Goal: Task Accomplishment & Management: Use online tool/utility

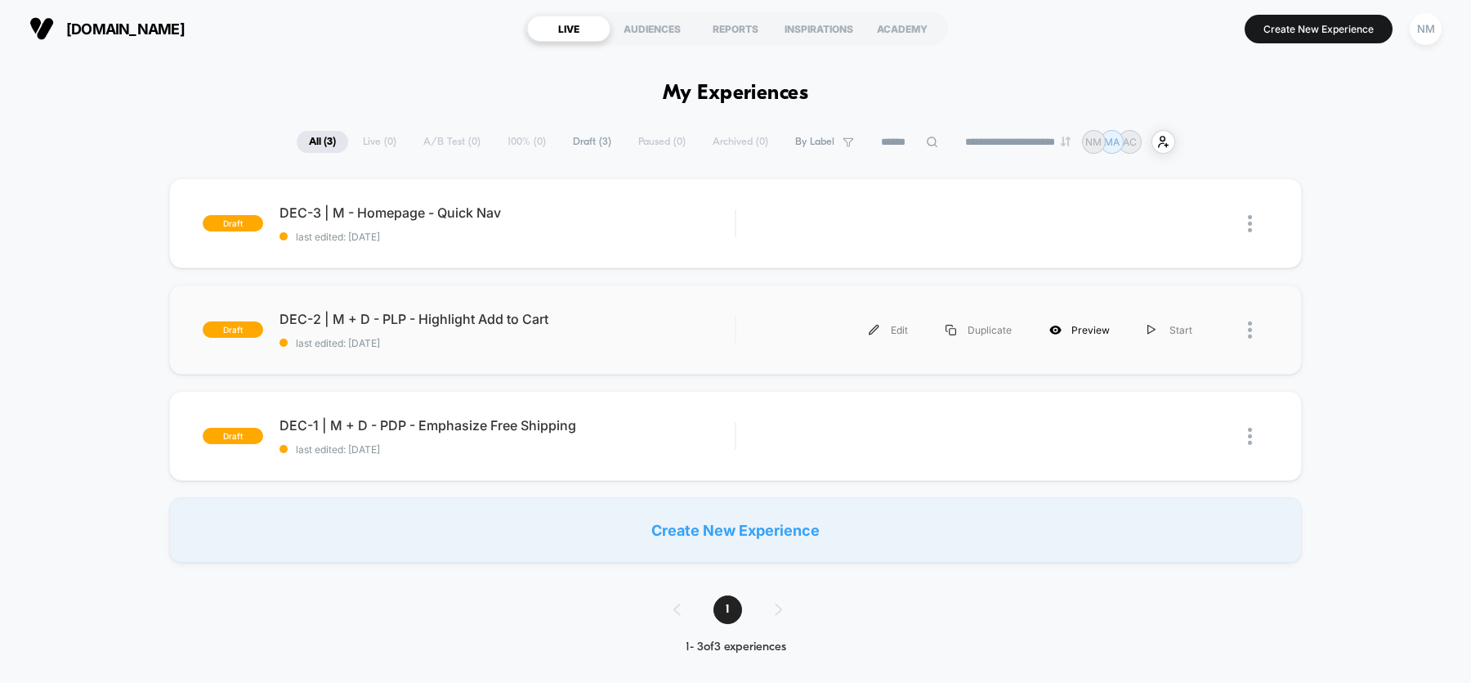
click at [1084, 329] on div "Preview" at bounding box center [1080, 329] width 98 height 37
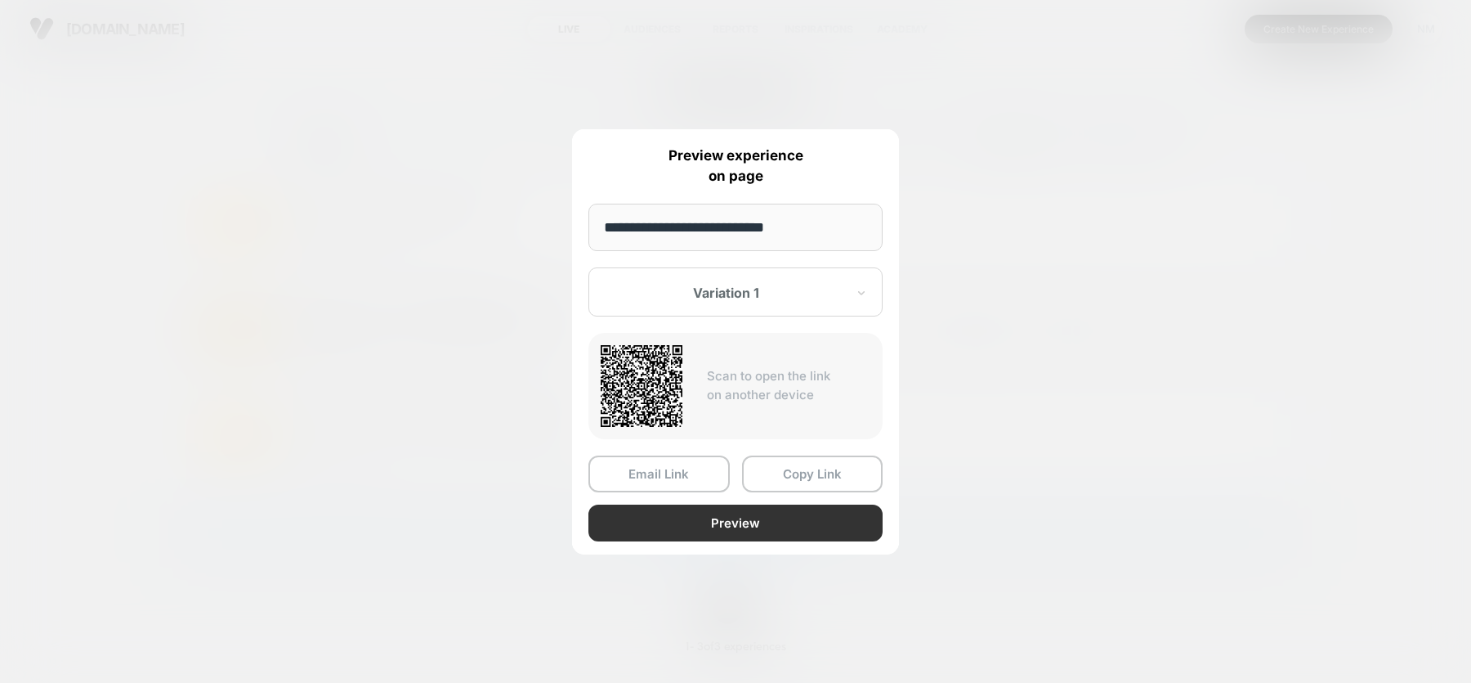
click at [721, 513] on button "Preview" at bounding box center [736, 522] width 294 height 37
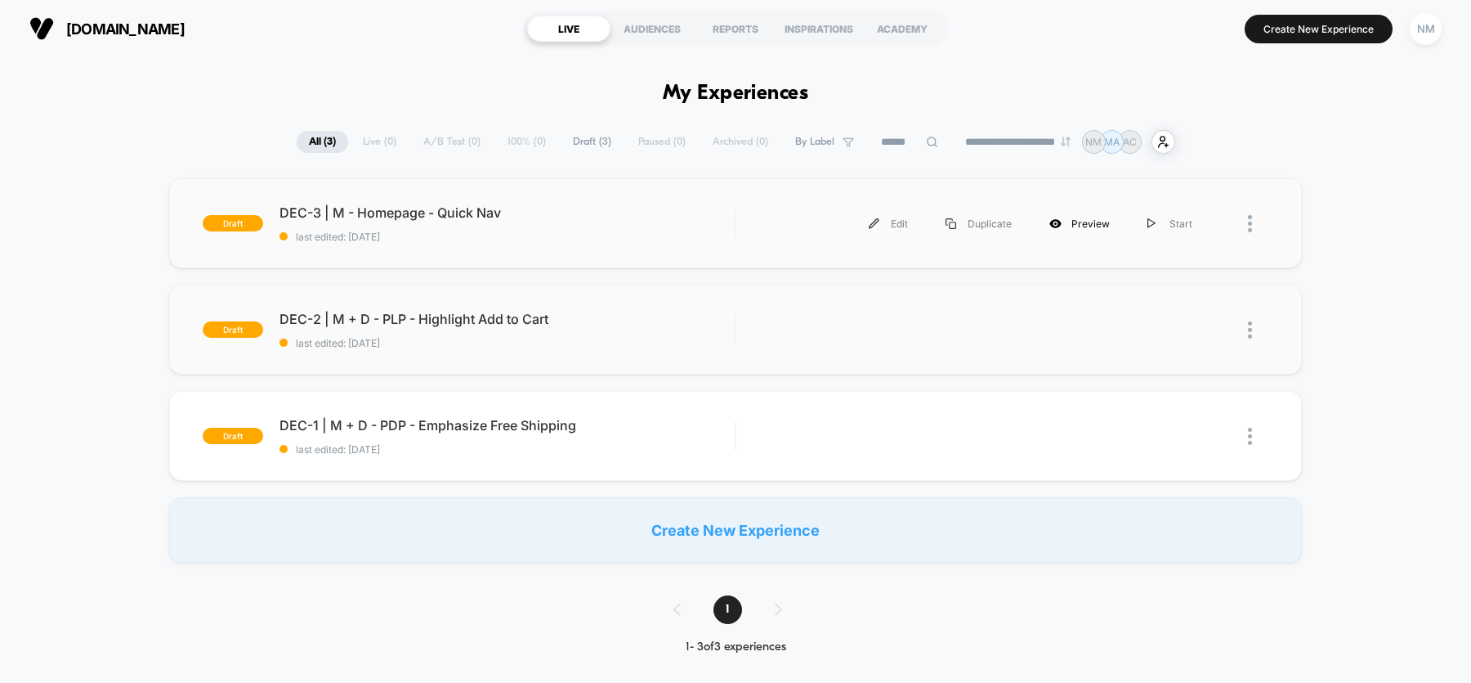
click at [1074, 226] on div "Preview" at bounding box center [1080, 223] width 98 height 37
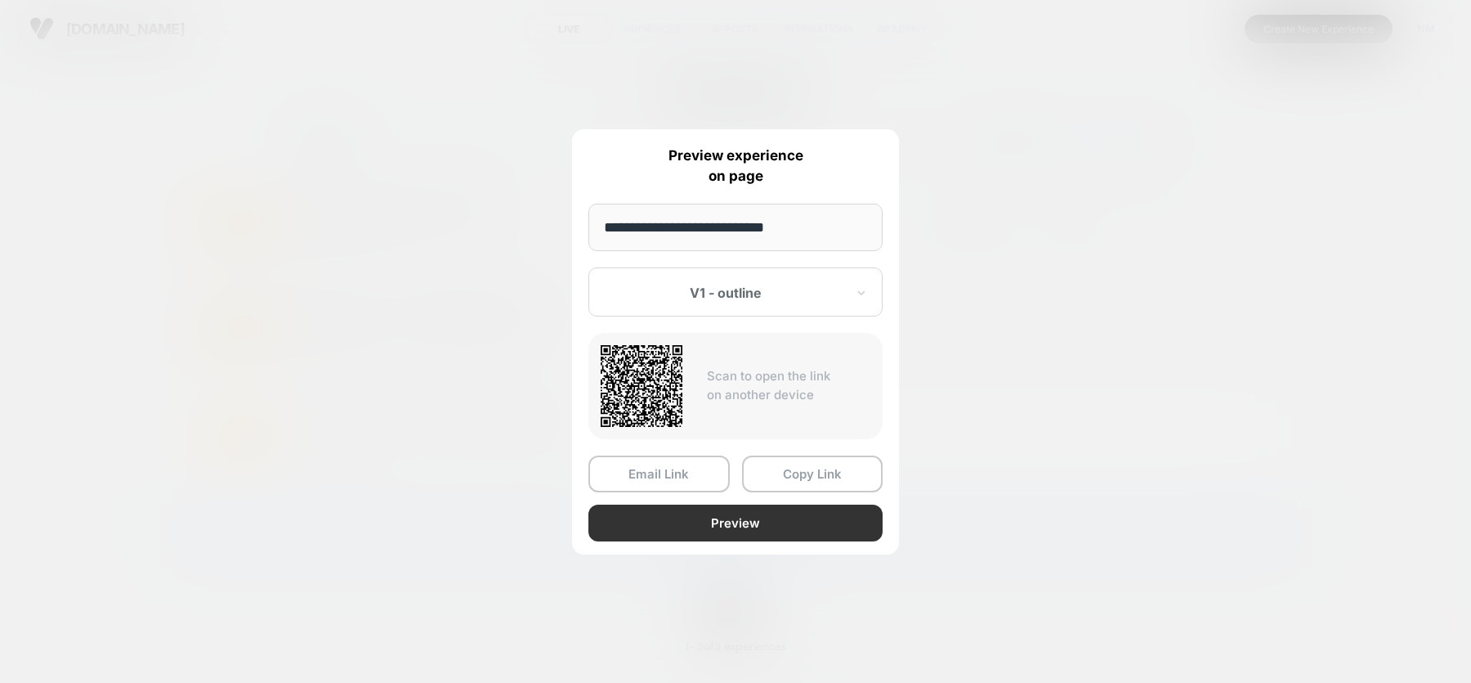
click at [720, 508] on button "Preview" at bounding box center [736, 522] width 294 height 37
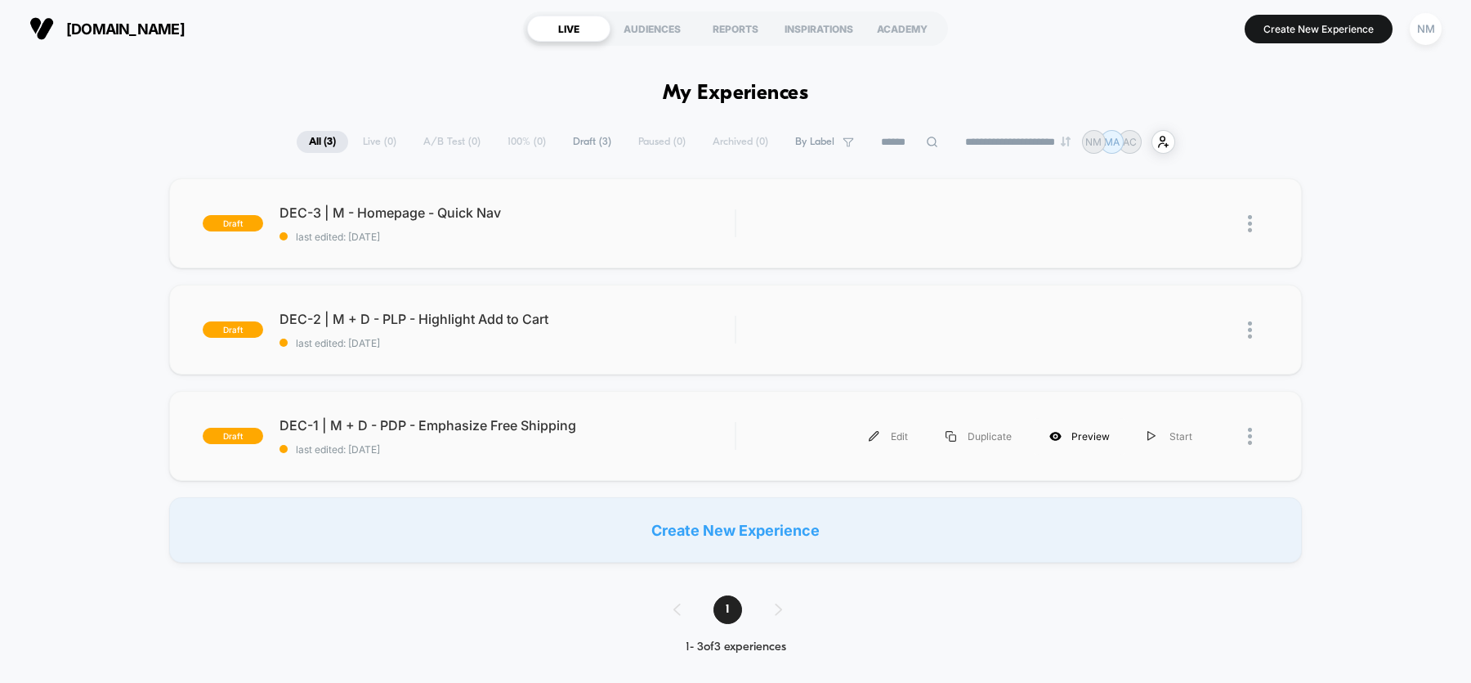
click at [1075, 432] on div "Preview" at bounding box center [1080, 436] width 98 height 37
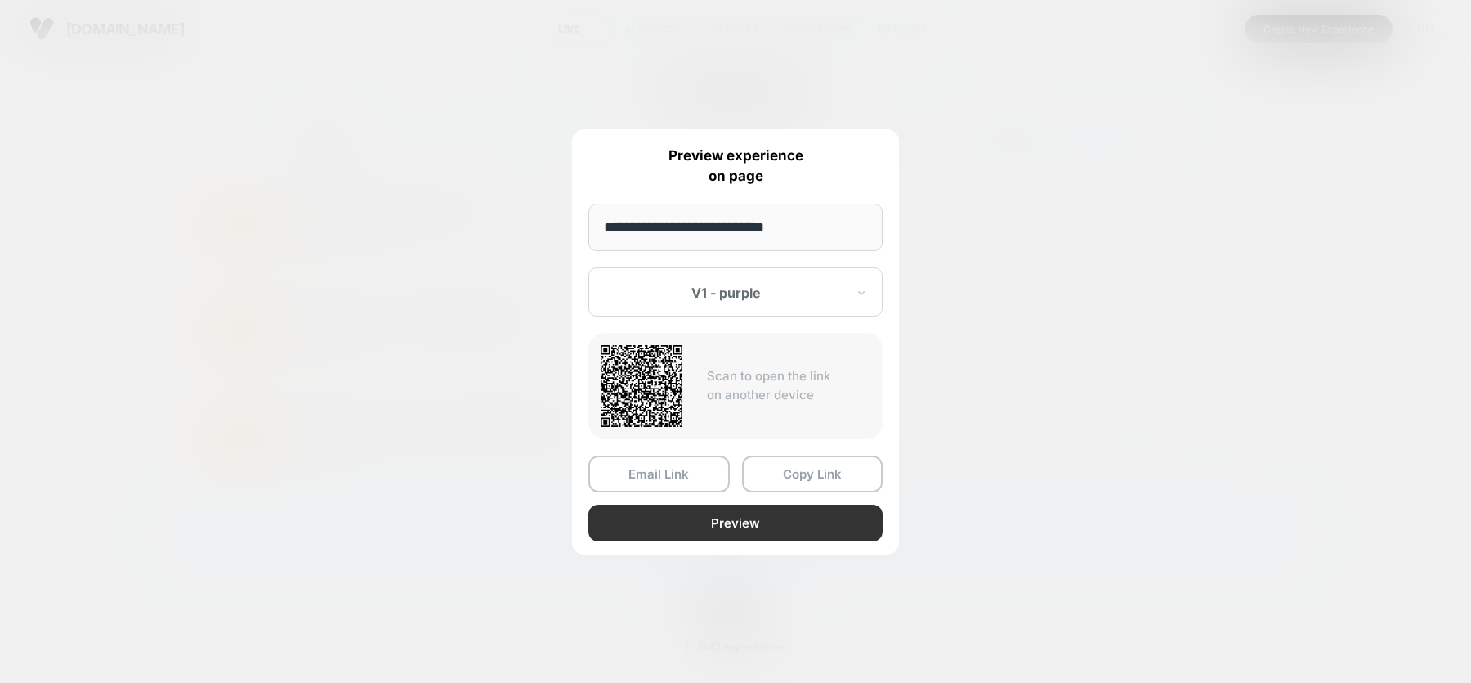
click at [710, 523] on button "Preview" at bounding box center [736, 522] width 294 height 37
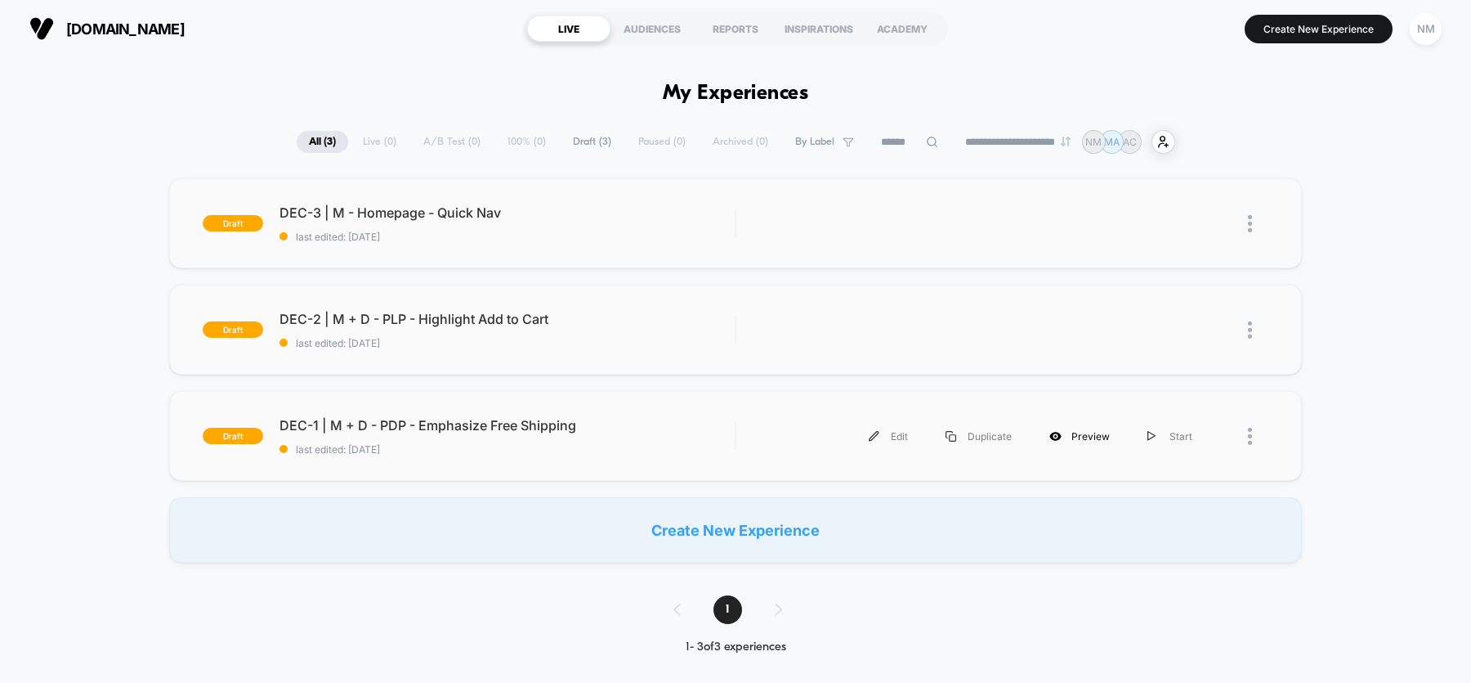
click at [1081, 429] on div "Preview" at bounding box center [1080, 436] width 98 height 37
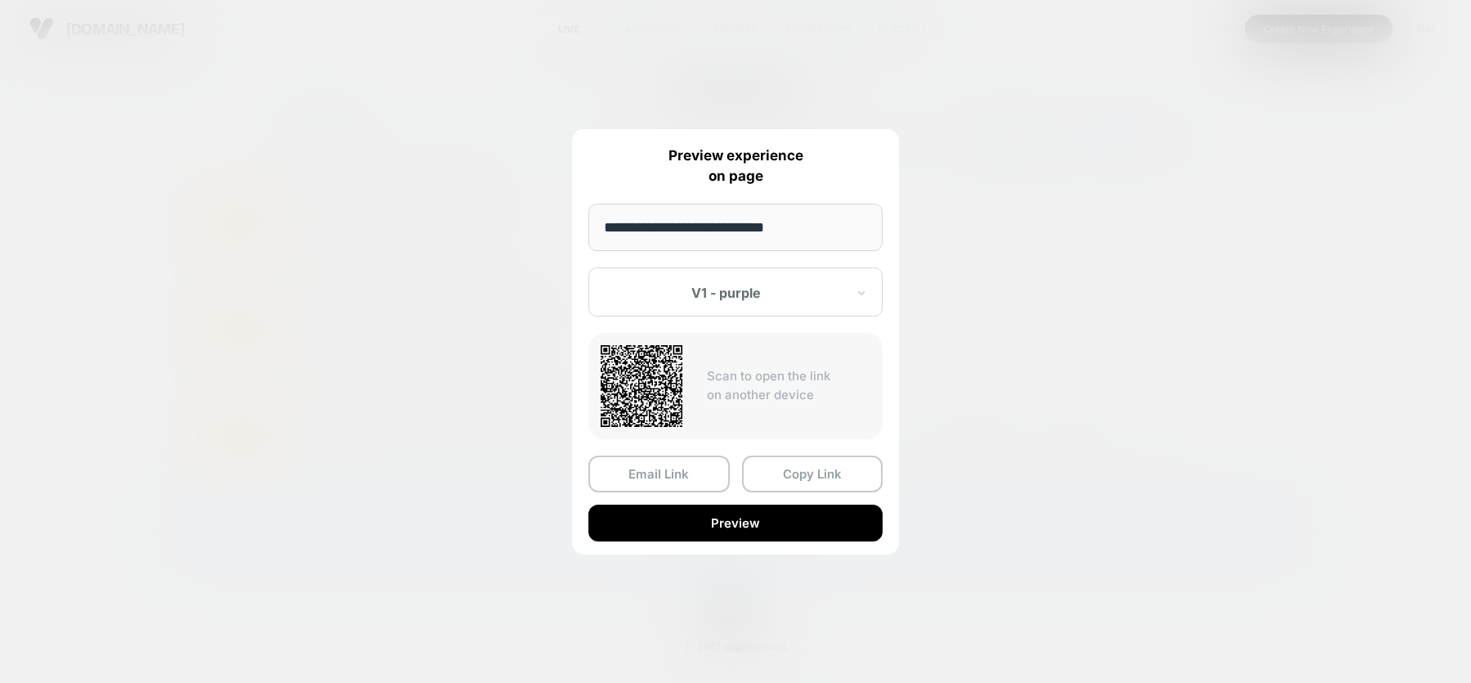
click at [876, 294] on div "V1 - purple" at bounding box center [736, 291] width 294 height 49
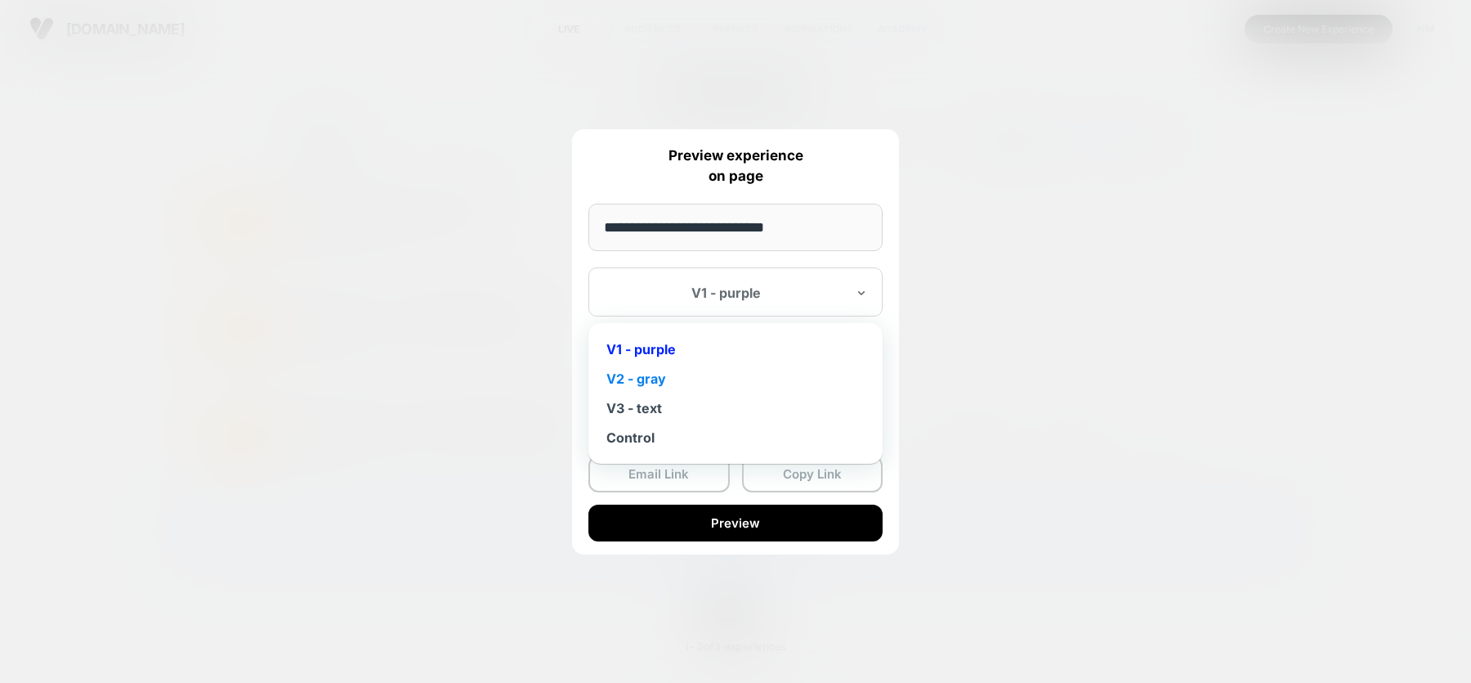
click at [651, 386] on div "V2 - gray" at bounding box center [736, 378] width 278 height 29
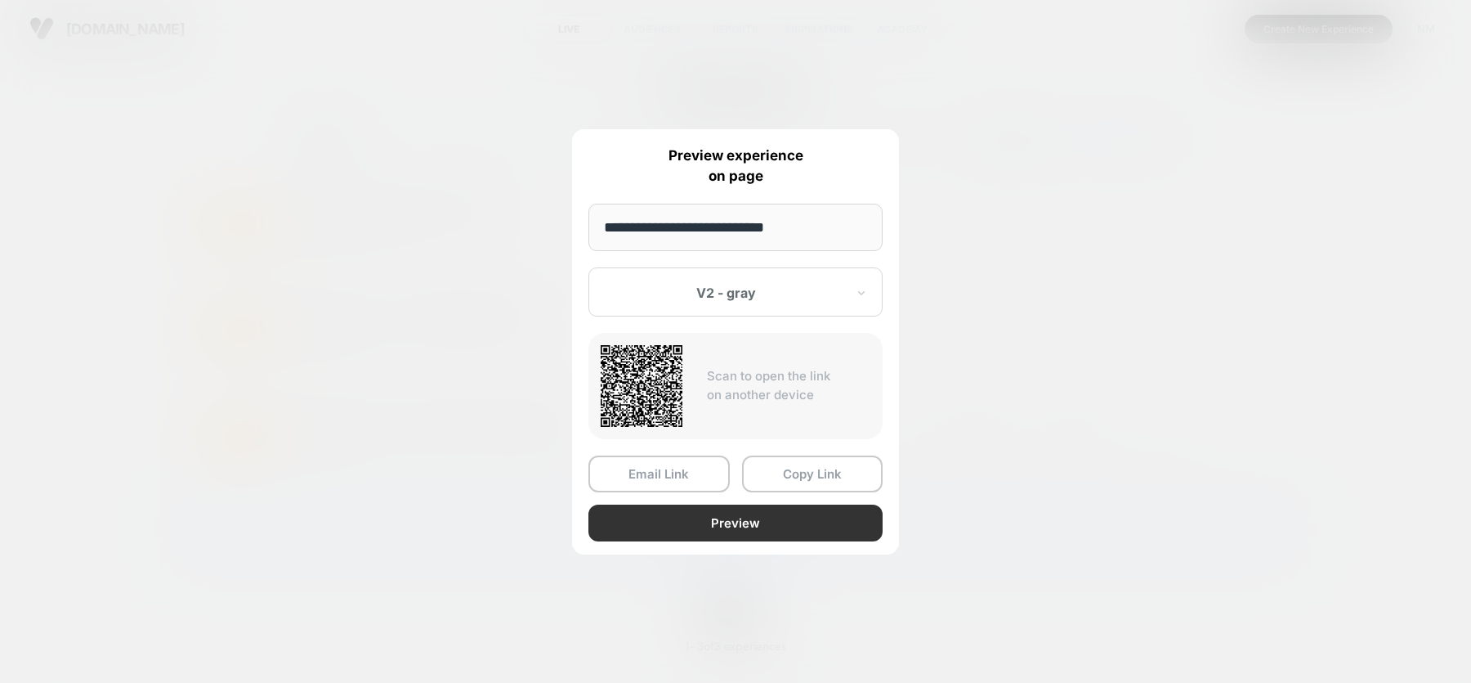
click at [697, 520] on button "Preview" at bounding box center [736, 522] width 294 height 37
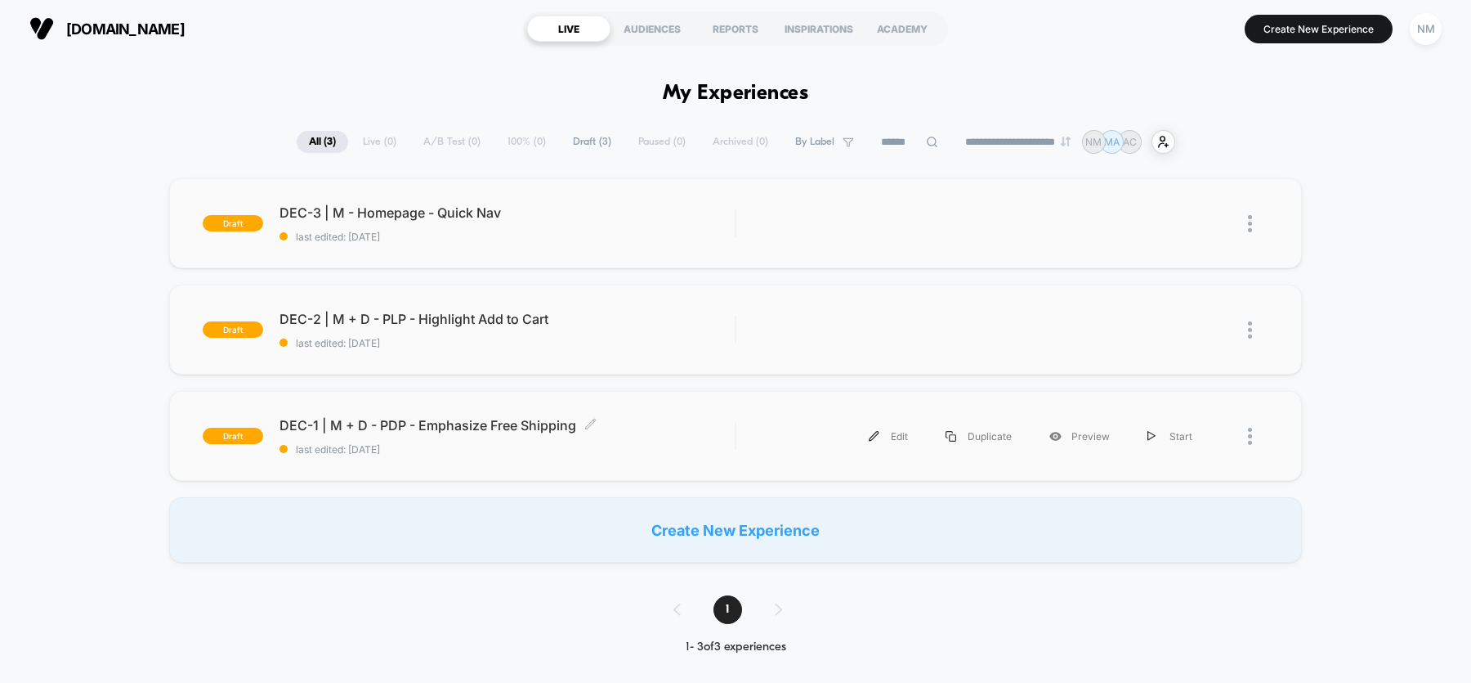
click at [482, 440] on div "DEC-1 | M + D - PDP - Emphasize Free Shipping Click to edit experience details …" at bounding box center [507, 436] width 455 height 38
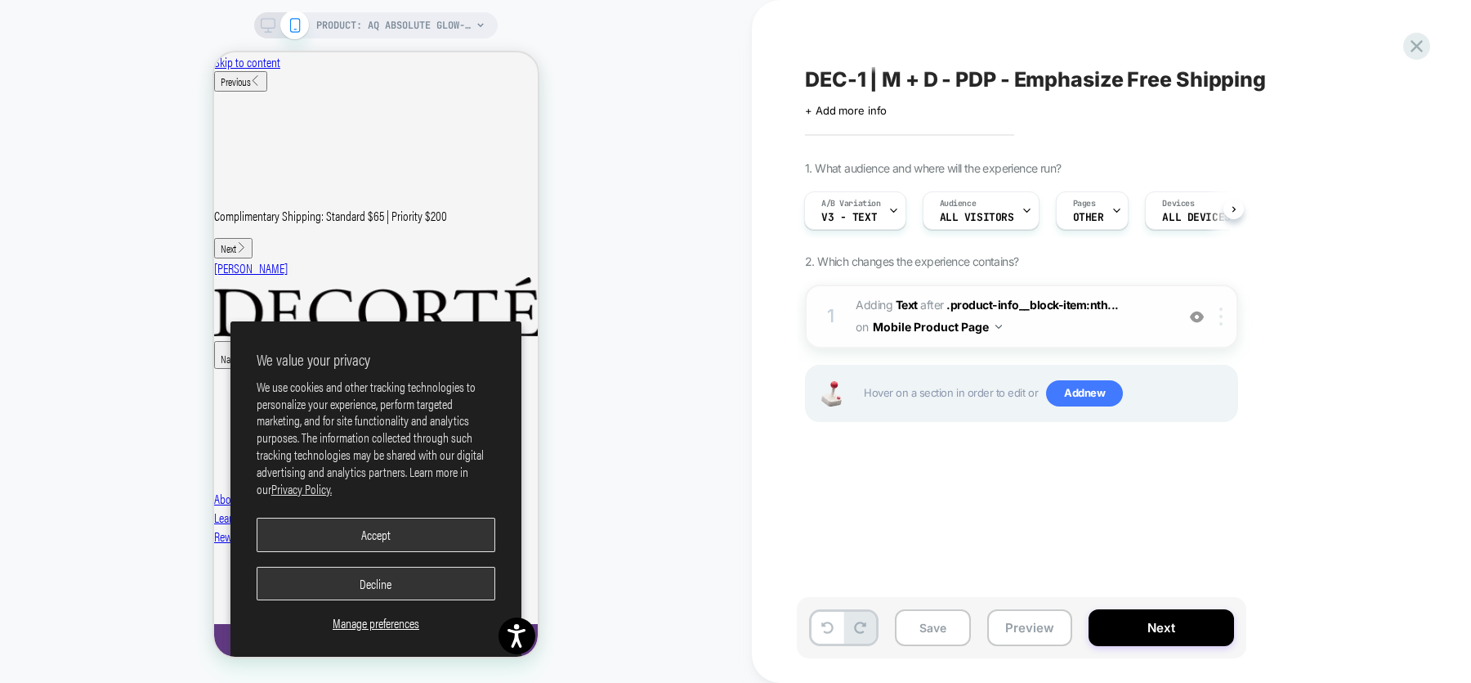
click at [1223, 319] on div at bounding box center [1224, 316] width 27 height 18
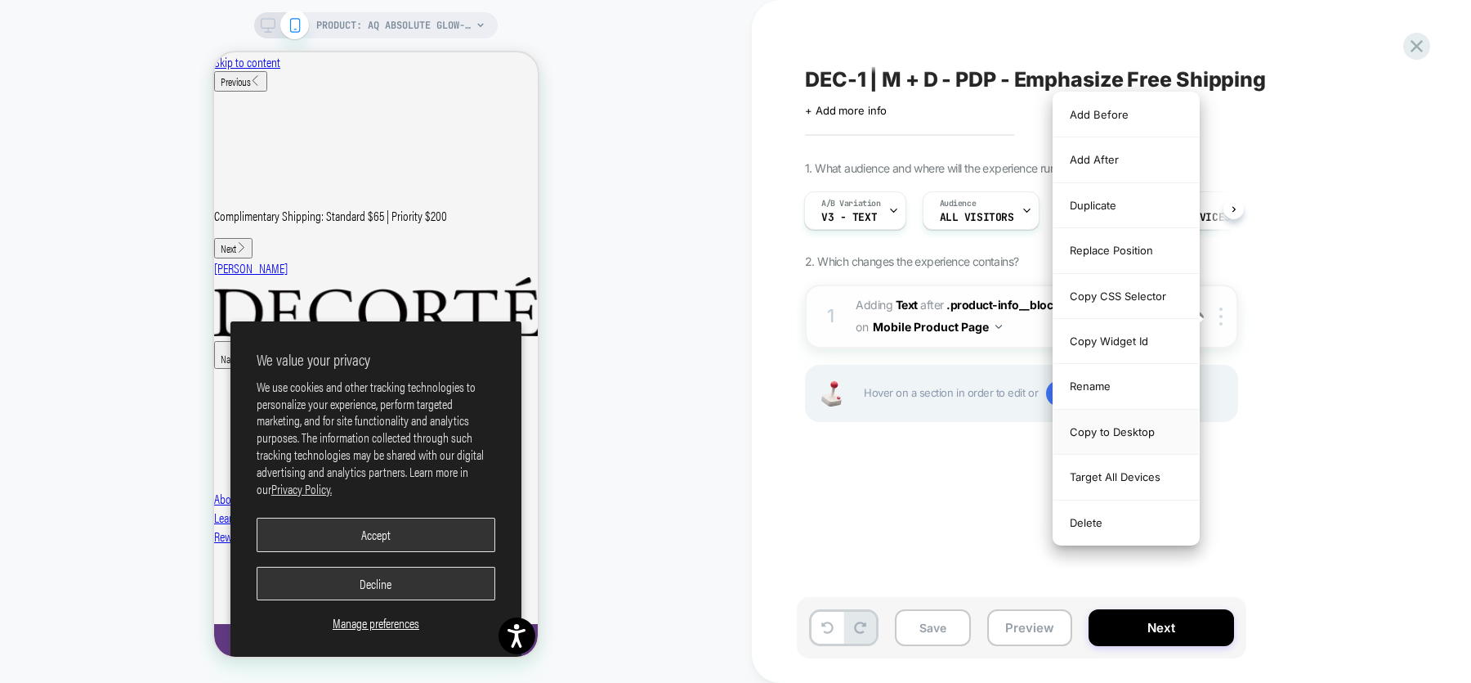
click at [1130, 438] on div "Copy to Desktop" at bounding box center [1127, 432] width 146 height 45
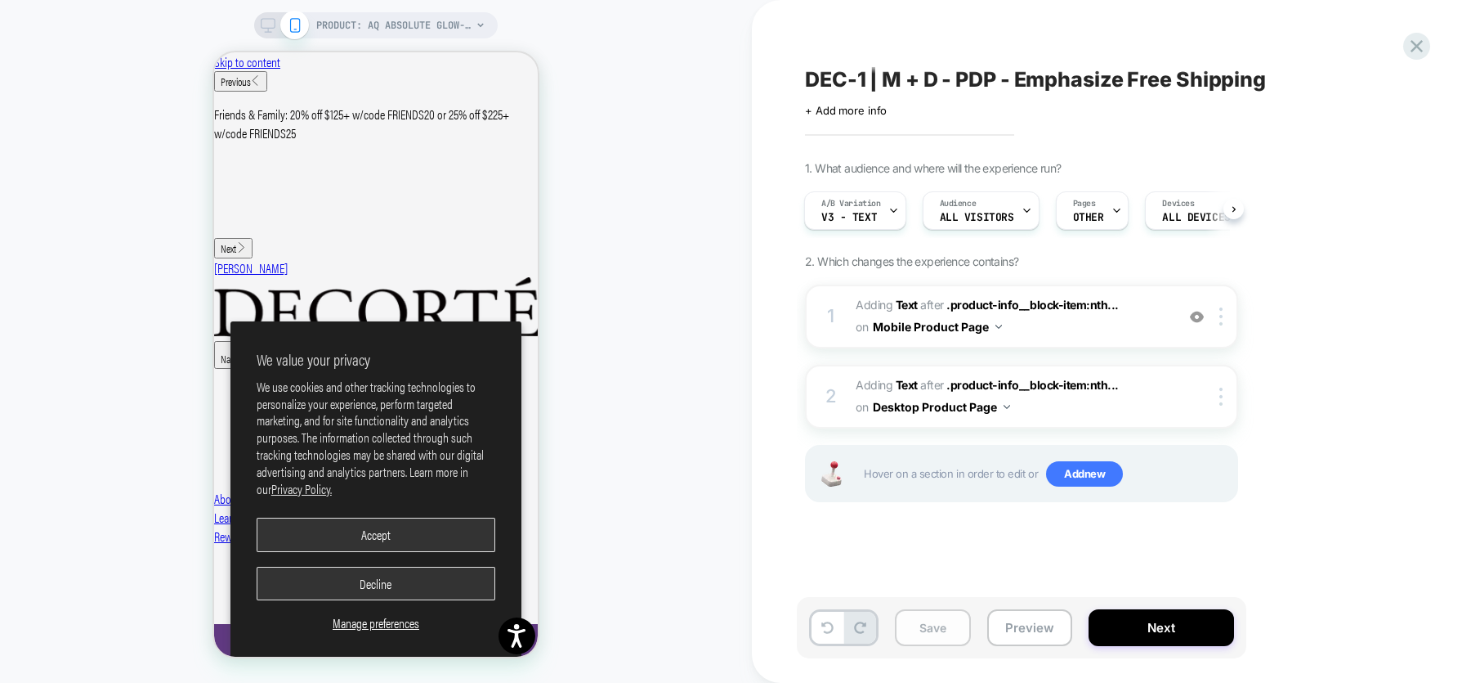
click at [925, 629] on button "Save" at bounding box center [933, 627] width 76 height 37
click at [895, 218] on div at bounding box center [894, 210] width 11 height 37
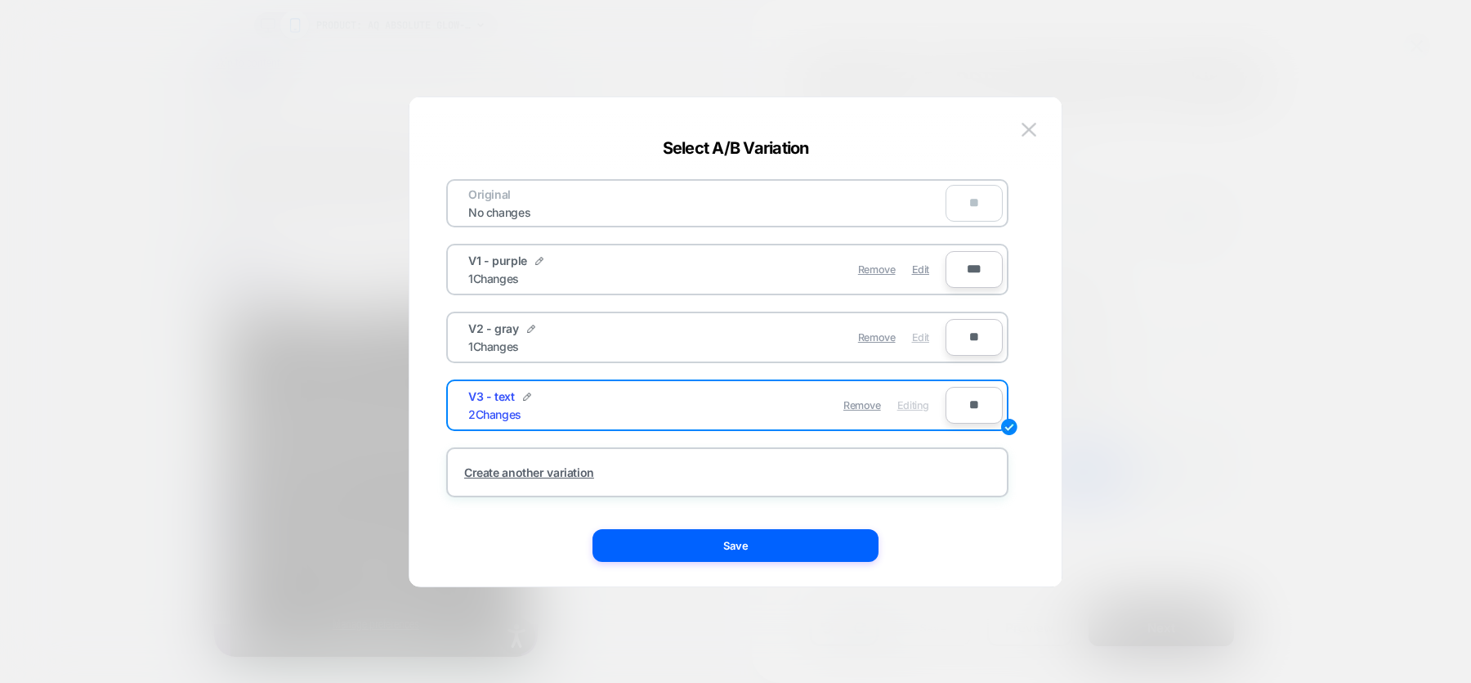
click at [923, 337] on span "Edit" at bounding box center [920, 337] width 17 height 12
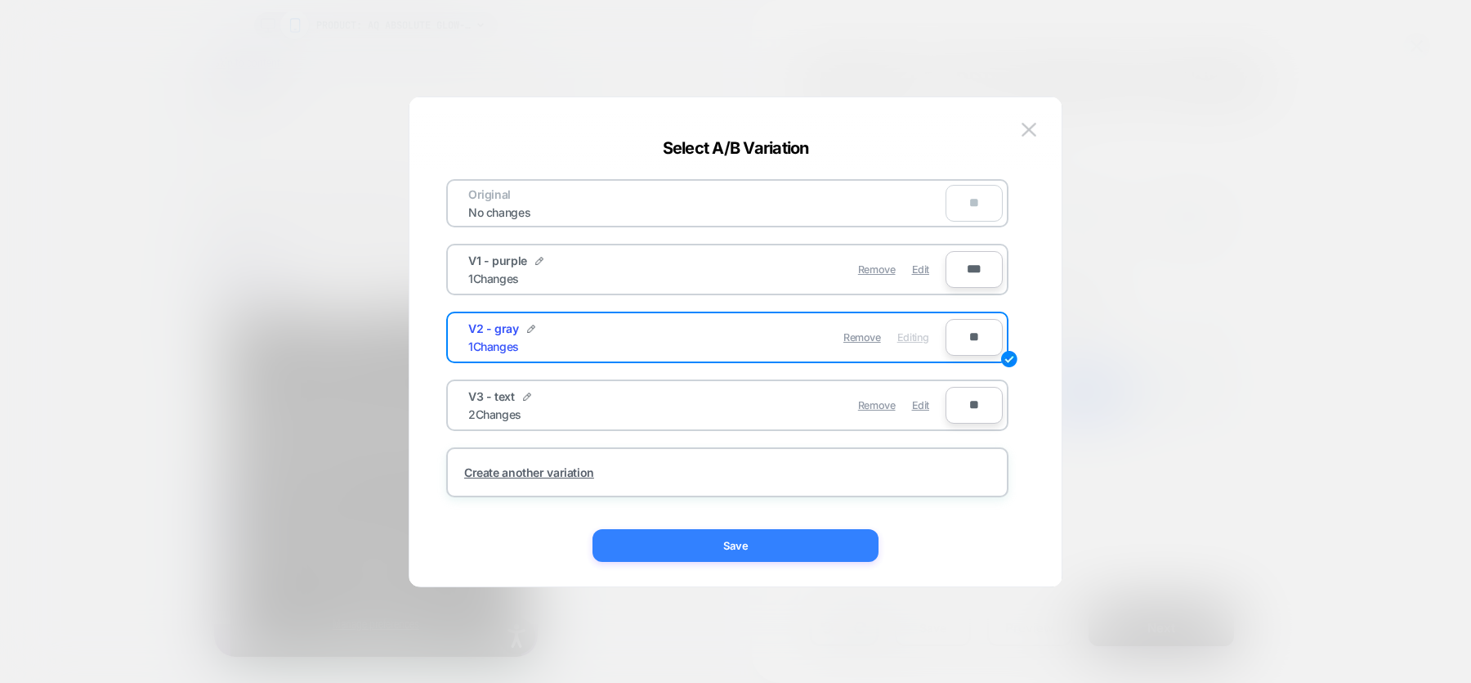
click at [683, 538] on button "Save" at bounding box center [736, 545] width 286 height 33
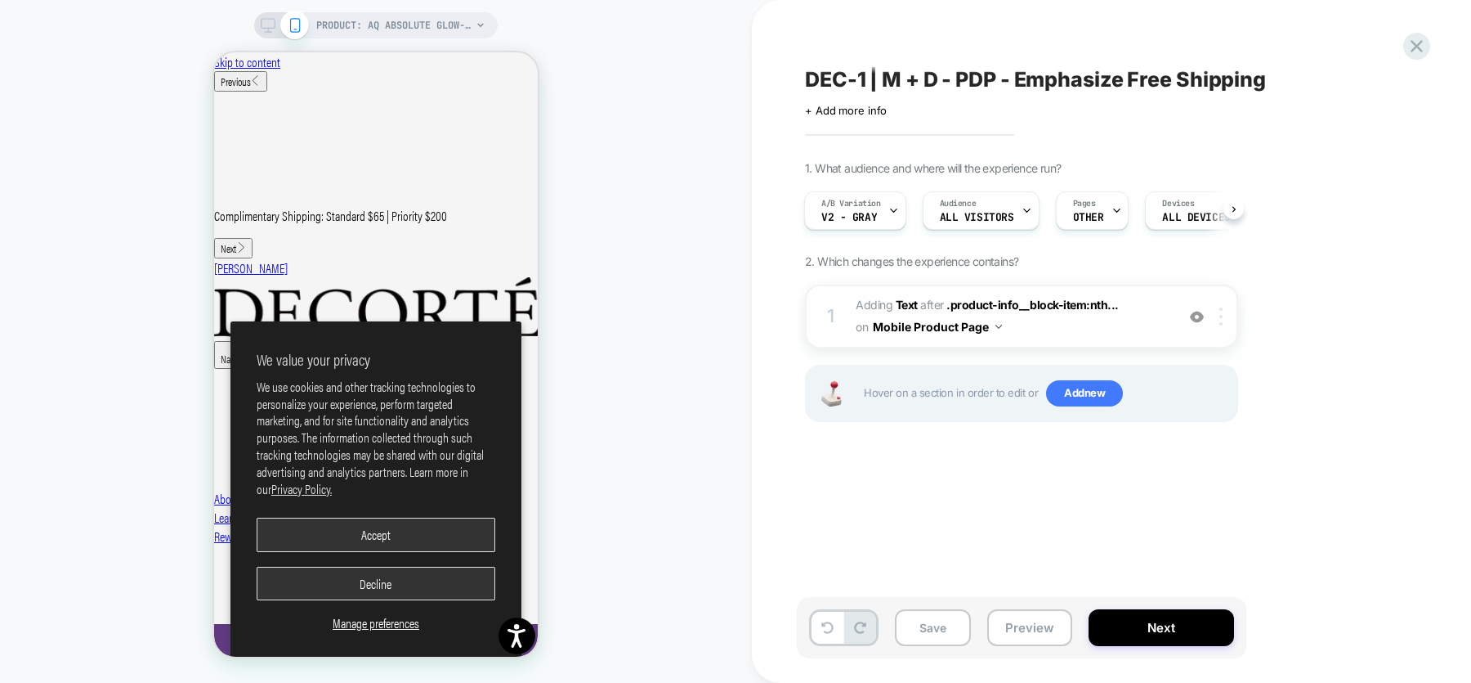
click at [1222, 309] on img at bounding box center [1221, 316] width 3 height 18
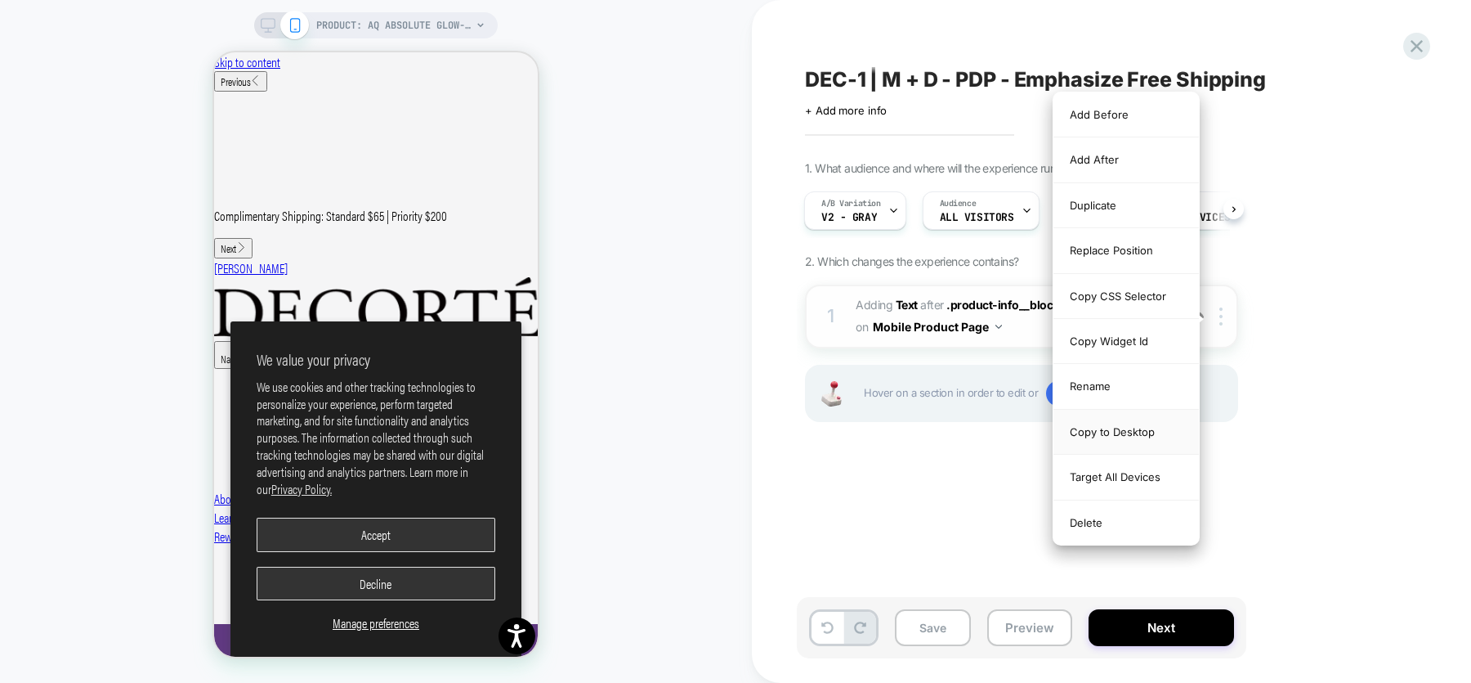
click at [1111, 432] on div "Copy to Desktop" at bounding box center [1127, 432] width 146 height 45
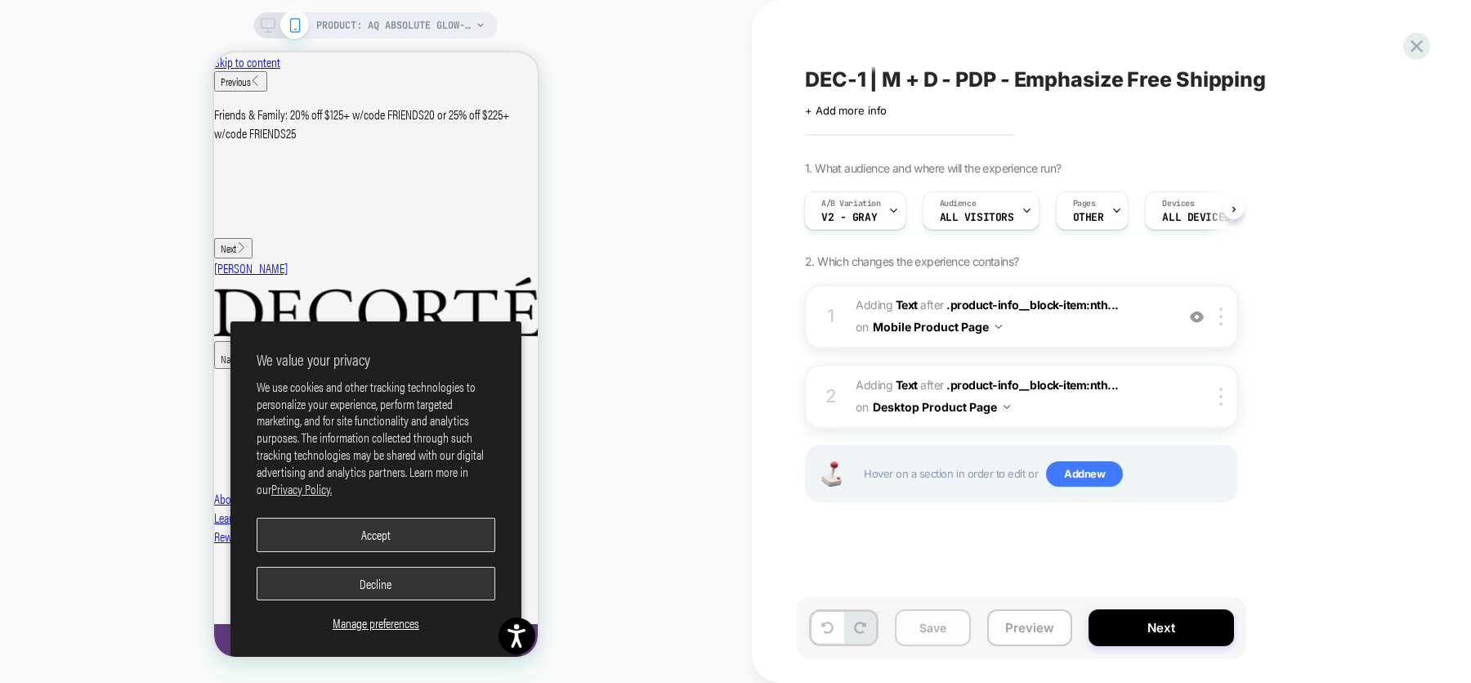
click at [938, 628] on button "Save" at bounding box center [933, 627] width 76 height 37
click at [898, 208] on icon at bounding box center [894, 210] width 11 height 11
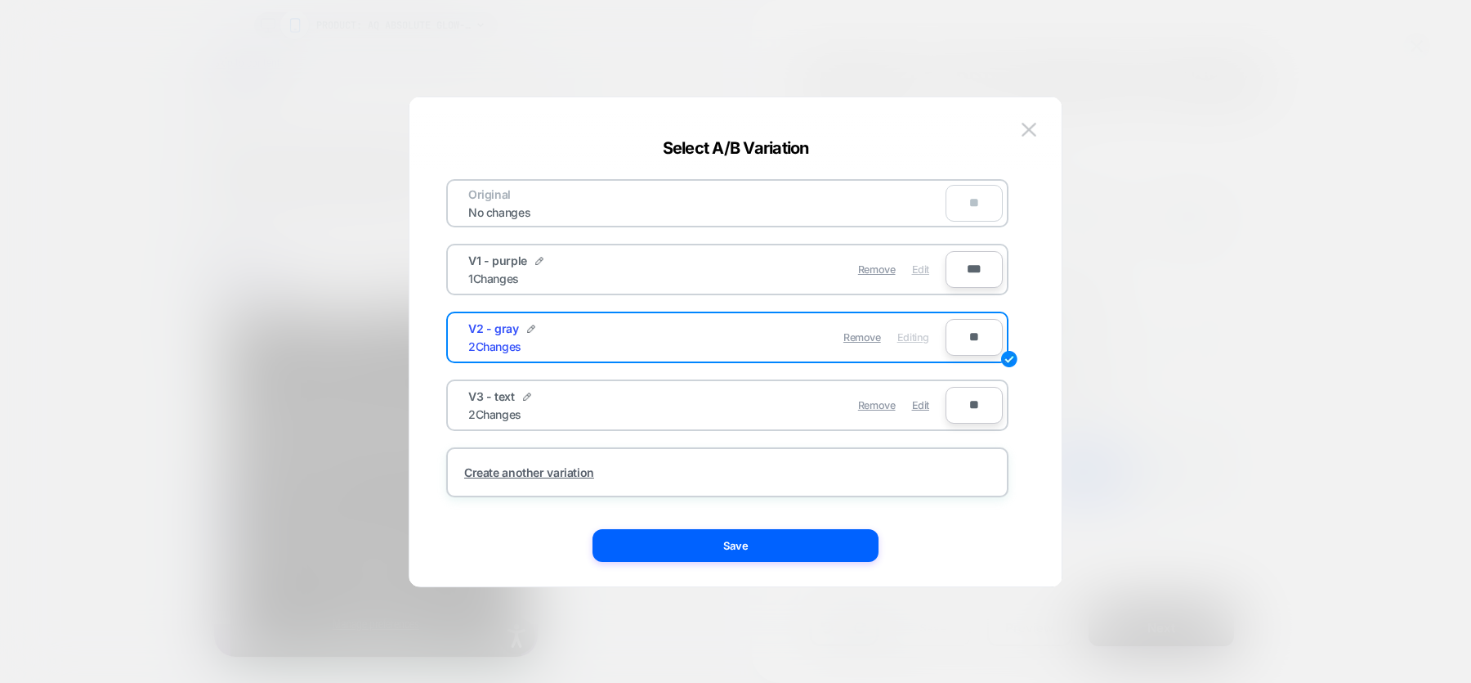
click at [918, 273] on span "Edit" at bounding box center [920, 269] width 17 height 12
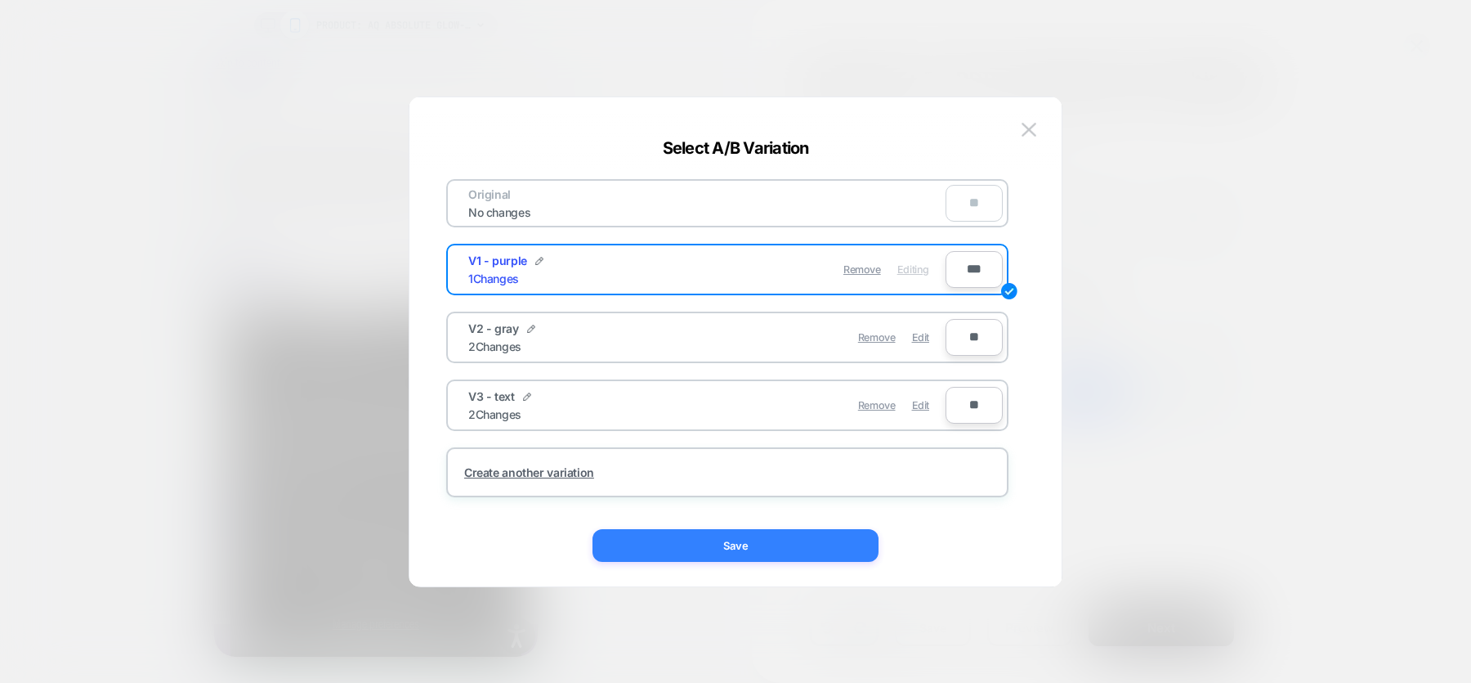
click at [759, 553] on button "Save" at bounding box center [736, 545] width 286 height 33
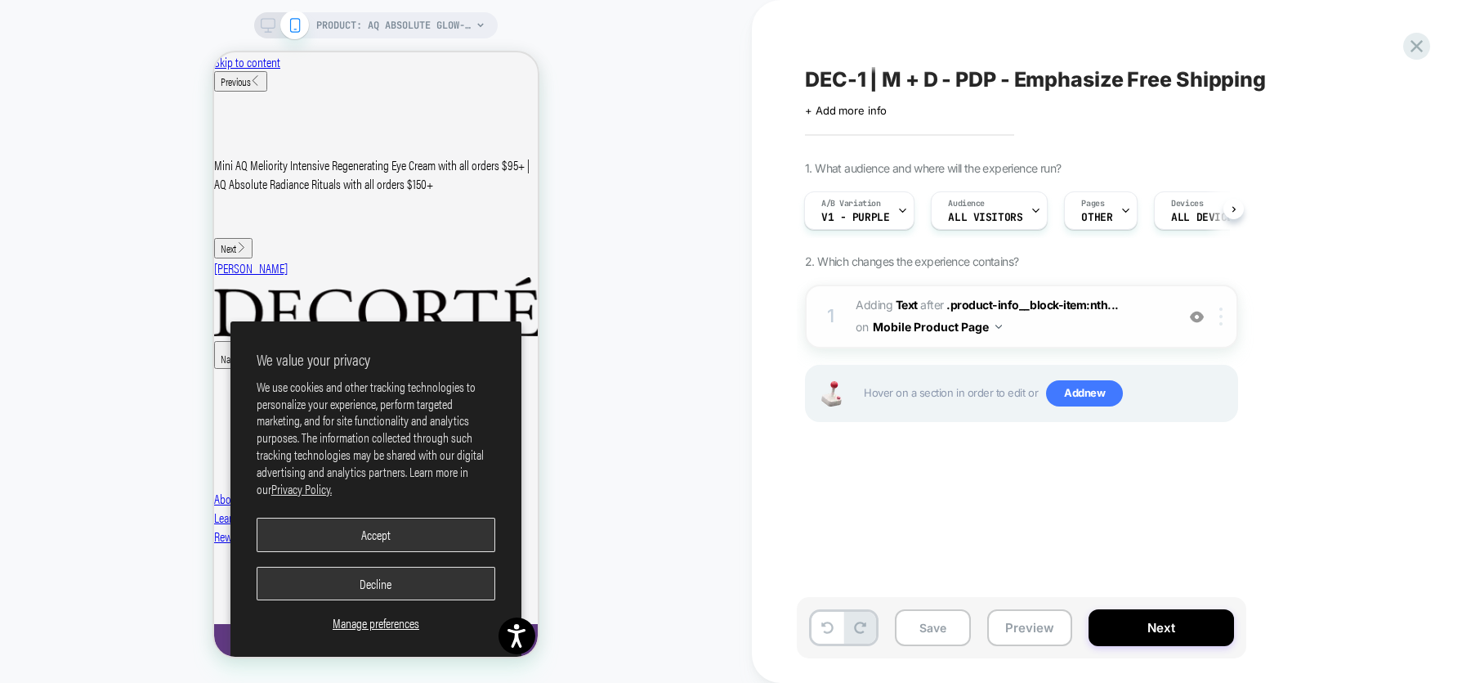
click at [1225, 307] on div at bounding box center [1224, 316] width 27 height 18
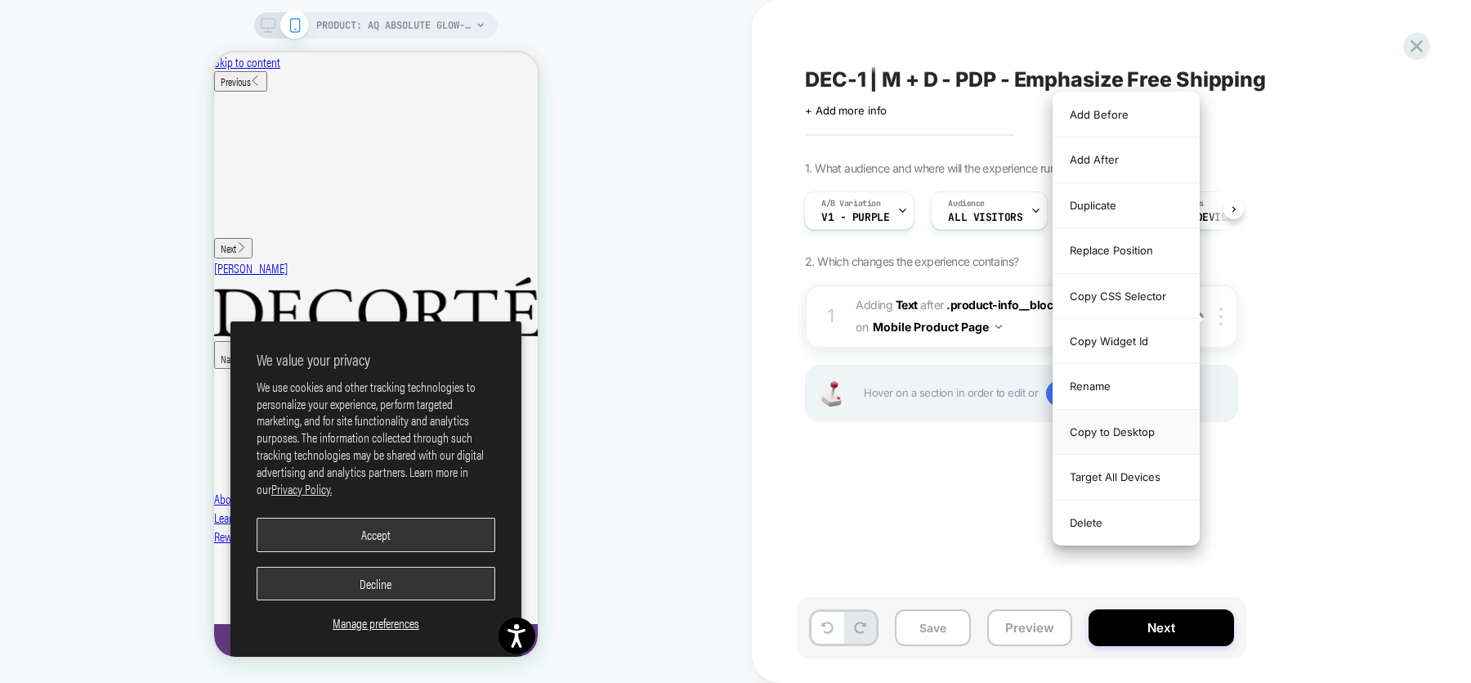
click at [1109, 427] on div "Copy to Desktop" at bounding box center [1127, 432] width 146 height 45
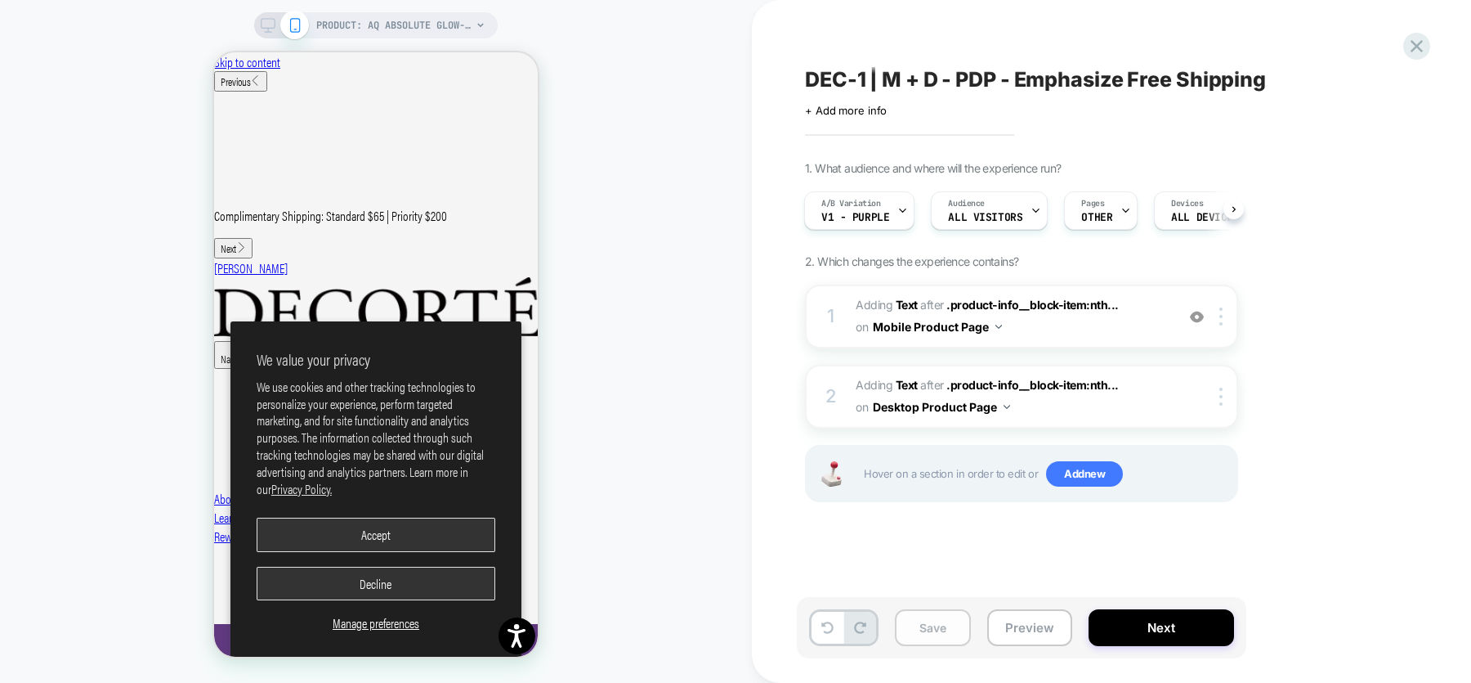
click at [907, 632] on button "Save" at bounding box center [933, 627] width 76 height 37
click at [1047, 632] on button "Preview" at bounding box center [1029, 627] width 85 height 37
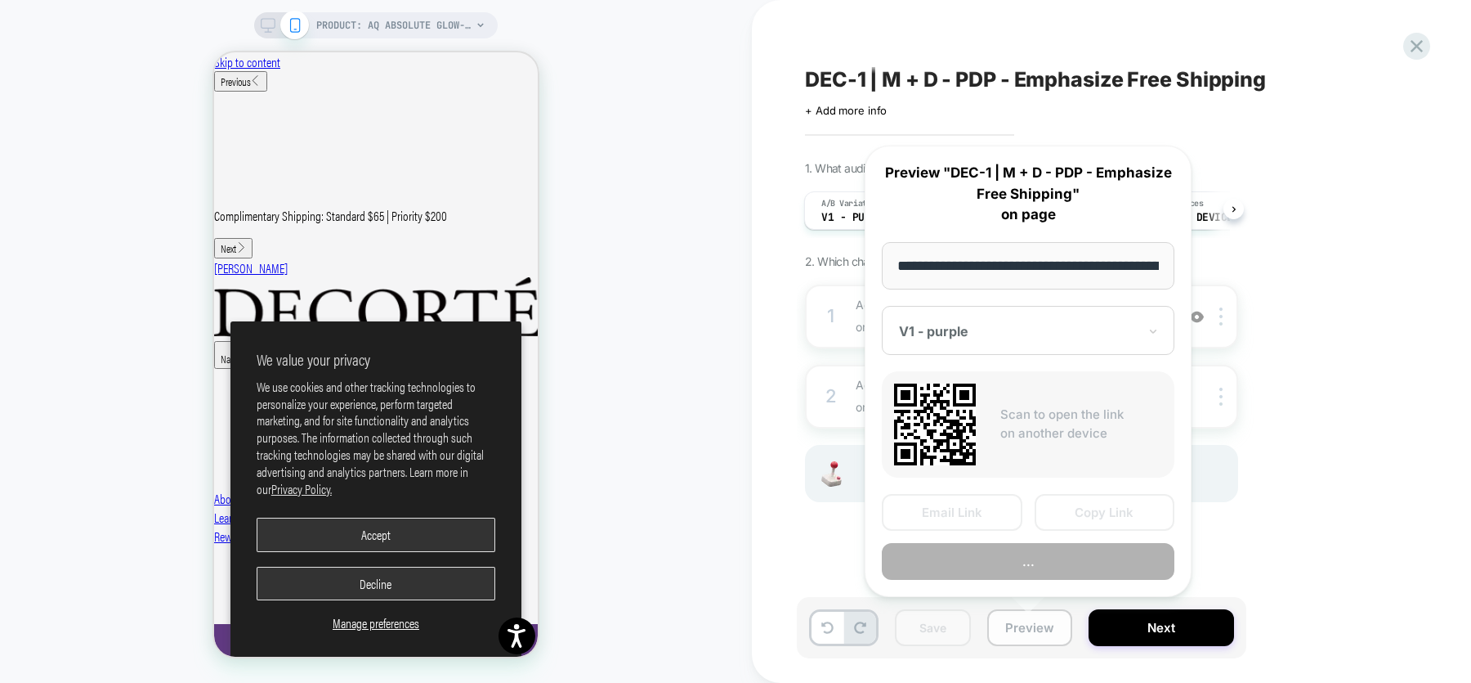
scroll to position [0, 414]
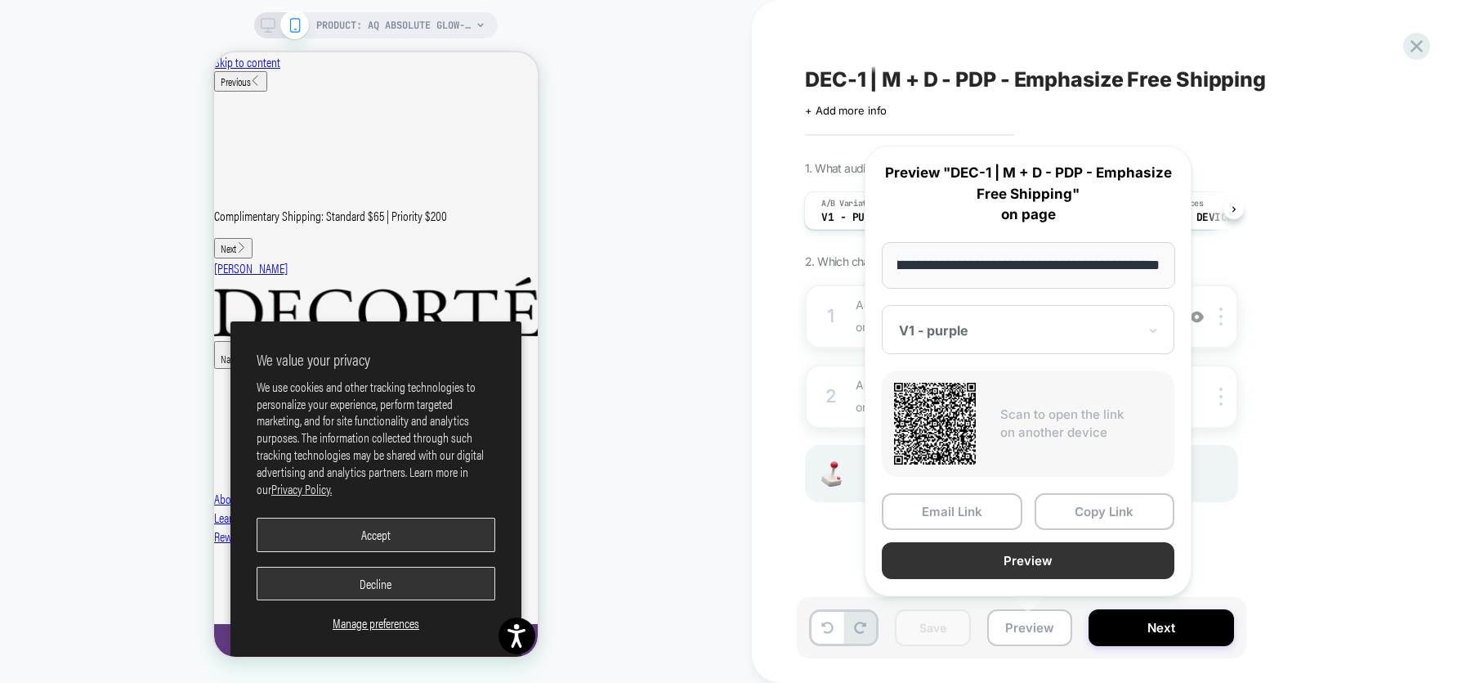
click at [1026, 560] on button "Preview" at bounding box center [1028, 560] width 293 height 37
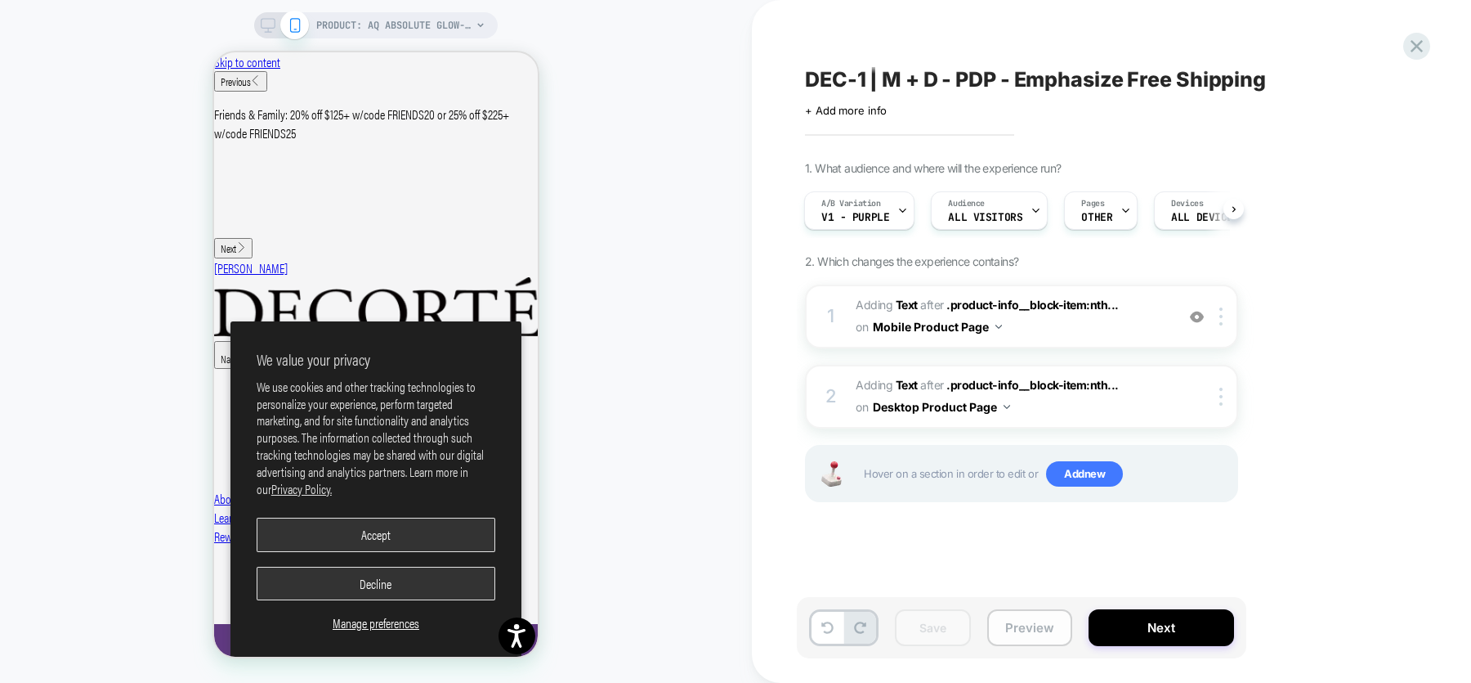
click at [1021, 629] on button "Preview" at bounding box center [1029, 627] width 85 height 37
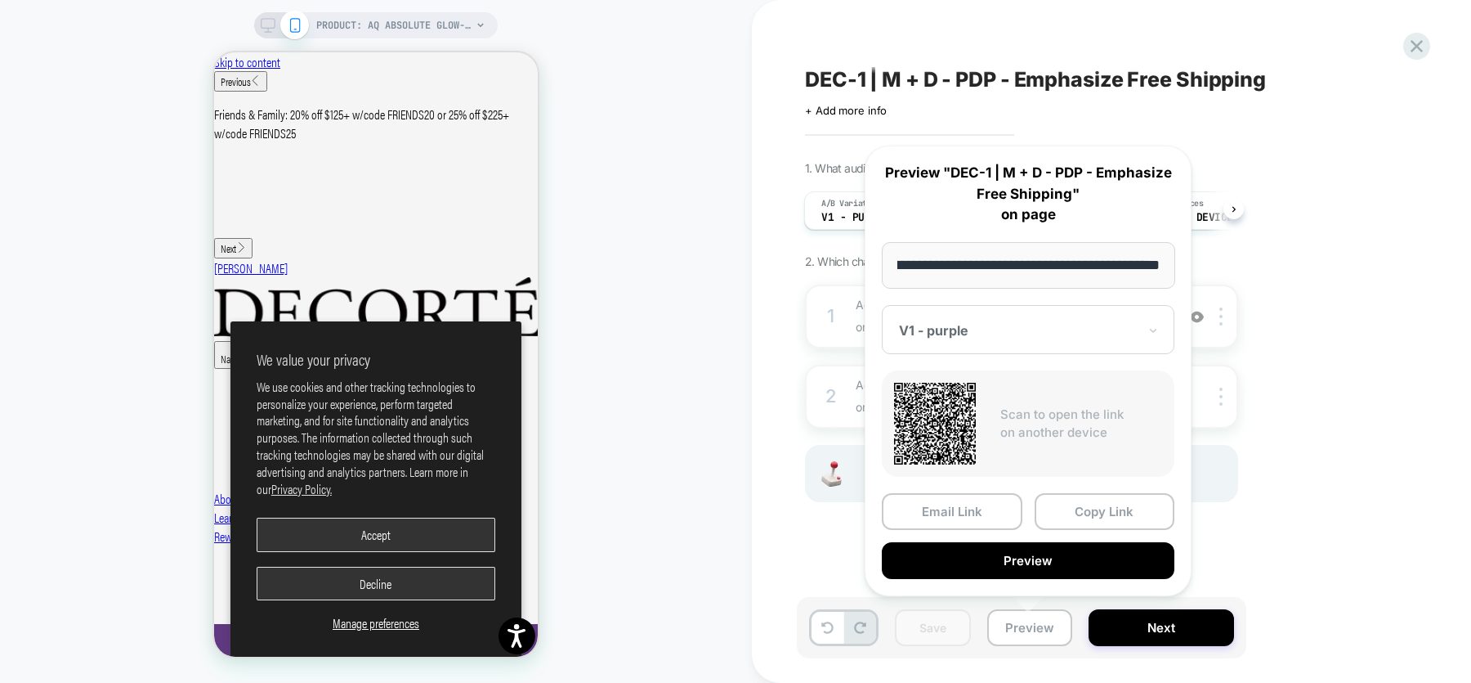
click at [993, 343] on div "V1 - purple" at bounding box center [1028, 329] width 293 height 49
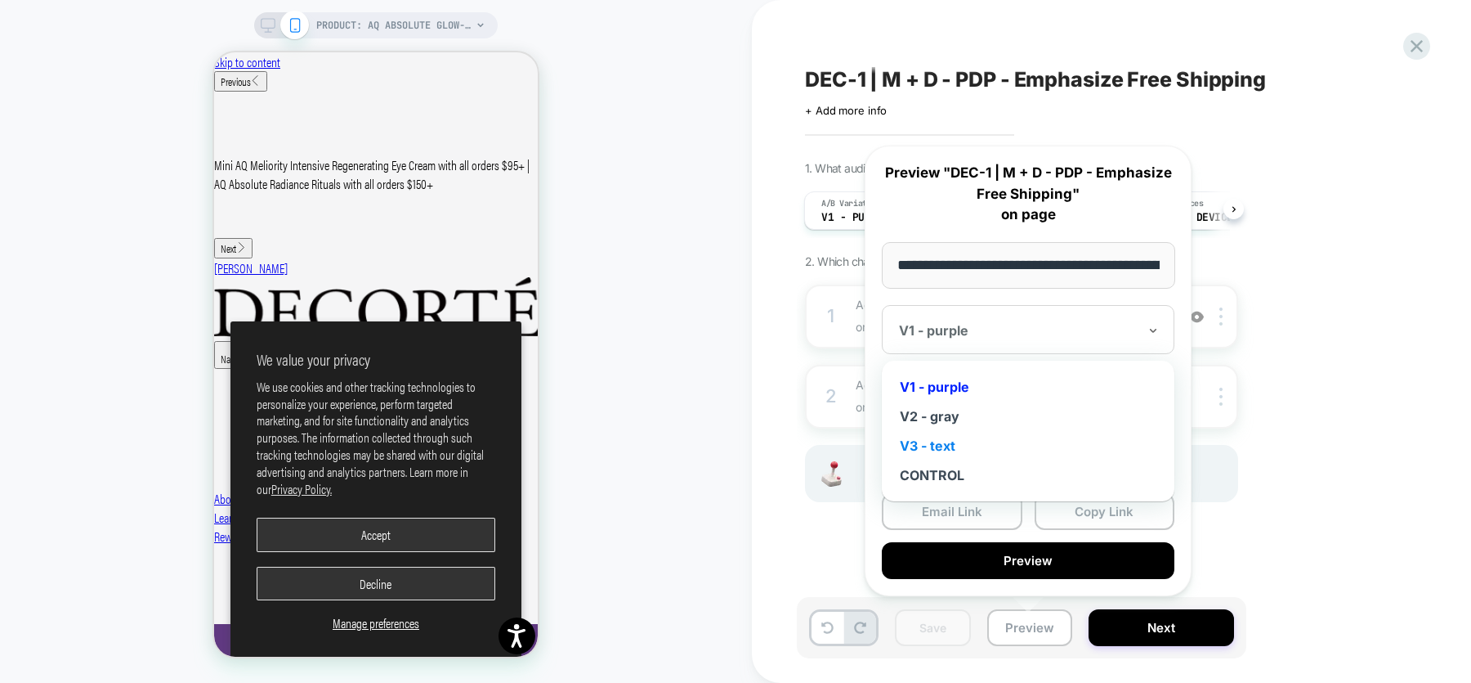
click at [937, 440] on div "V3 - text" at bounding box center [1028, 445] width 276 height 29
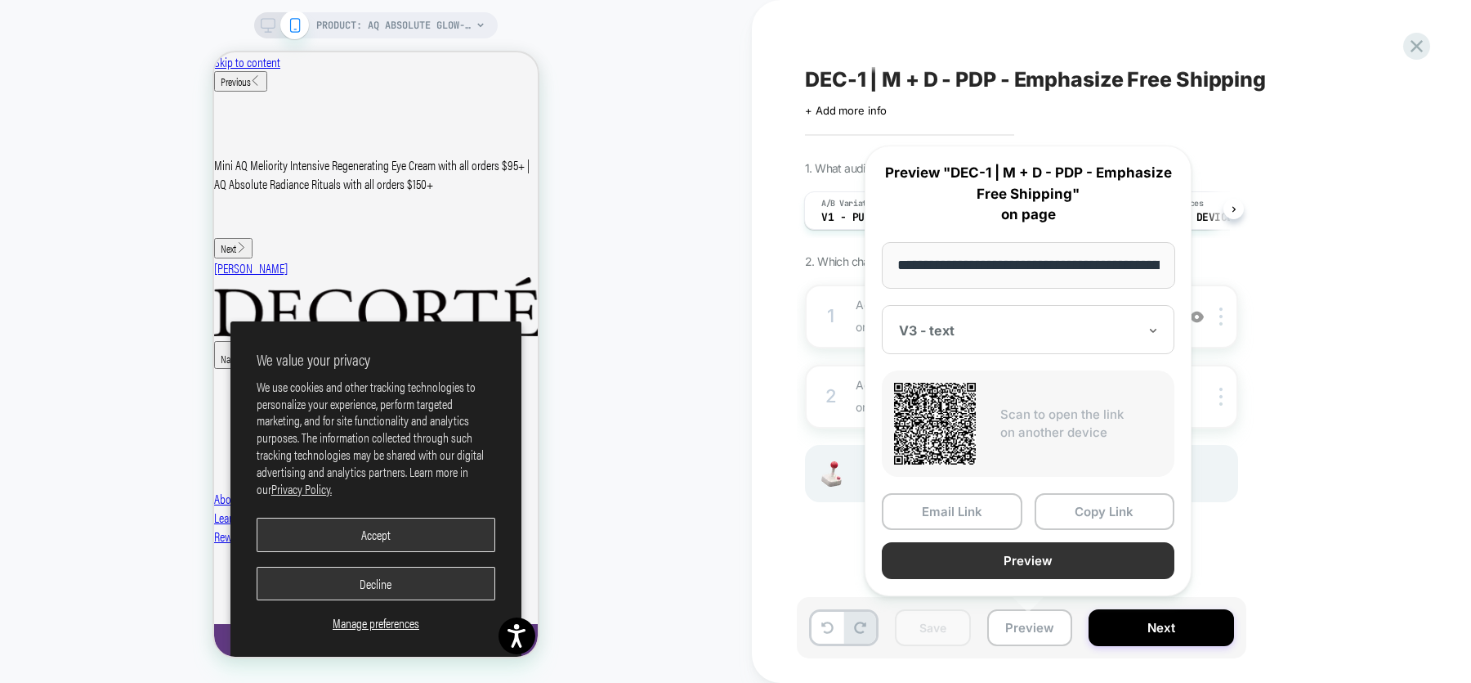
click at [1011, 551] on button "Preview" at bounding box center [1028, 560] width 293 height 37
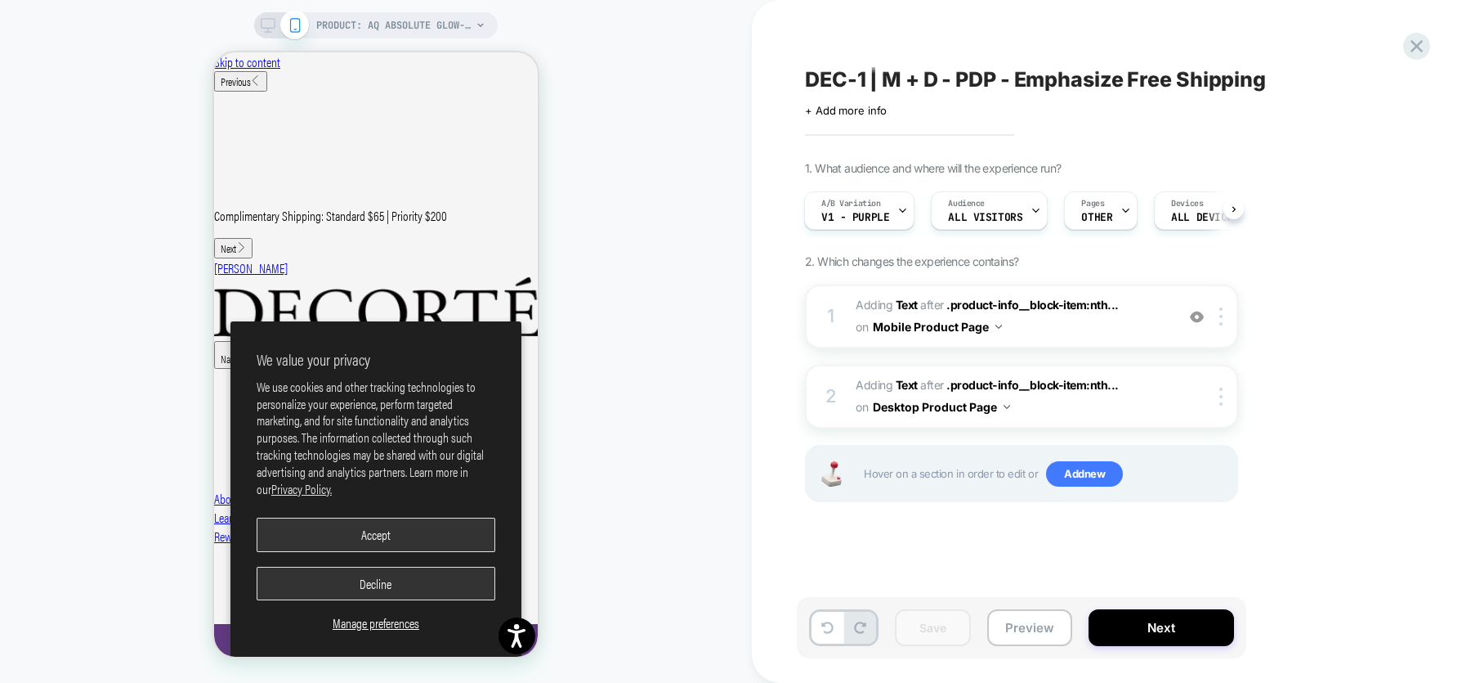
click at [271, 29] on icon at bounding box center [268, 25] width 15 height 15
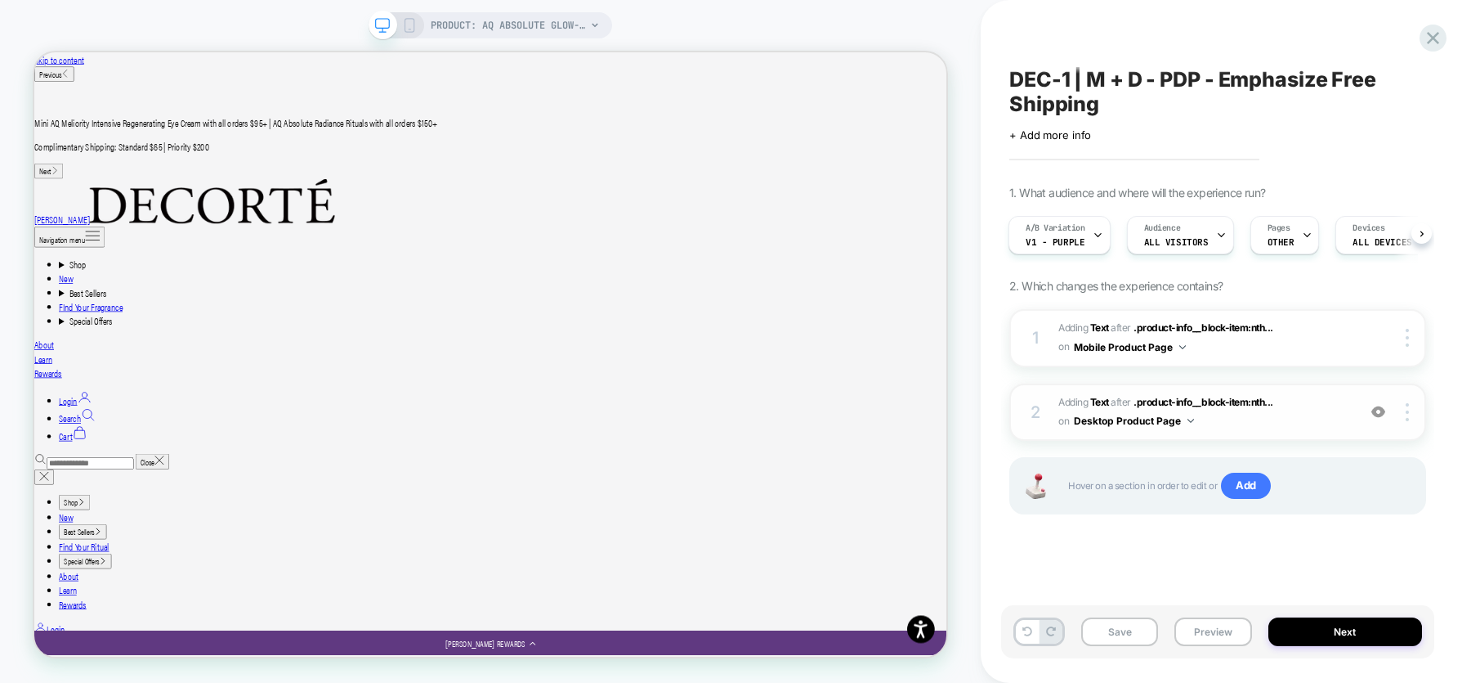
click at [1277, 426] on span "#_loomi_addon_1759520607170 Adding Text AFTER .product-info__block-item:nth... …" at bounding box center [1204, 412] width 290 height 38
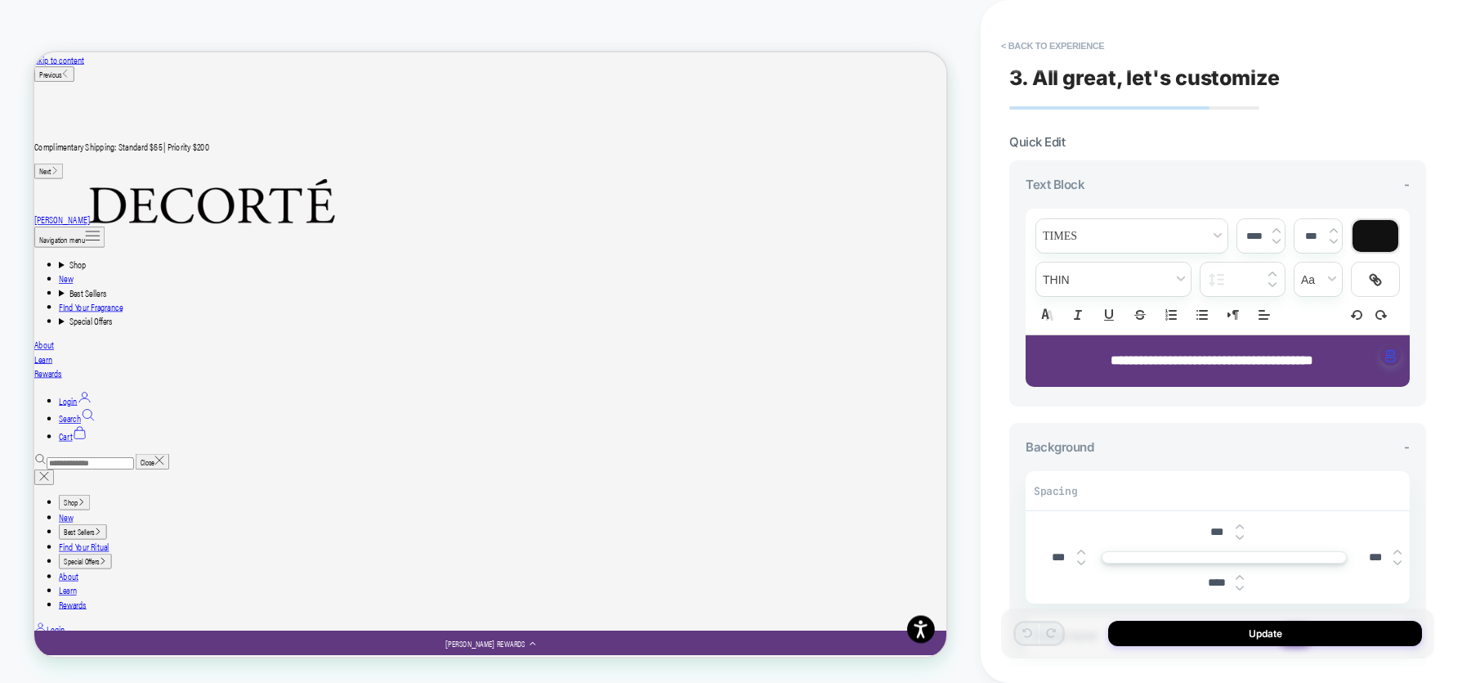
click at [1082, 559] on img at bounding box center [1081, 562] width 8 height 7
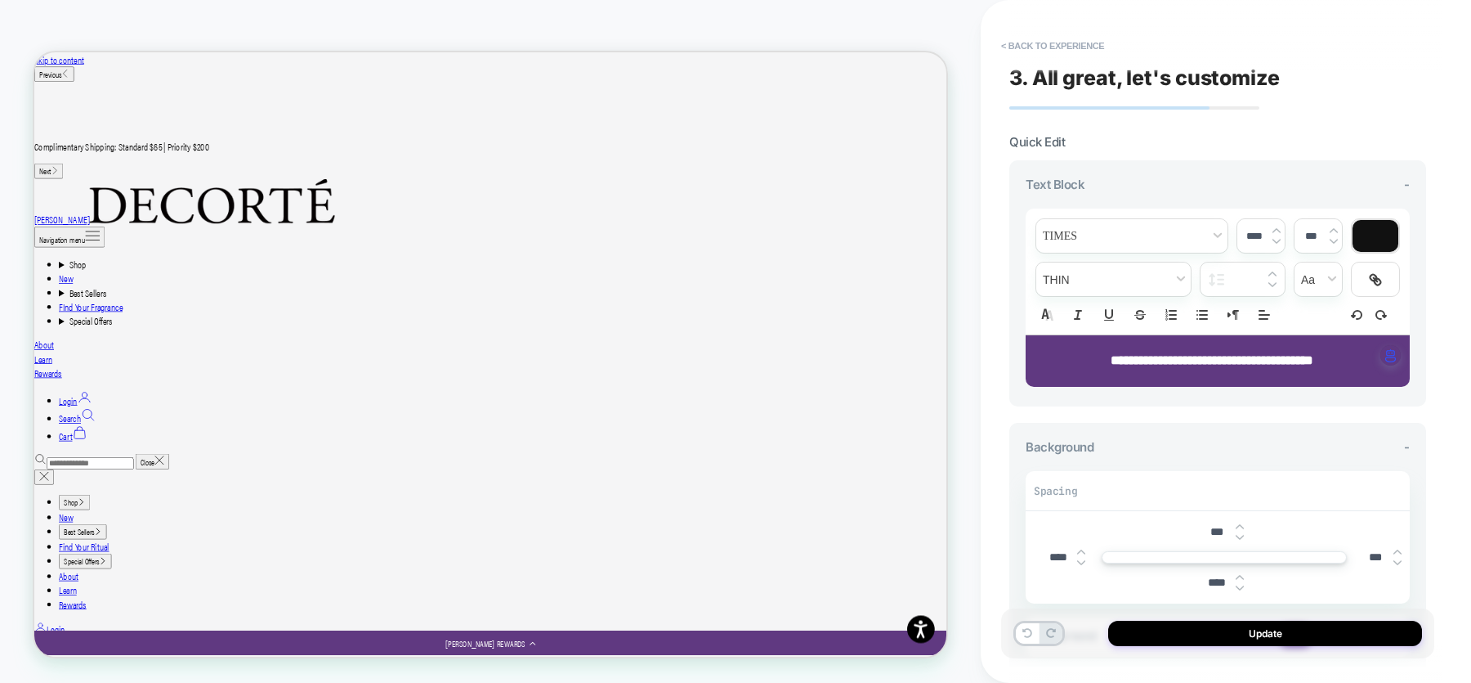
click at [1082, 559] on img at bounding box center [1081, 562] width 8 height 7
click at [1081, 551] on img at bounding box center [1081, 551] width 8 height 7
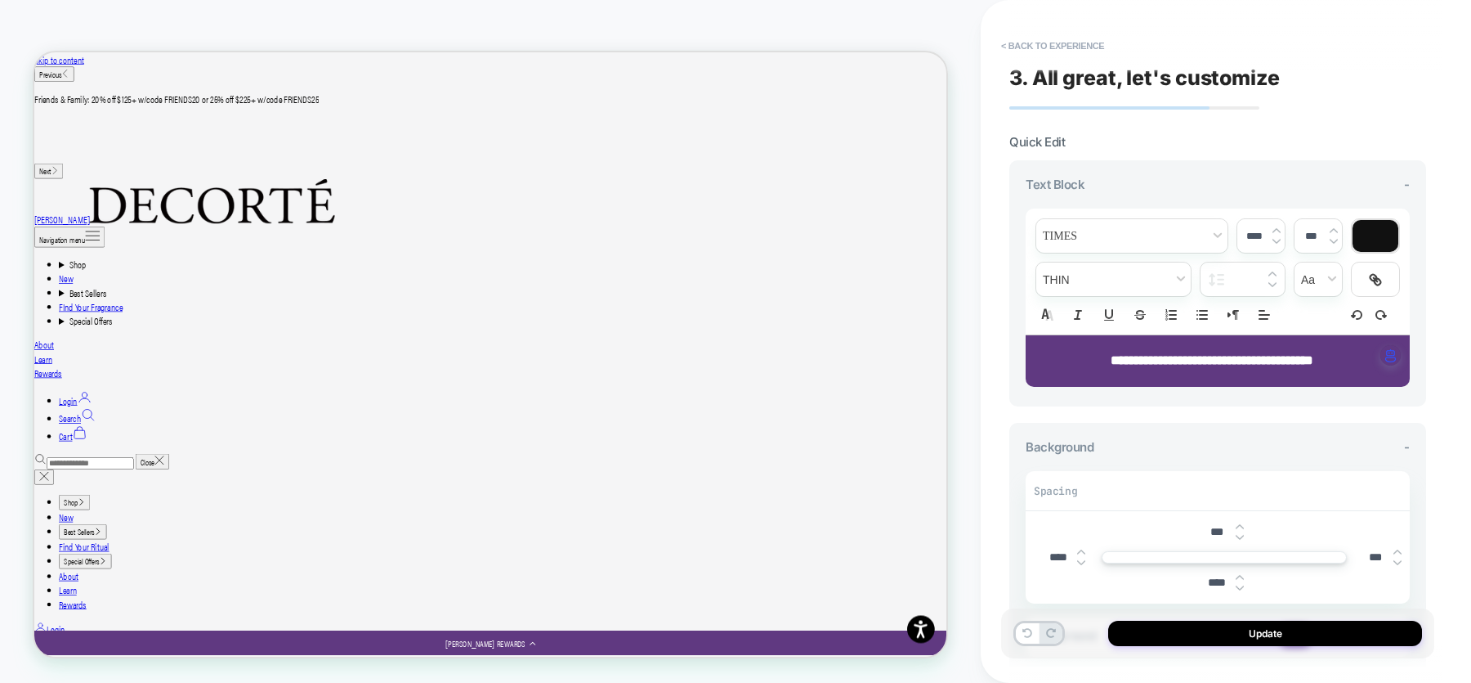
click at [1081, 551] on img at bounding box center [1081, 551] width 8 height 7
type input "***"
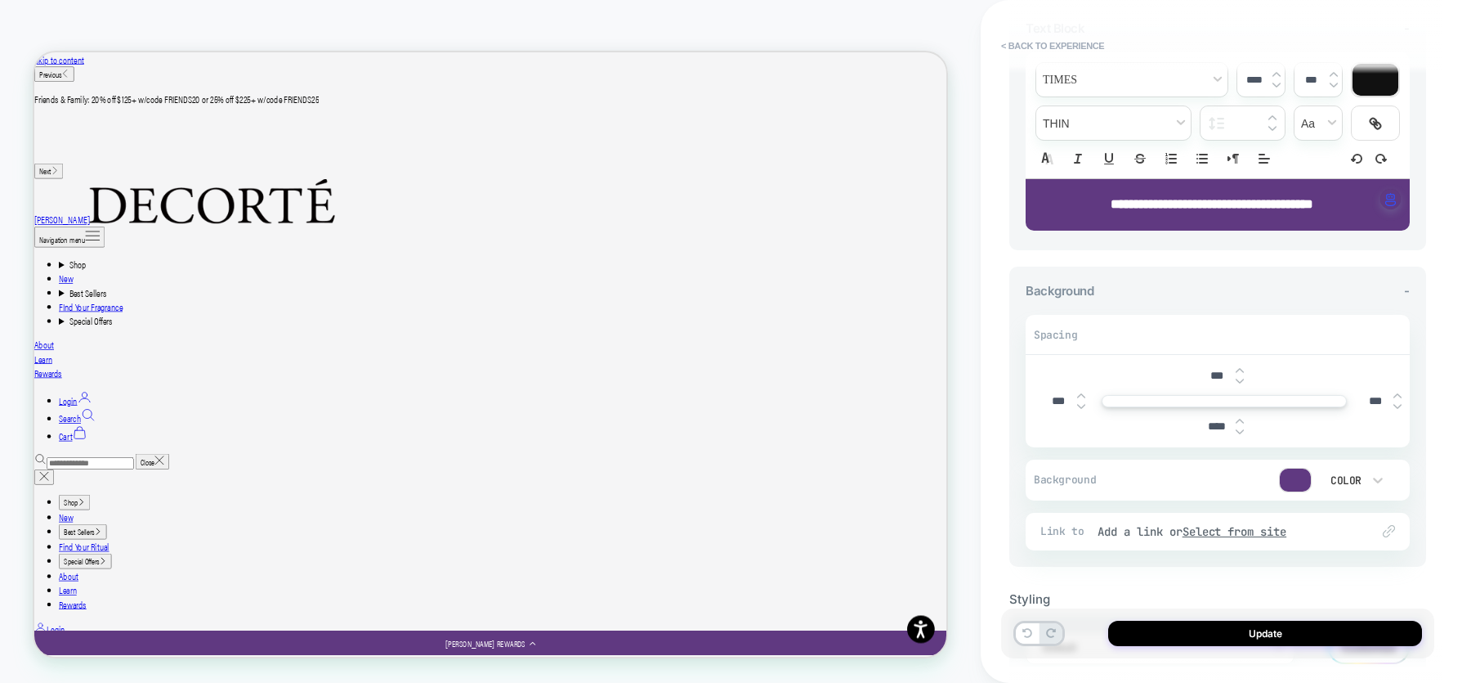
scroll to position [256, 0]
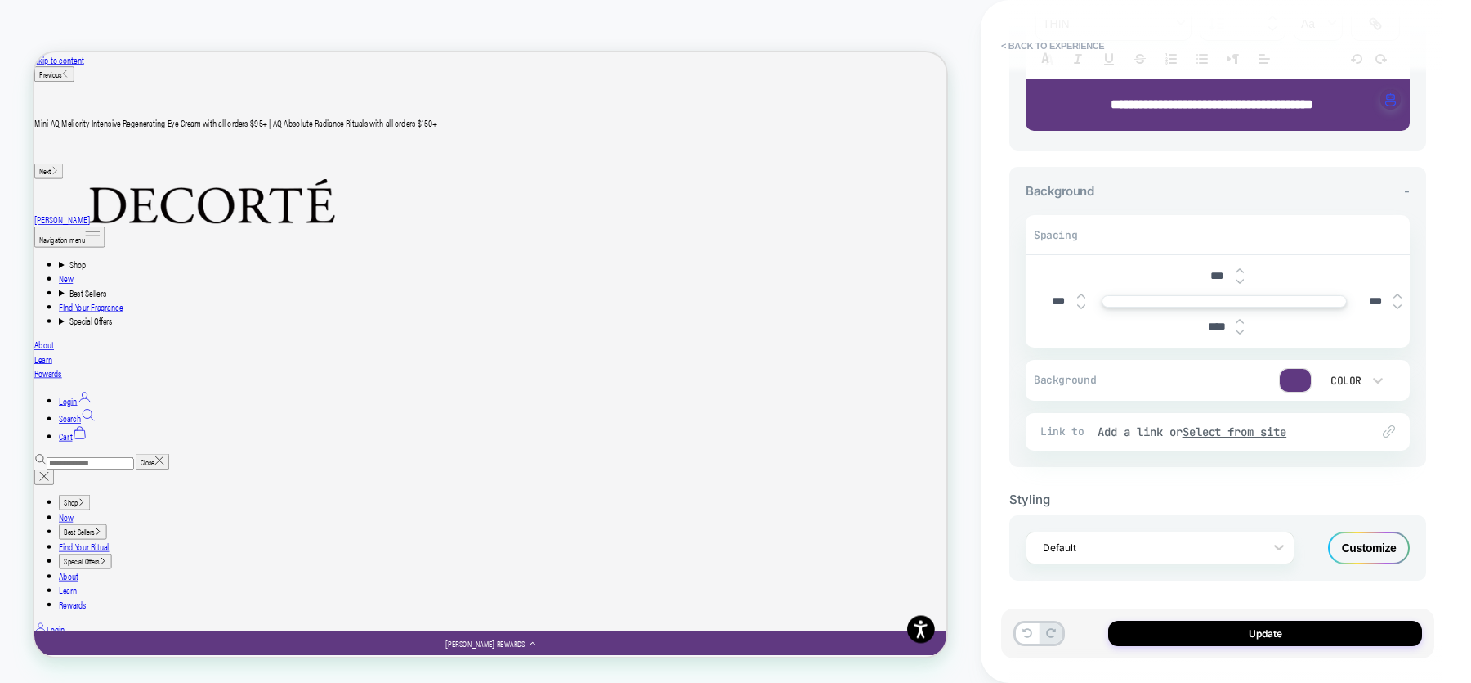
click at [1393, 556] on div "Customize" at bounding box center [1369, 547] width 82 height 33
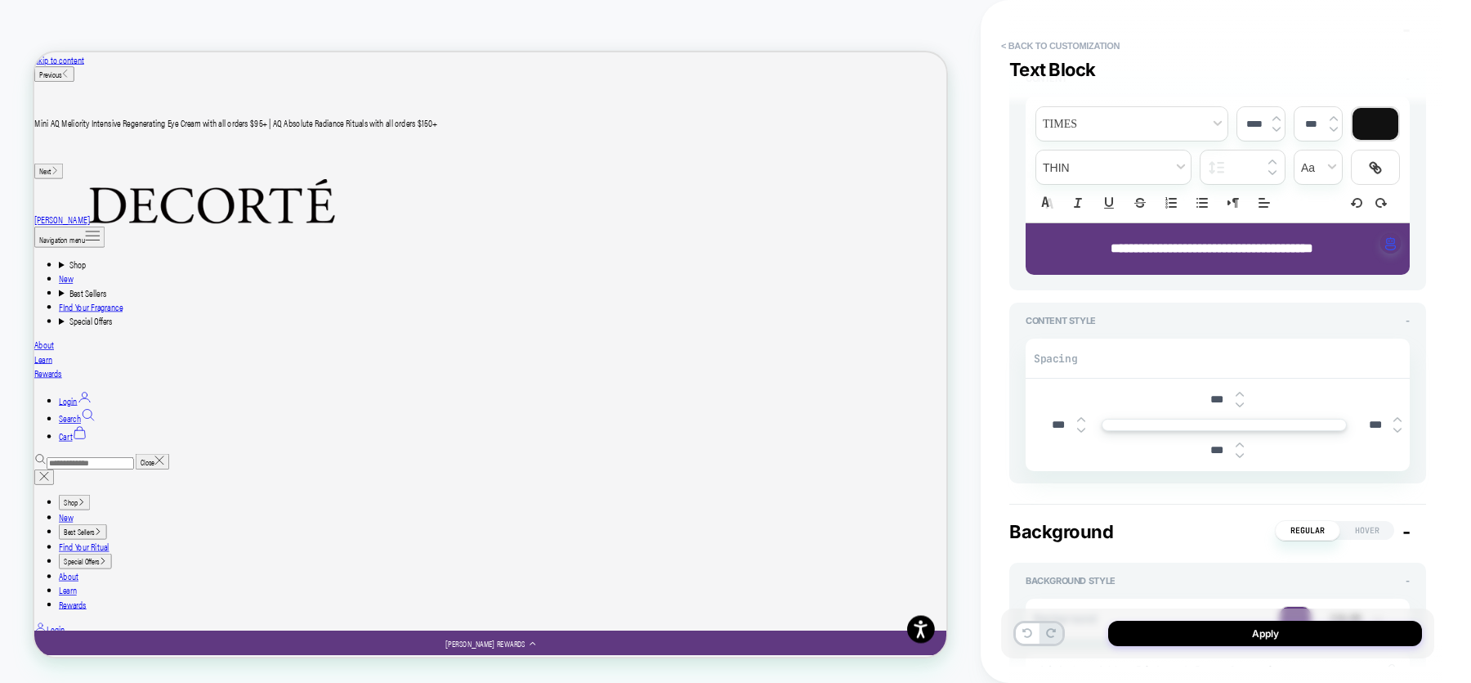
scroll to position [209, 0]
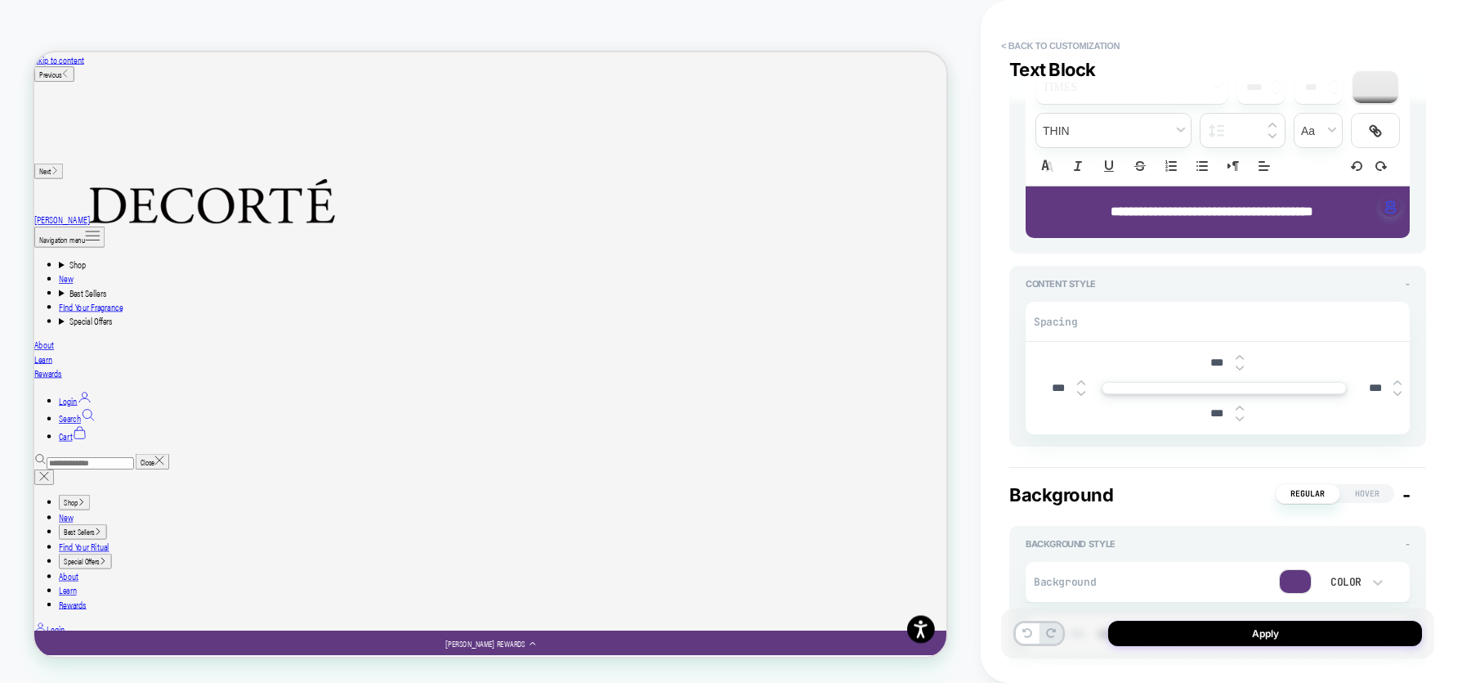
click at [1079, 393] on img at bounding box center [1081, 393] width 8 height 7
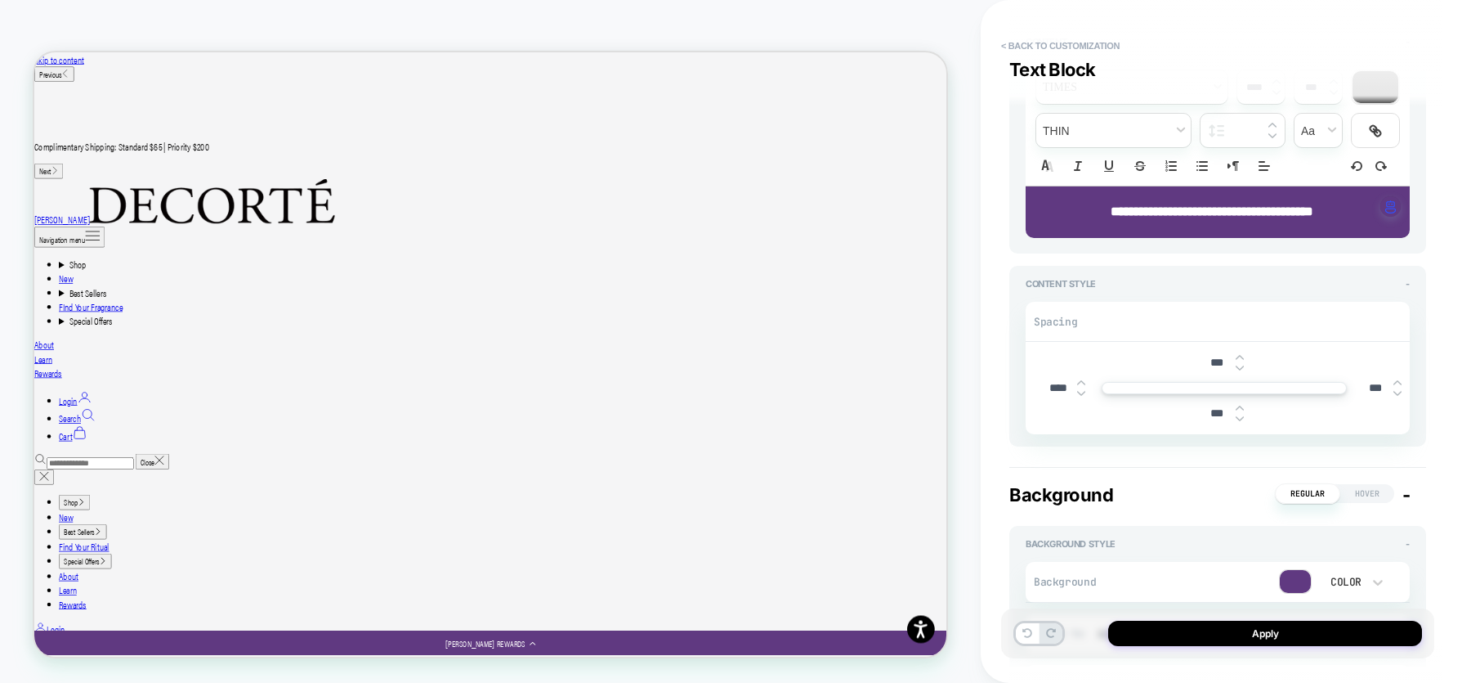
click at [1079, 393] on img at bounding box center [1081, 393] width 8 height 7
click at [1081, 375] on div "****" at bounding box center [1066, 388] width 56 height 34
click at [1081, 379] on img at bounding box center [1081, 382] width 8 height 7
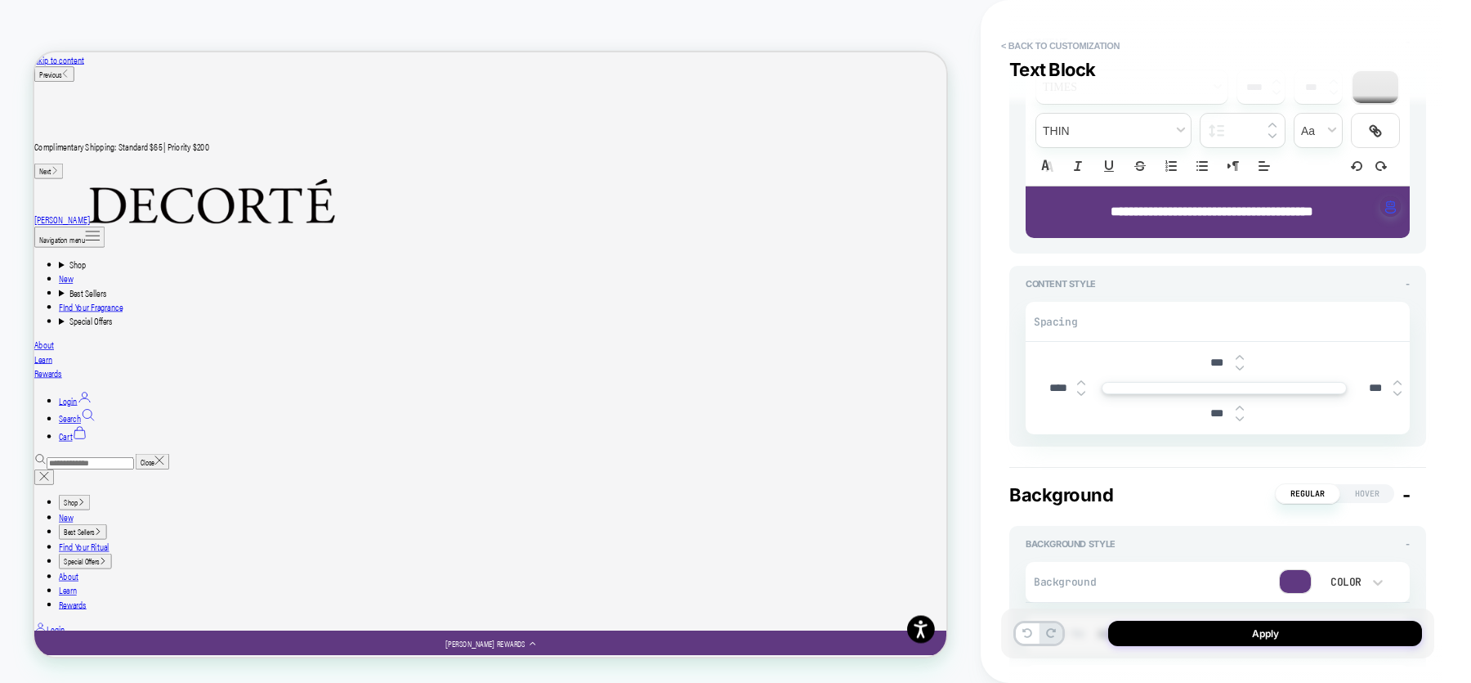
click at [1081, 379] on img at bounding box center [1081, 382] width 8 height 7
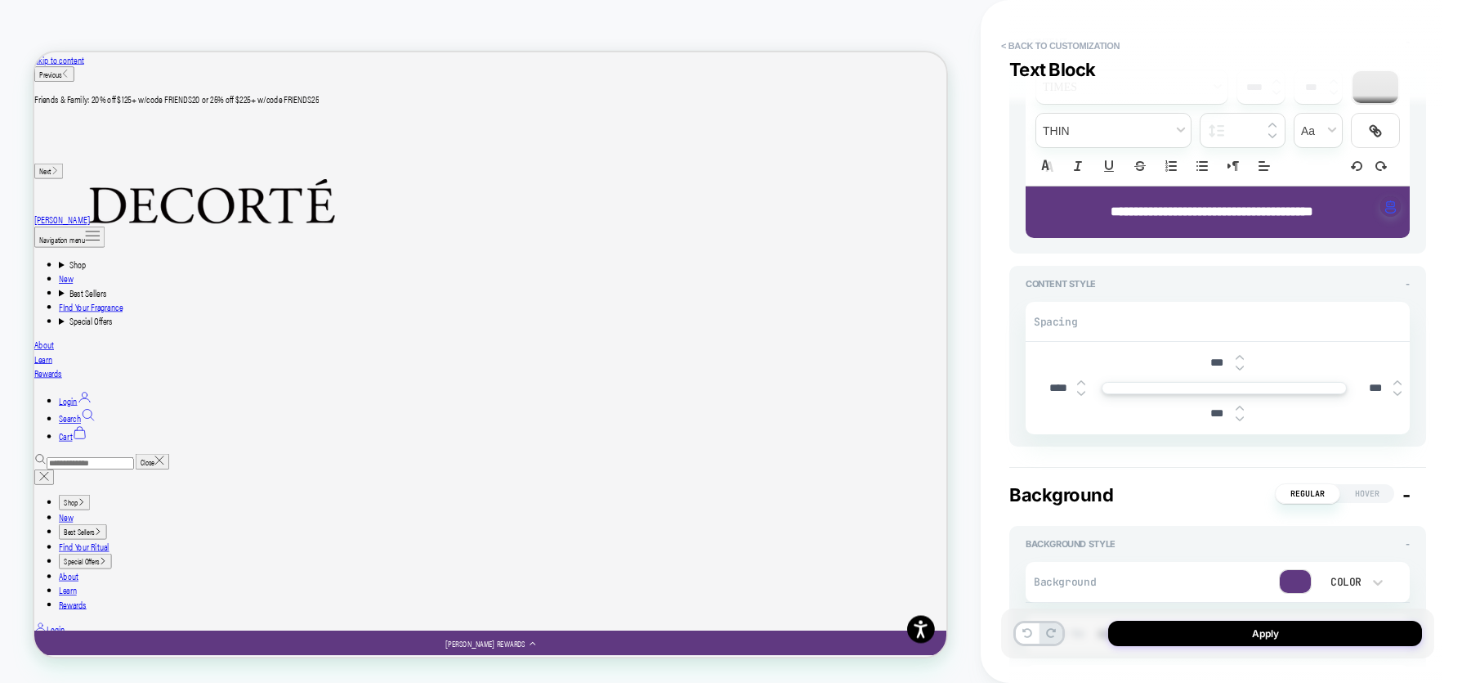
click at [1081, 379] on img at bounding box center [1081, 382] width 8 height 7
type input "***"
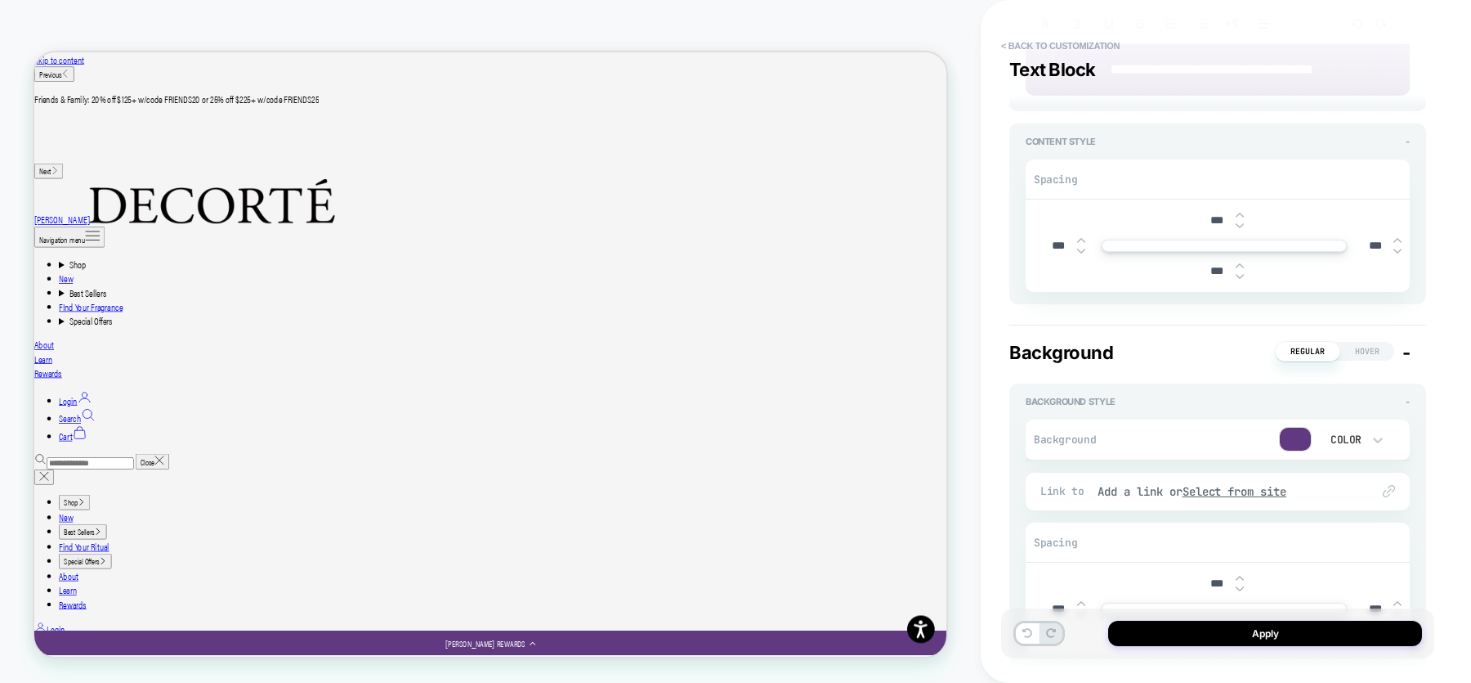
scroll to position [450, 0]
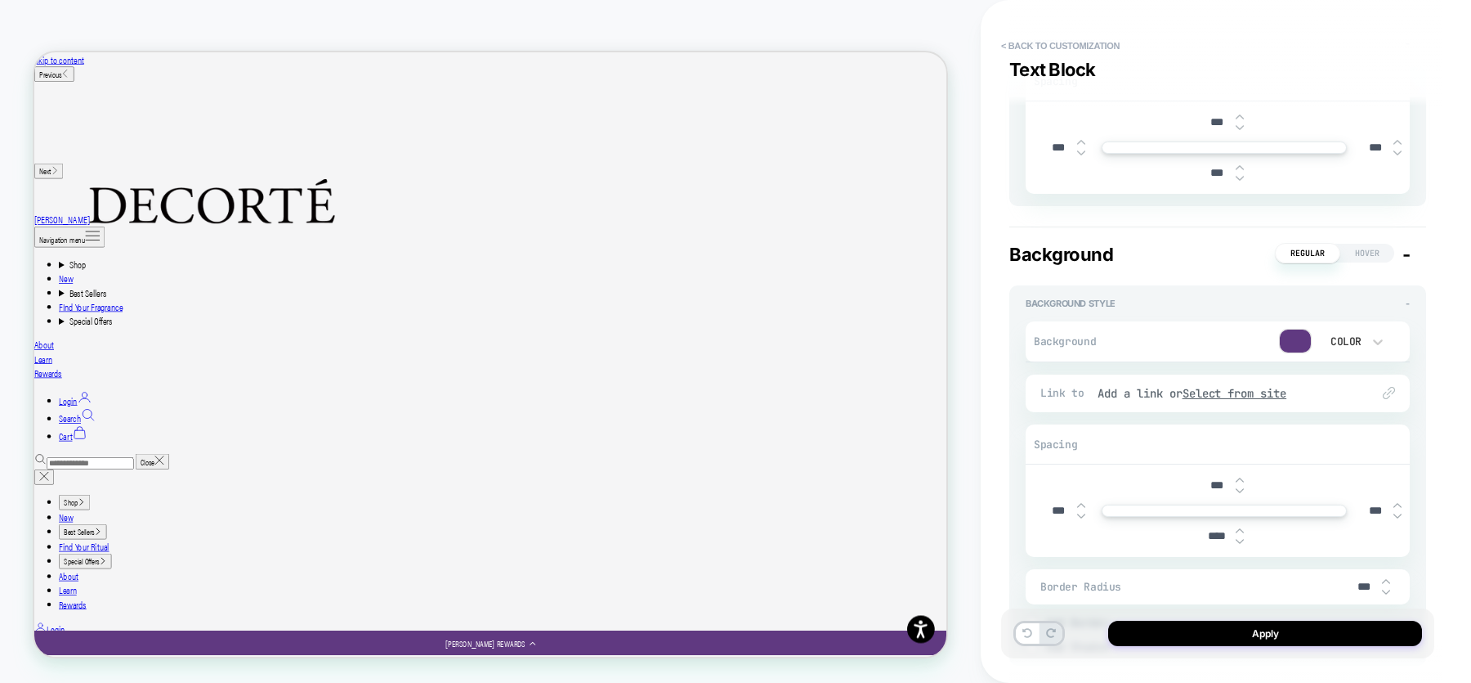
click at [1081, 515] on img at bounding box center [1081, 516] width 8 height 7
click at [1083, 502] on img at bounding box center [1081, 505] width 8 height 7
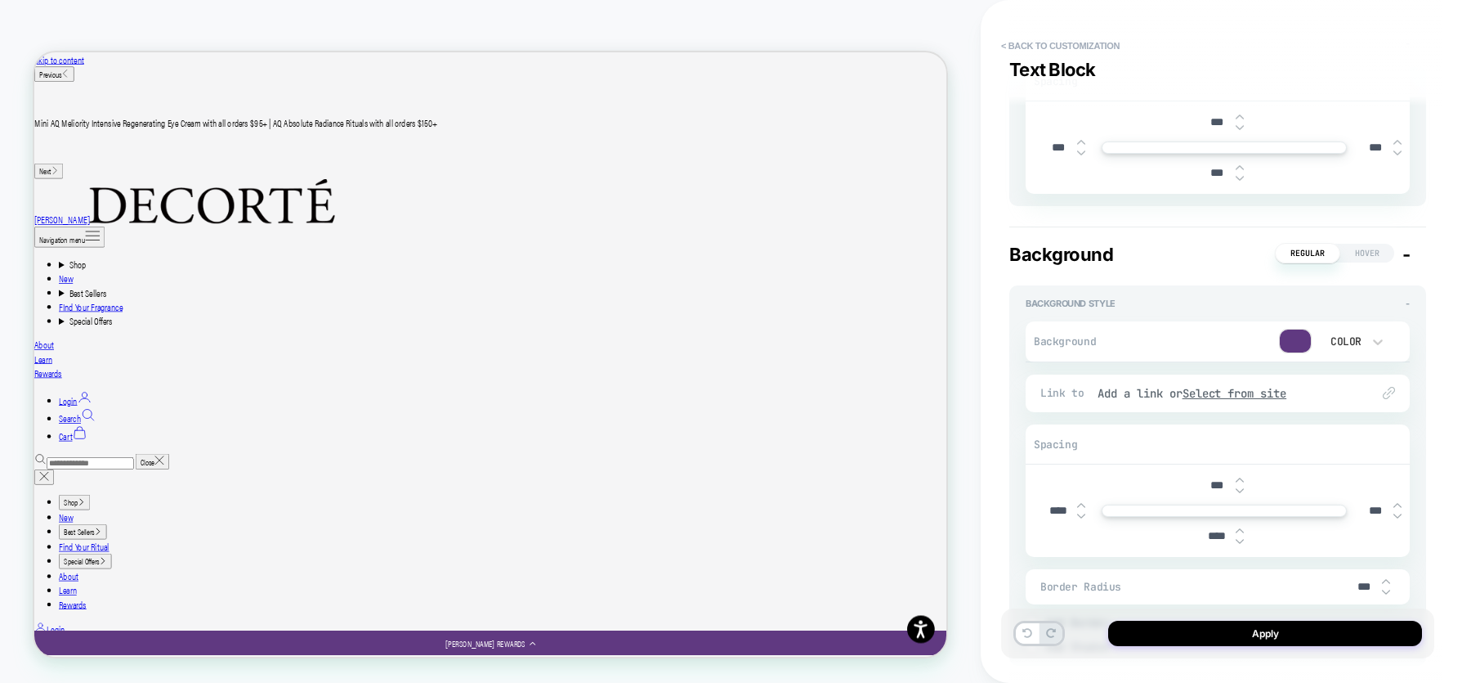
click at [1083, 502] on img at bounding box center [1081, 505] width 8 height 7
type input "***"
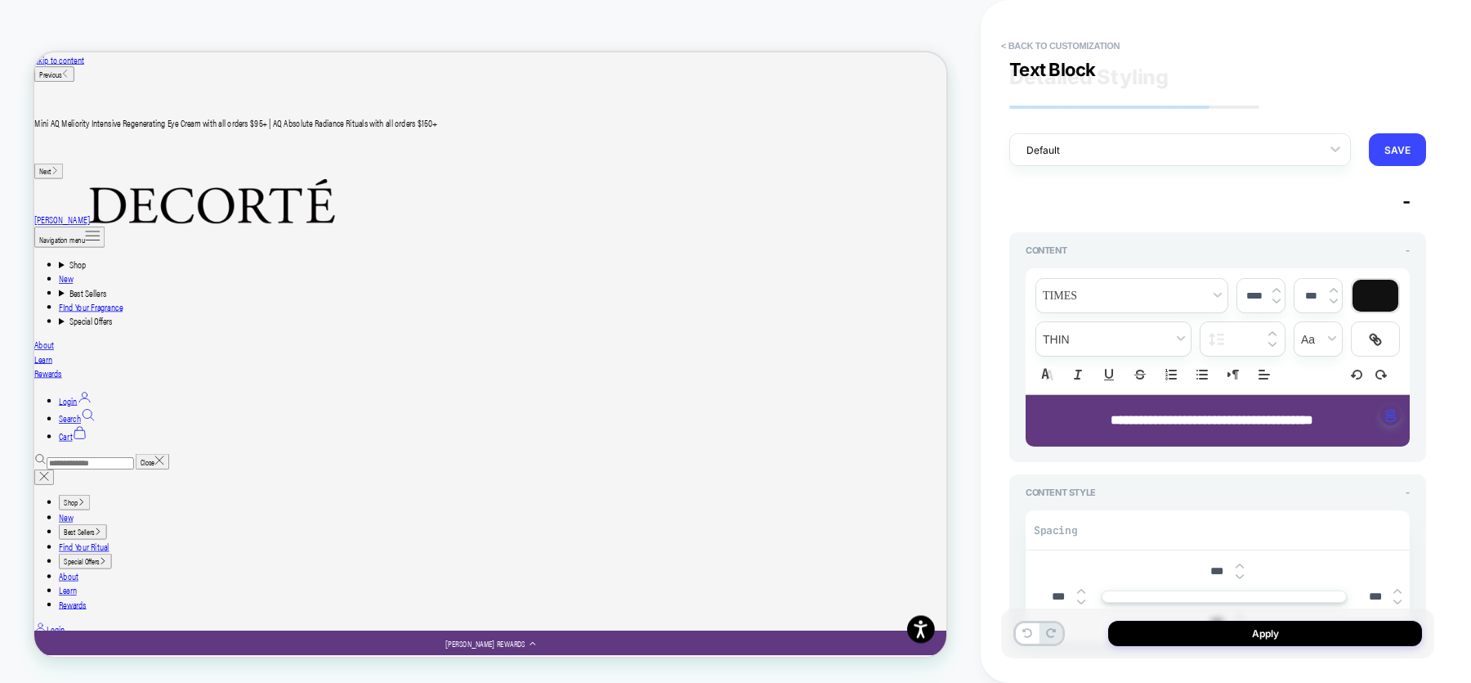
scroll to position [0, 0]
click at [1269, 372] on icon "Align" at bounding box center [1264, 375] width 15 height 15
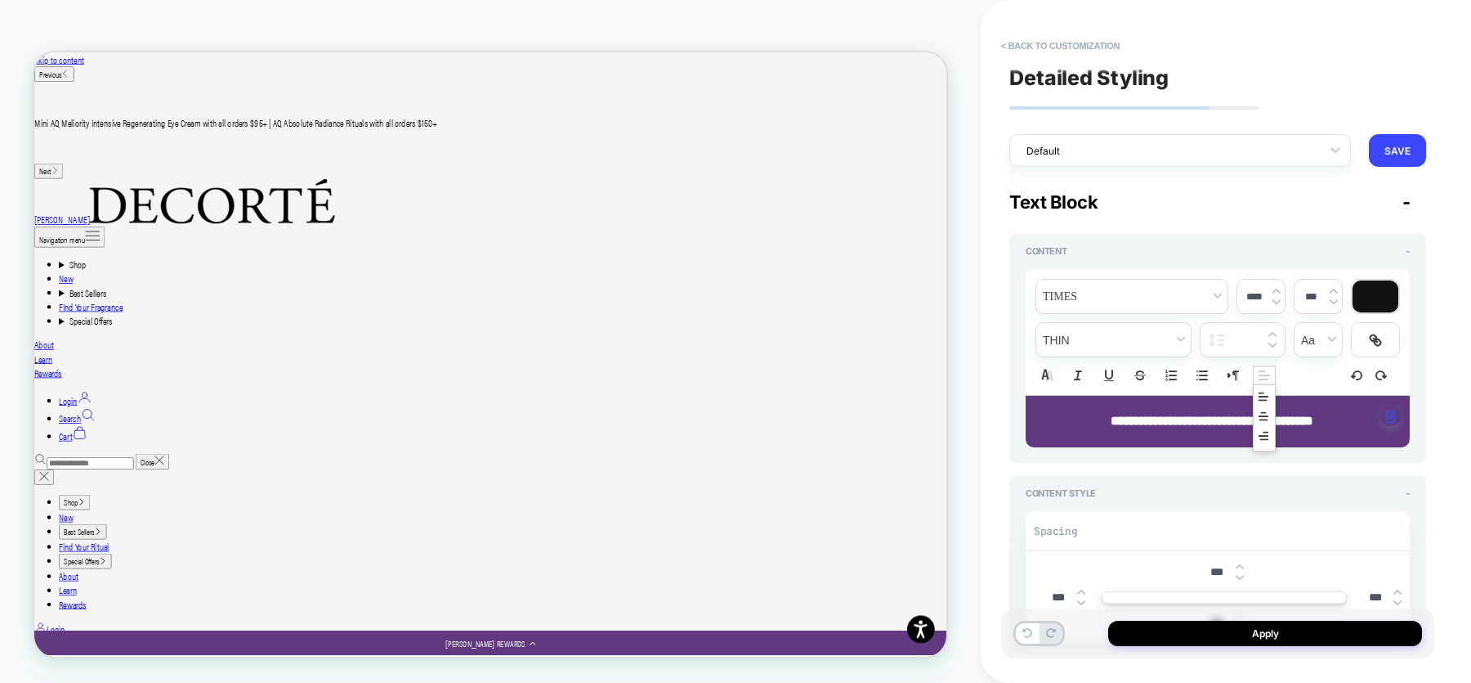
click at [1177, 430] on div "**********" at bounding box center [1218, 421] width 384 height 51
type input "****"
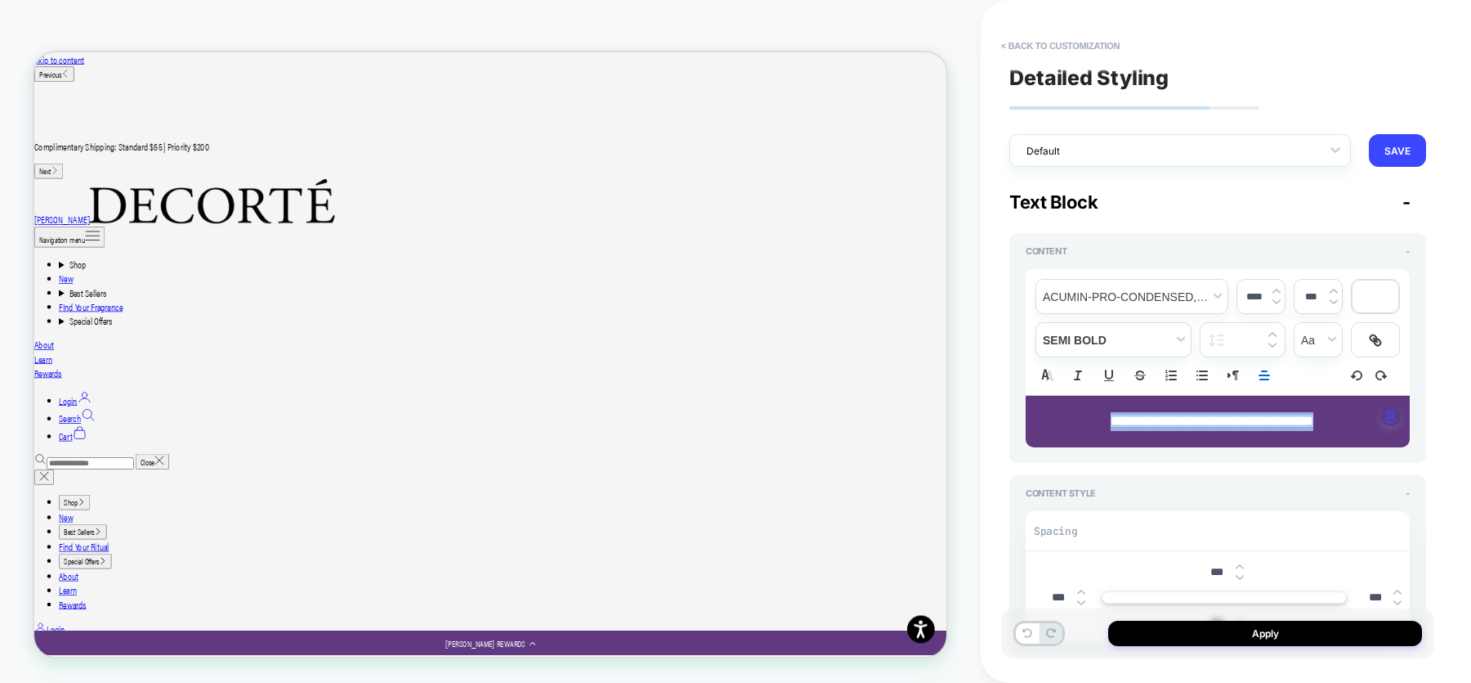
click at [1263, 375] on line "Align" at bounding box center [1265, 375] width 10 height 0
click at [1264, 397] on icon "Align" at bounding box center [1263, 396] width 13 height 13
click at [1267, 372] on icon "Align" at bounding box center [1264, 375] width 15 height 15
click at [1268, 416] on line "Align" at bounding box center [1264, 416] width 9 height 0
click at [1271, 196] on div "Text Block -" at bounding box center [1218, 201] width 417 height 21
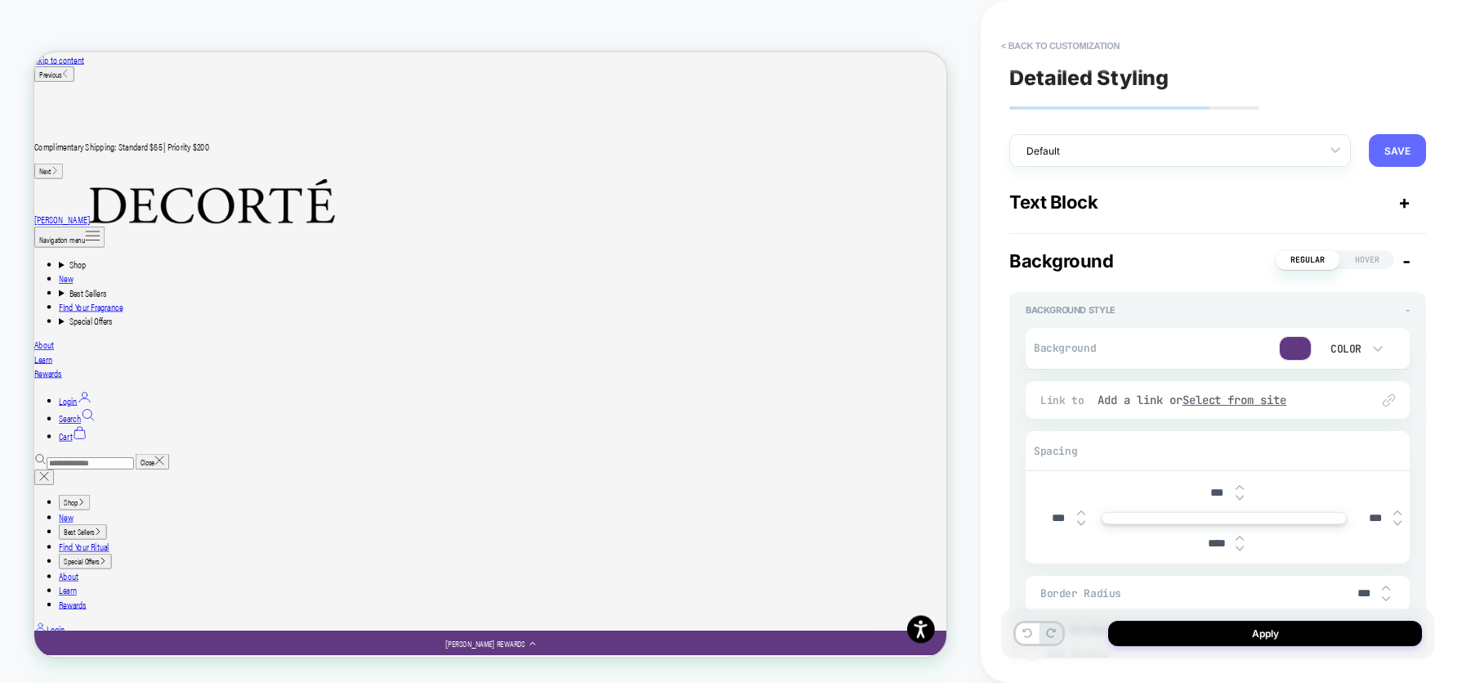
click at [1406, 147] on button "SAVE" at bounding box center [1397, 150] width 57 height 33
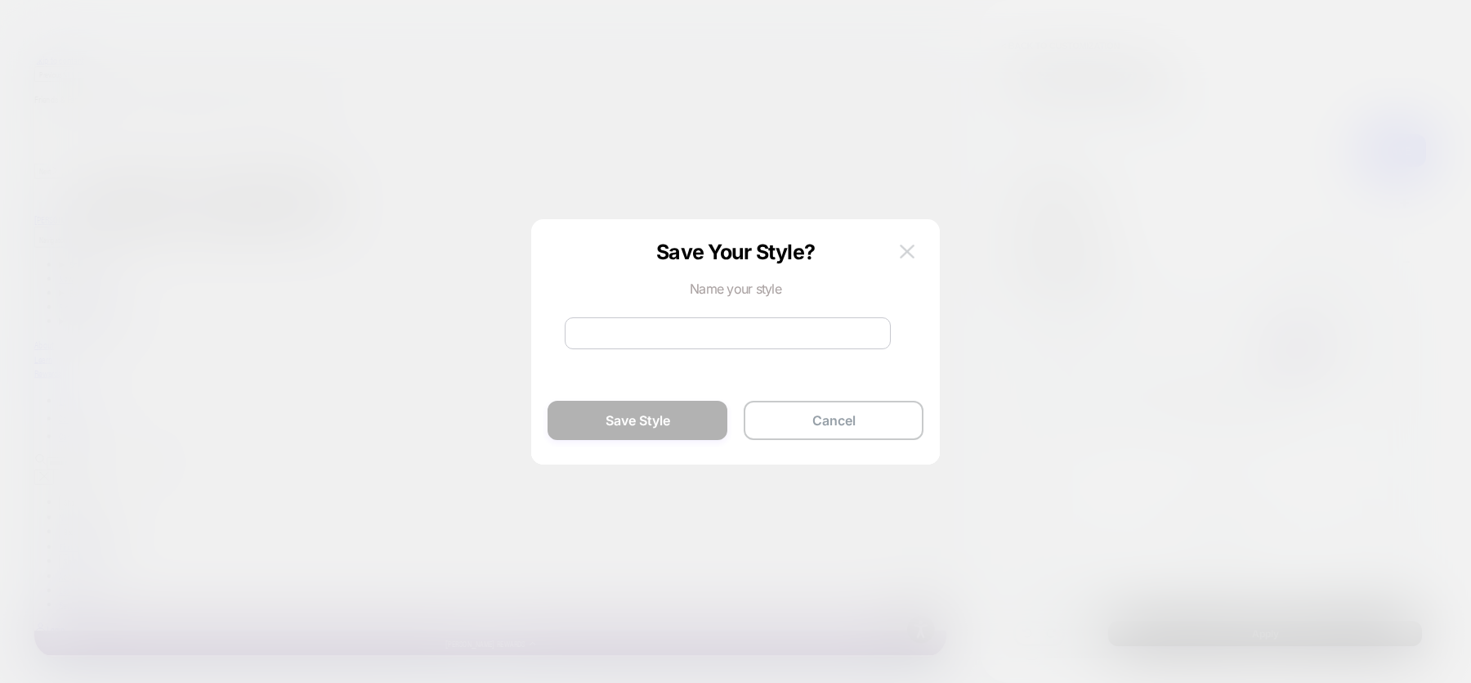
click at [896, 251] on button at bounding box center [907, 252] width 25 height 25
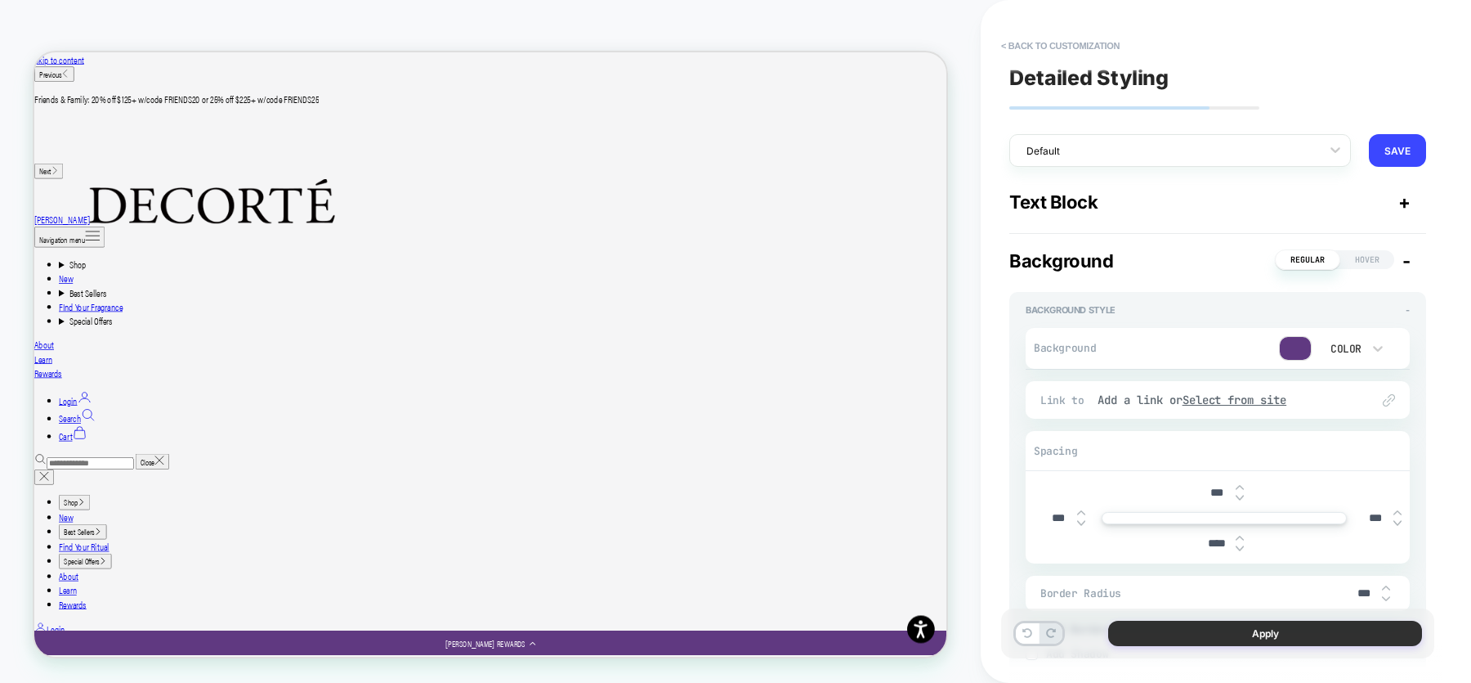
click at [1247, 624] on button "Apply" at bounding box center [1265, 632] width 314 height 25
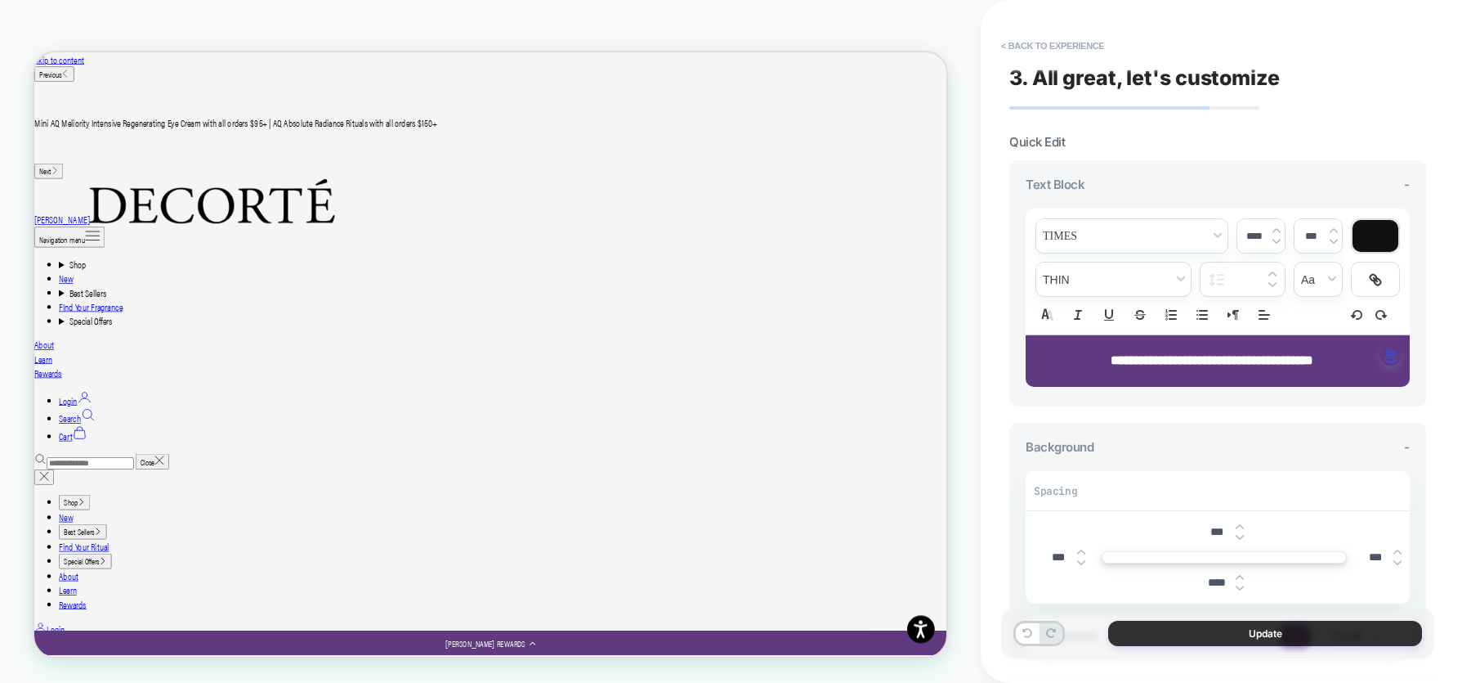
click at [1180, 636] on button "Update" at bounding box center [1265, 632] width 314 height 25
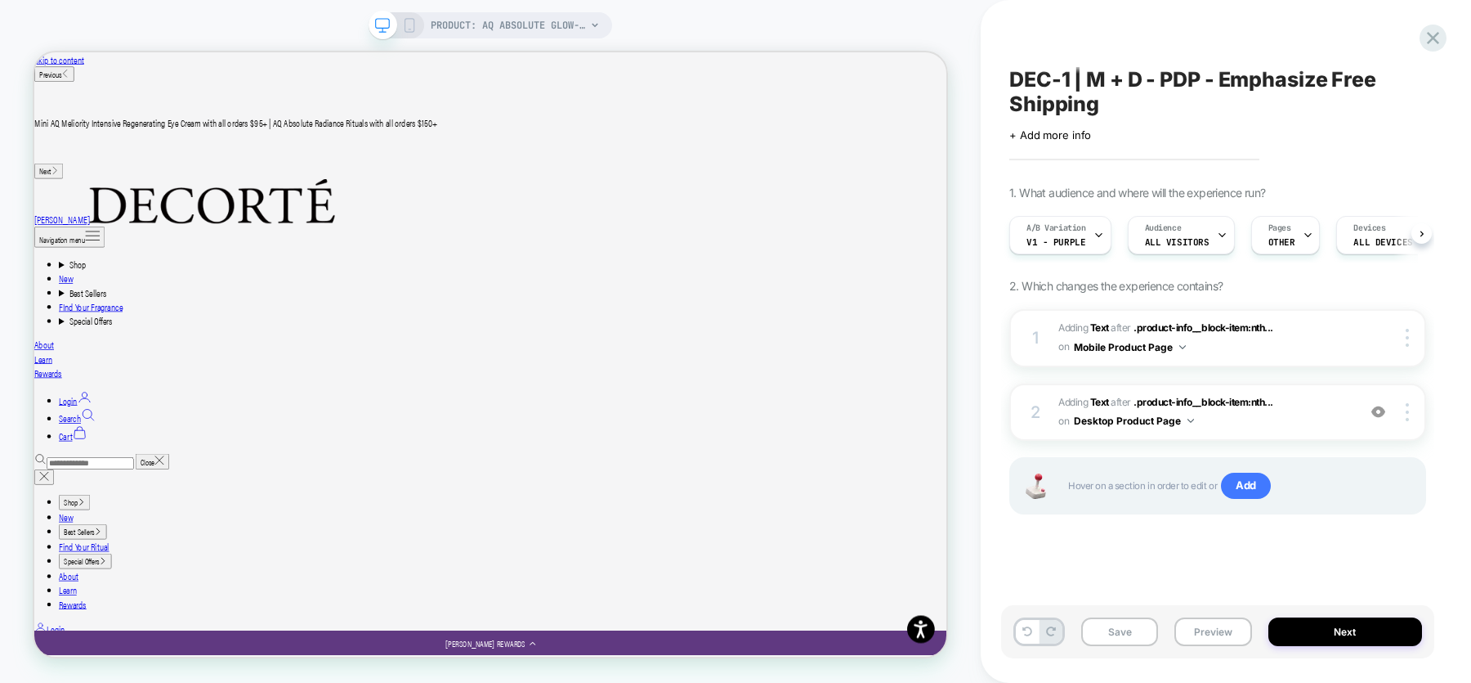
scroll to position [0, 1]
click at [1117, 627] on button "Save" at bounding box center [1119, 631] width 77 height 29
click at [1427, 36] on icon at bounding box center [1433, 38] width 22 height 22
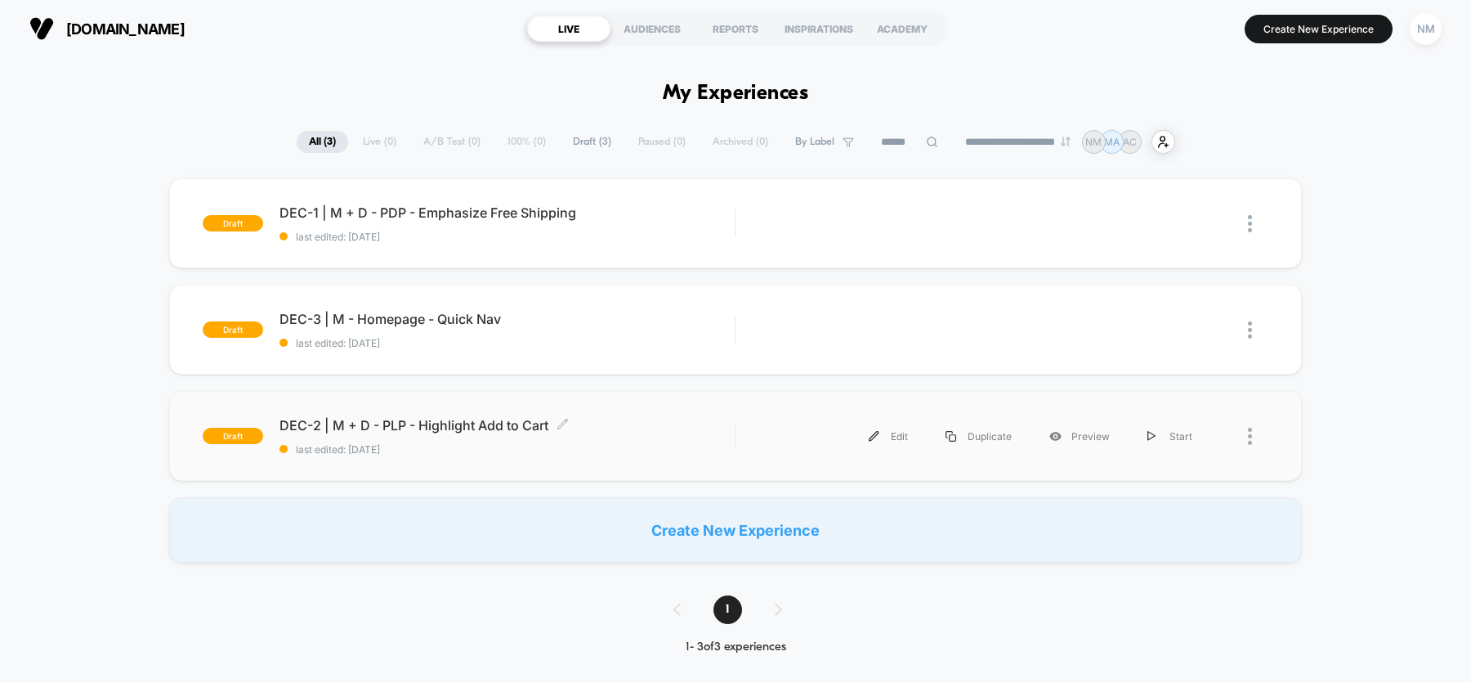
click at [701, 440] on div "DEC-2 | M + D - PLP - Highlight Add to Cart Click to edit experience details Cl…" at bounding box center [507, 436] width 455 height 38
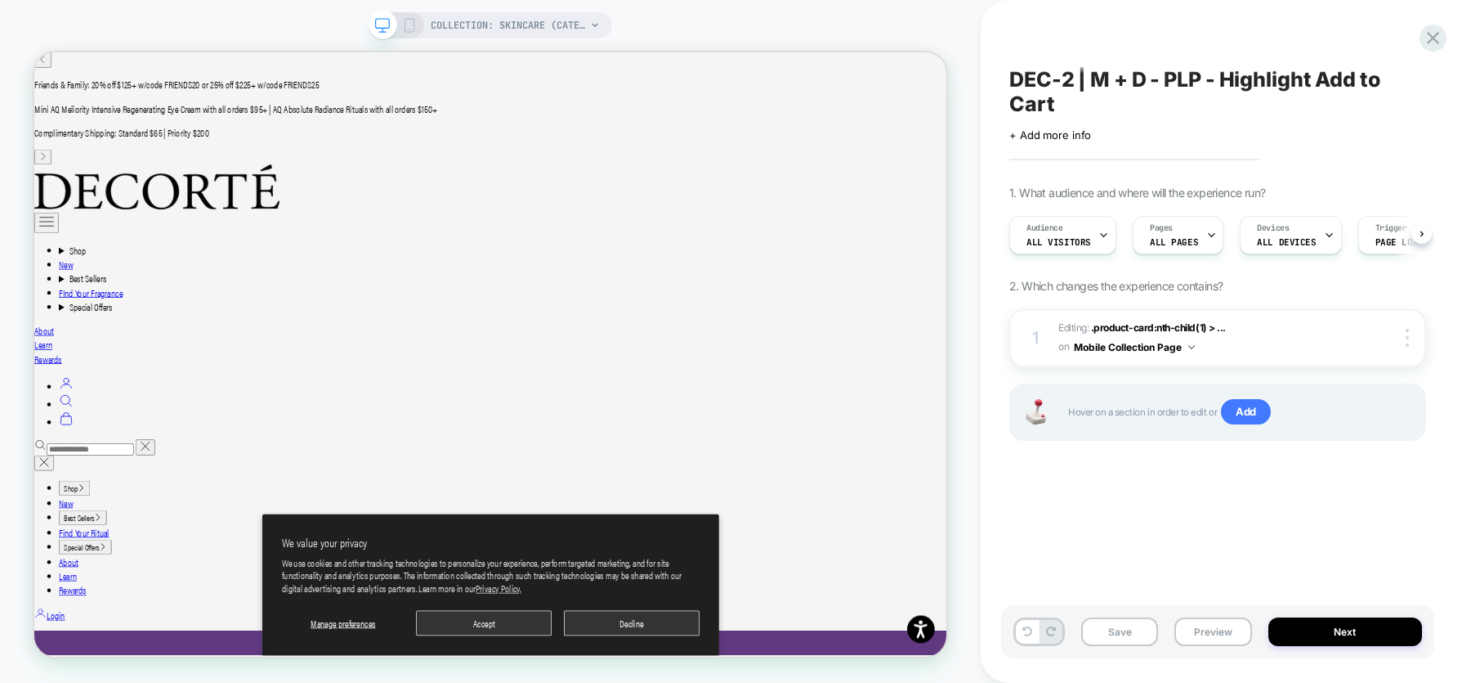
scroll to position [0, 1]
click at [1411, 334] on div at bounding box center [1410, 338] width 31 height 18
click at [1403, 367] on div "1 Editing : .product-card:nth-child(1) > ... .product-card:nth-child(1) > .prod…" at bounding box center [1218, 395] width 417 height 172
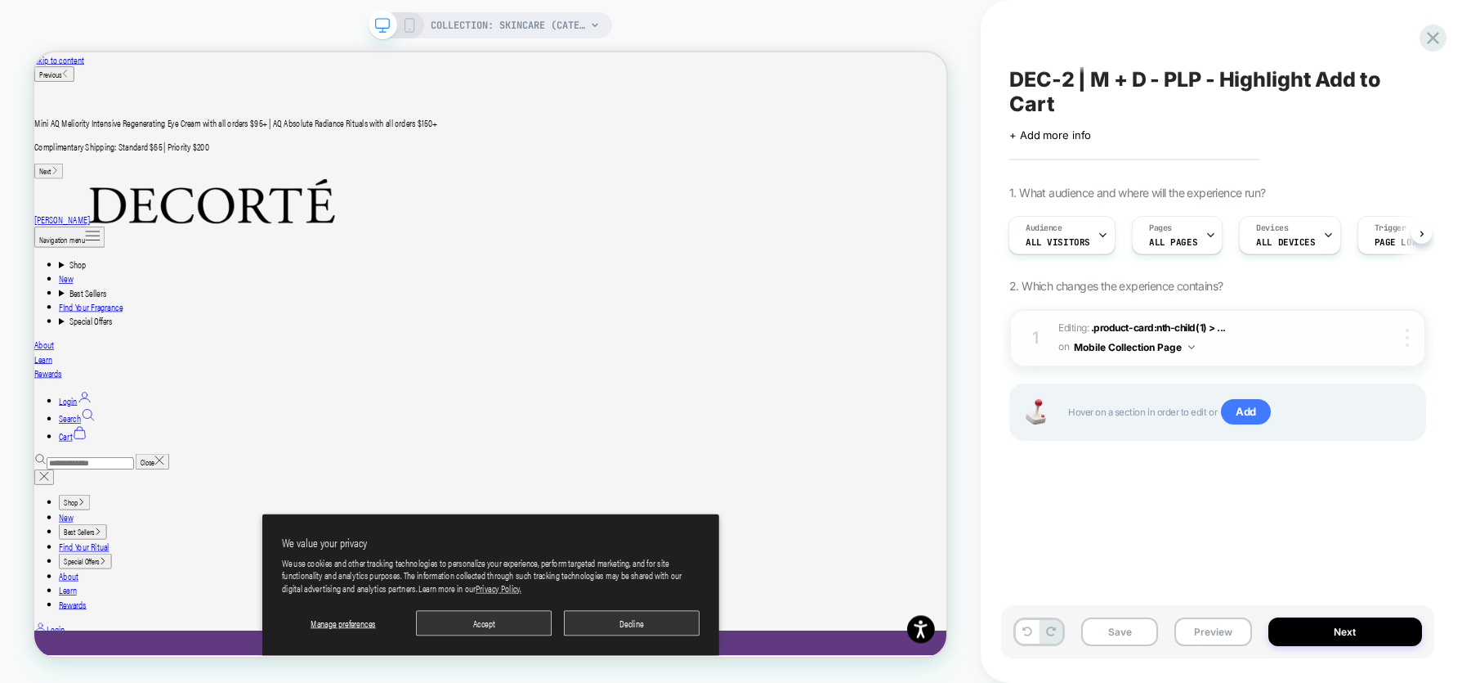
click at [1419, 339] on div at bounding box center [1410, 338] width 31 height 18
click at [1406, 341] on img at bounding box center [1407, 338] width 3 height 18
click at [1157, 499] on div "DEC-2 | M + D - PLP - Highlight Add to Cart Click to edit experience details + …" at bounding box center [1217, 341] width 433 height 650
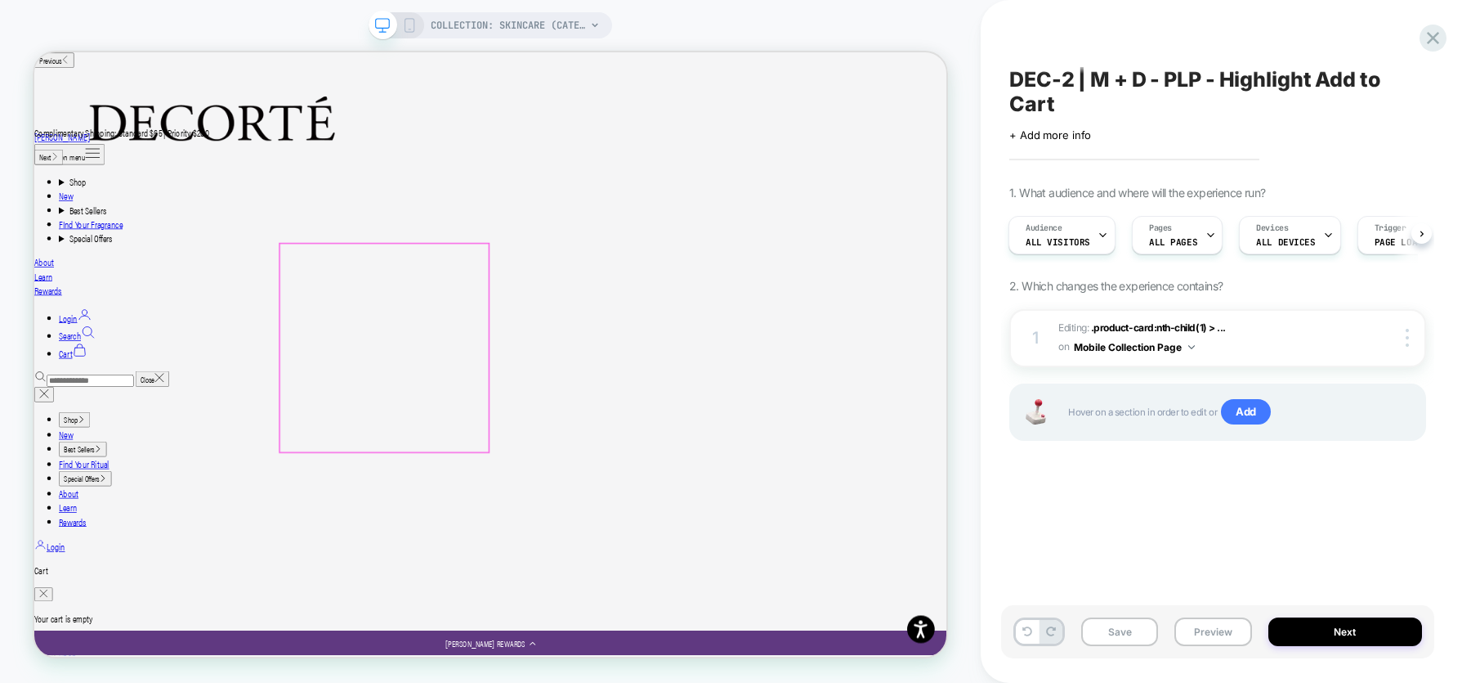
scroll to position [160, 0]
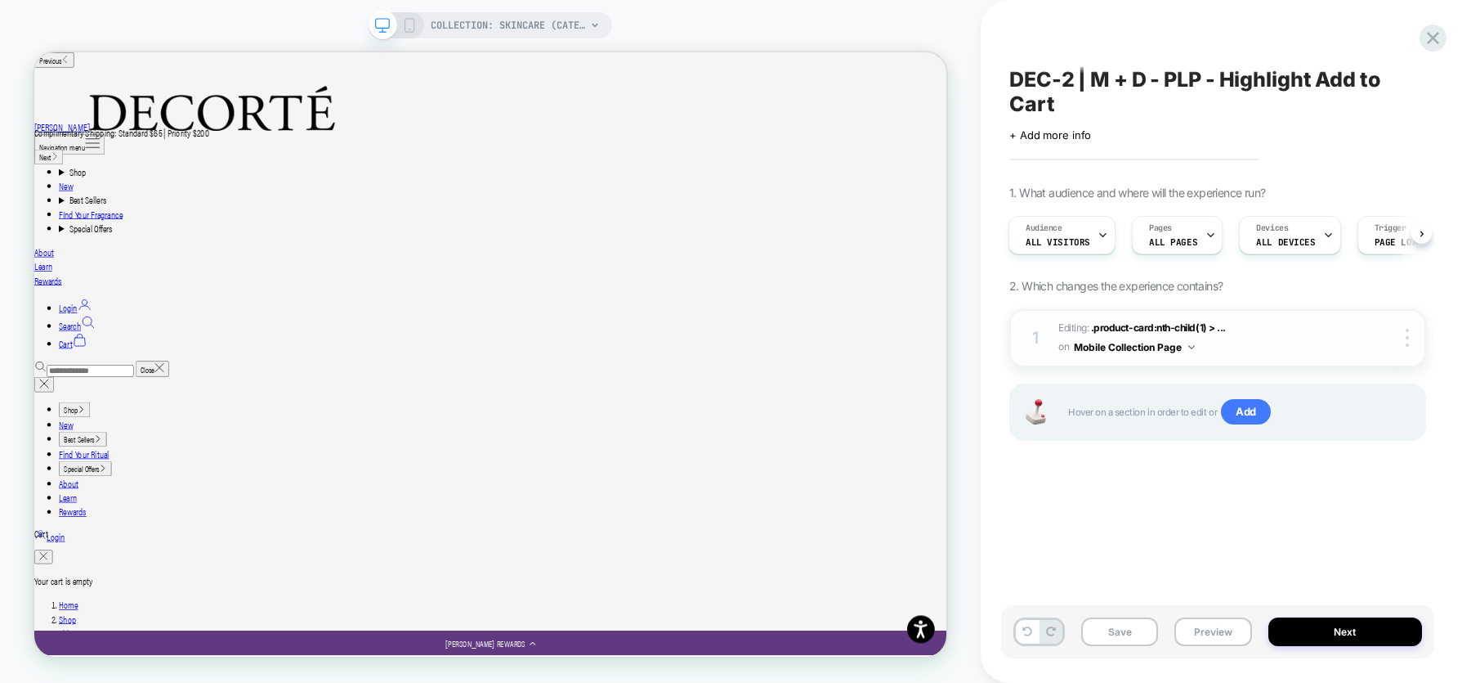
click at [1321, 329] on span "Editing : .product-card:nth-child(1) > ... .product-card:nth-child(1) > .produc…" at bounding box center [1204, 338] width 290 height 38
click at [1412, 337] on div at bounding box center [1410, 338] width 31 height 18
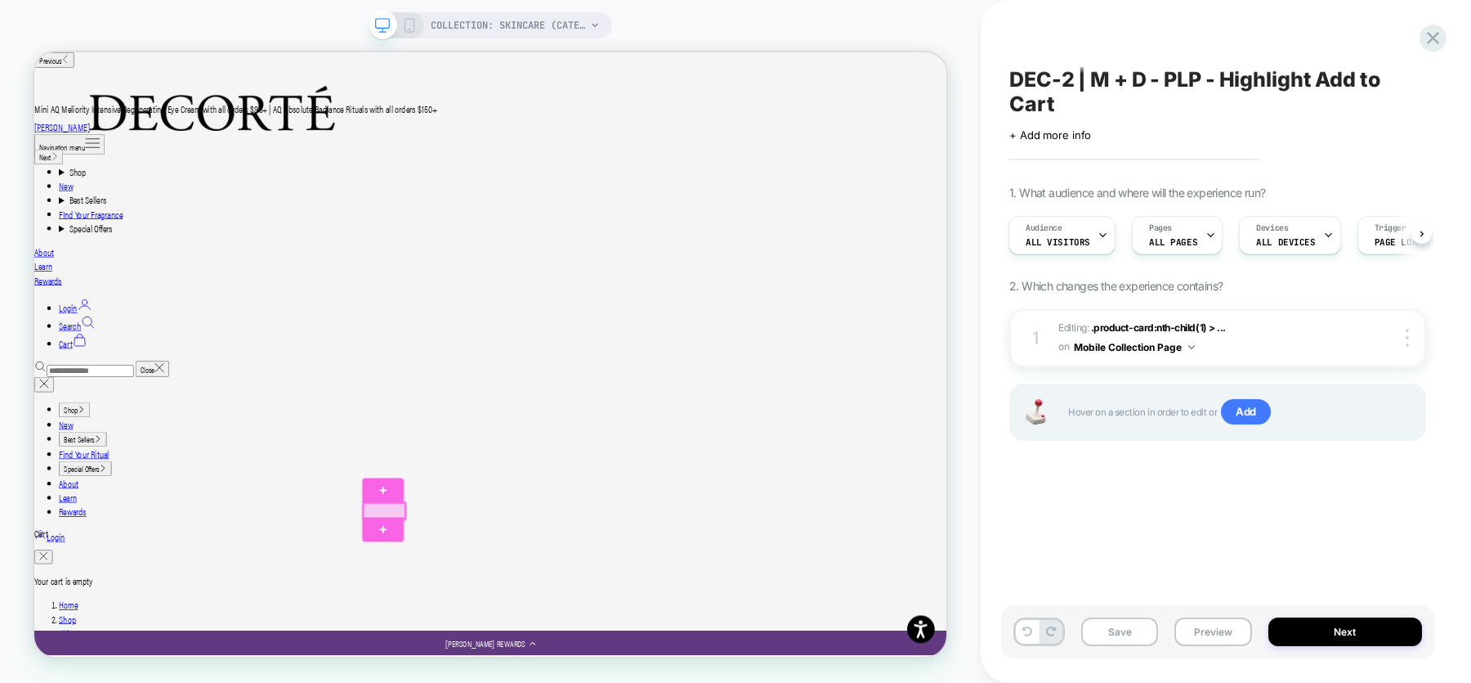
click at [501, 665] on div at bounding box center [501, 663] width 56 height 21
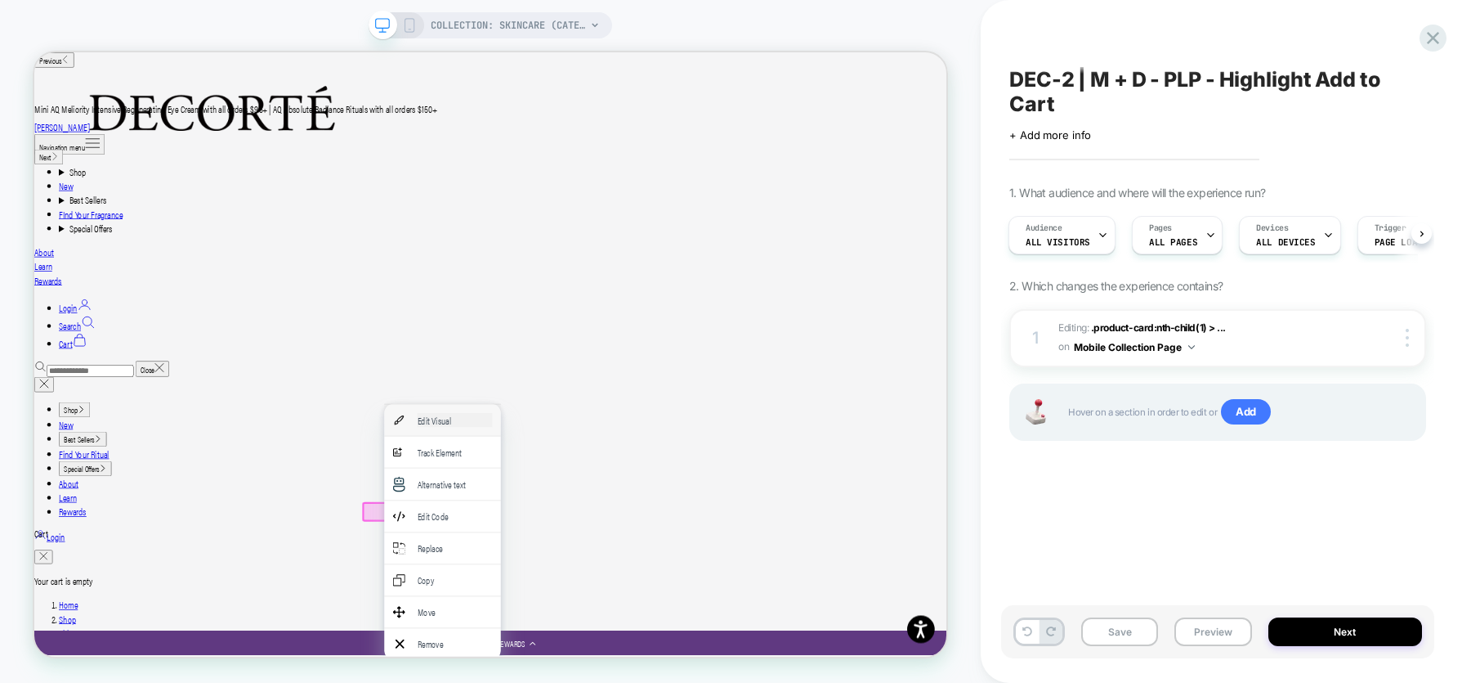
click at [588, 540] on div "Edit Visual" at bounding box center [595, 542] width 100 height 19
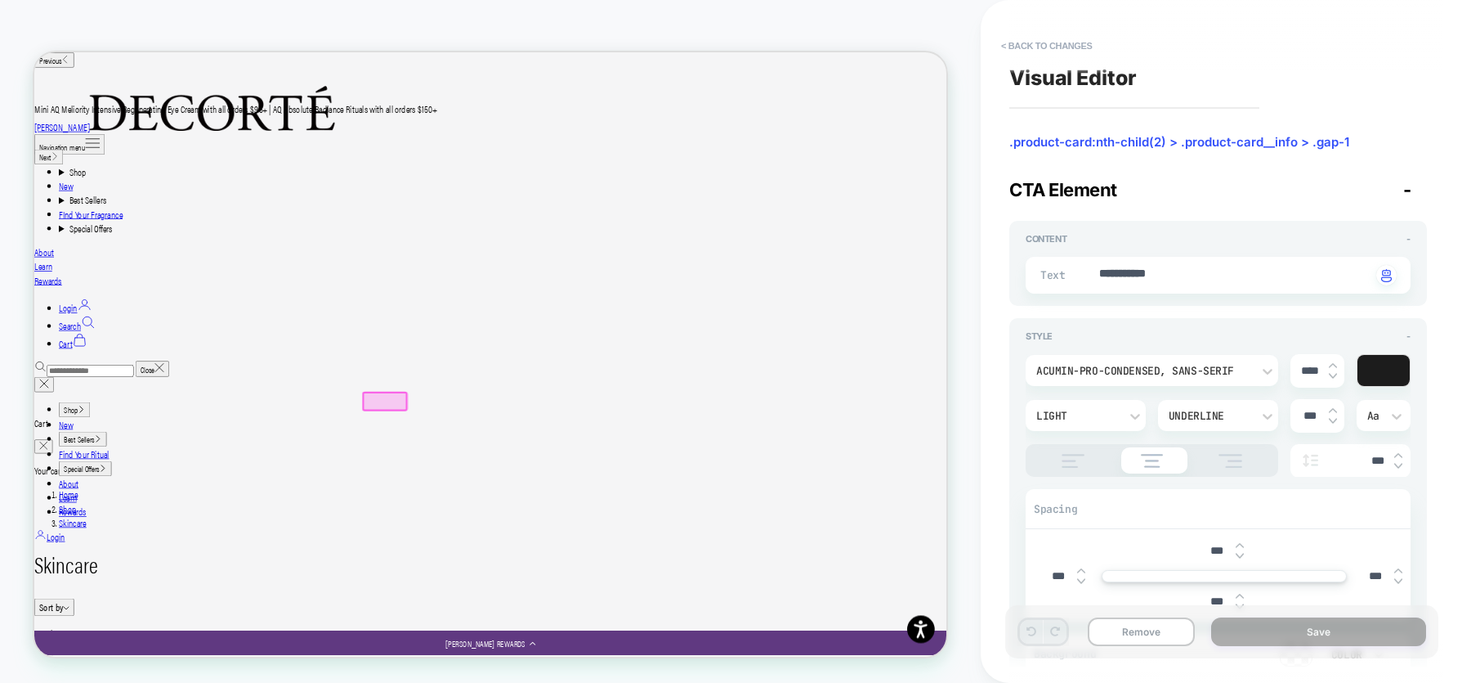
scroll to position [311, 0]
click at [1269, 414] on icon at bounding box center [1268, 417] width 10 height 6
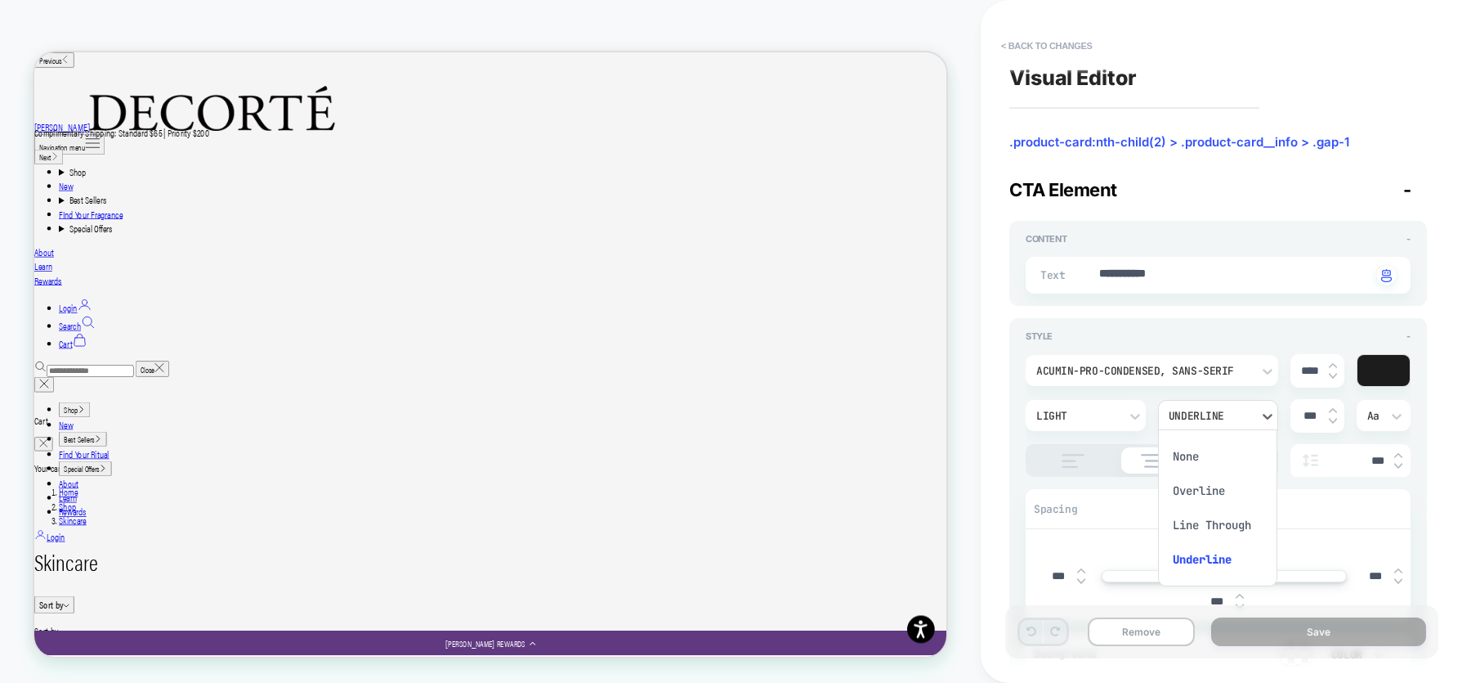
click at [1200, 457] on div "None" at bounding box center [1218, 456] width 107 height 34
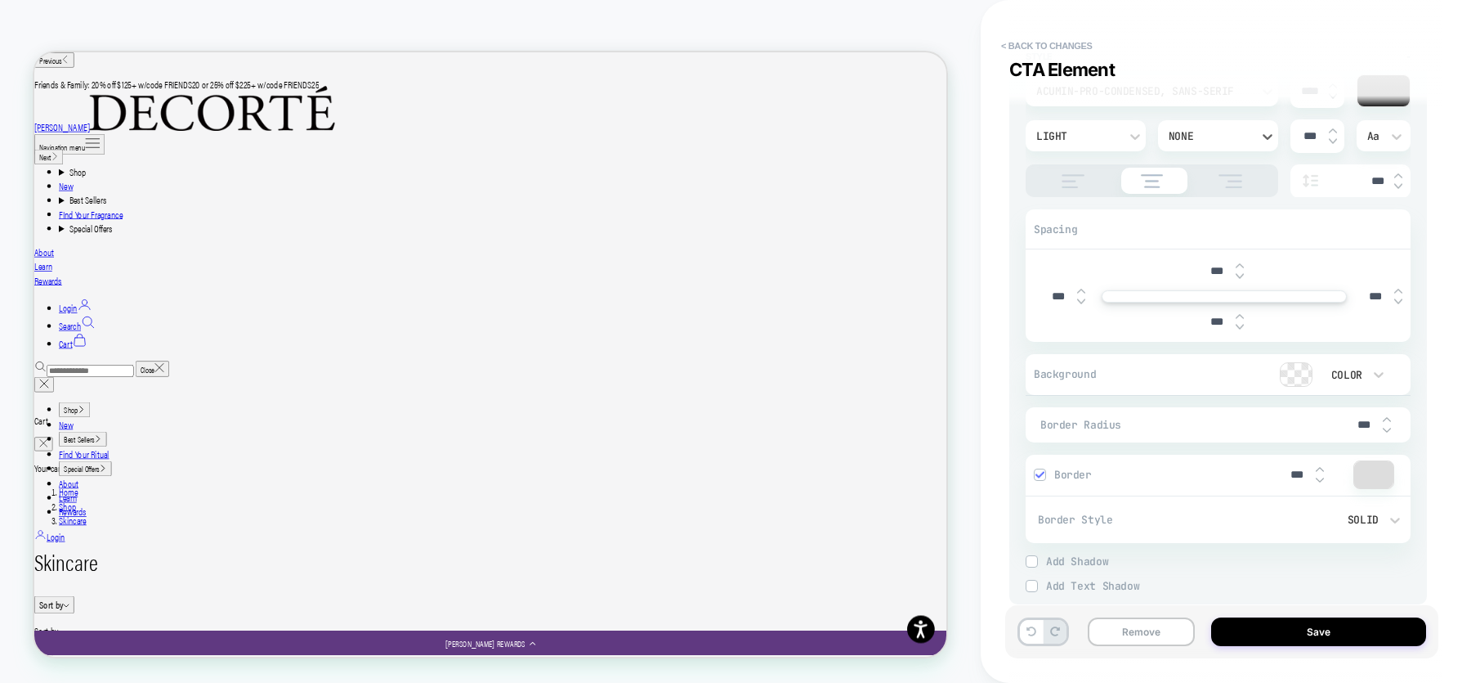
scroll to position [284, 0]
click at [1371, 468] on div at bounding box center [1373, 470] width 39 height 27
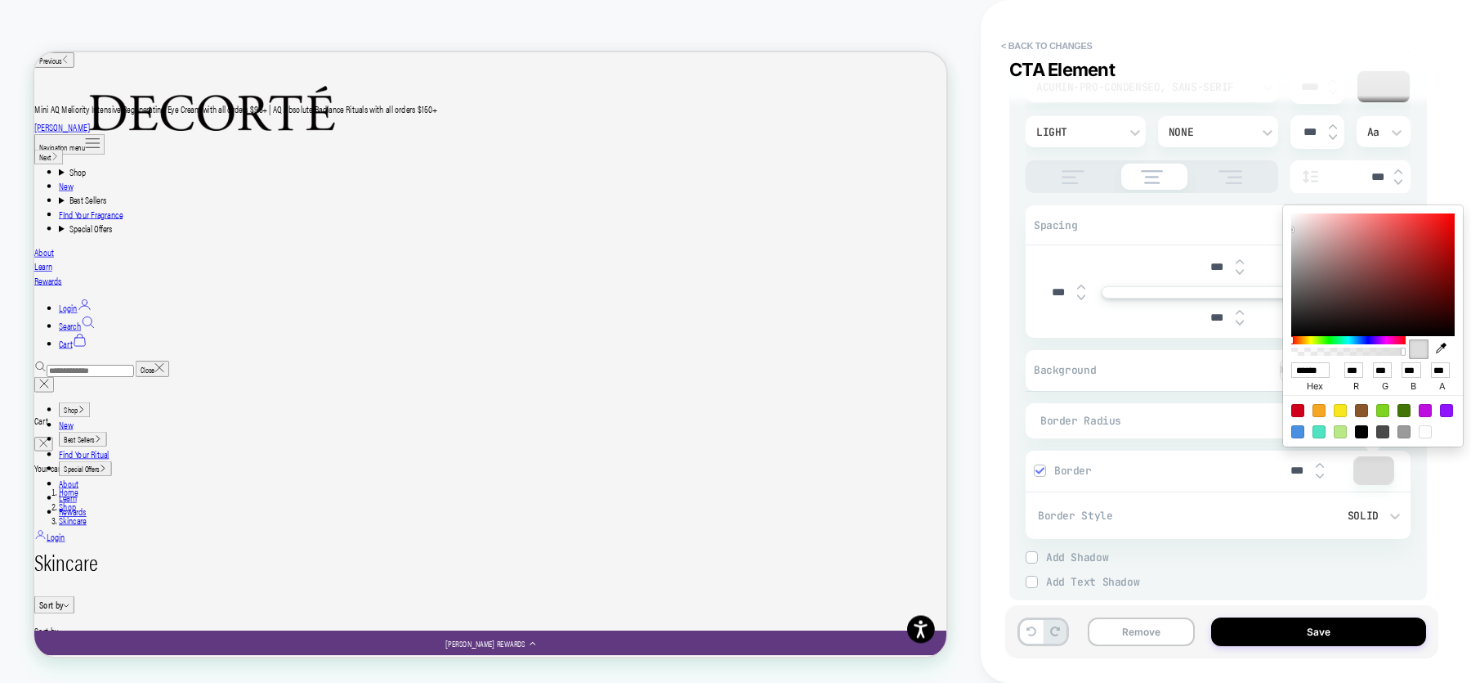
click at [1363, 429] on div at bounding box center [1361, 431] width 13 height 13
type textarea "*"
type input "******"
type input "*"
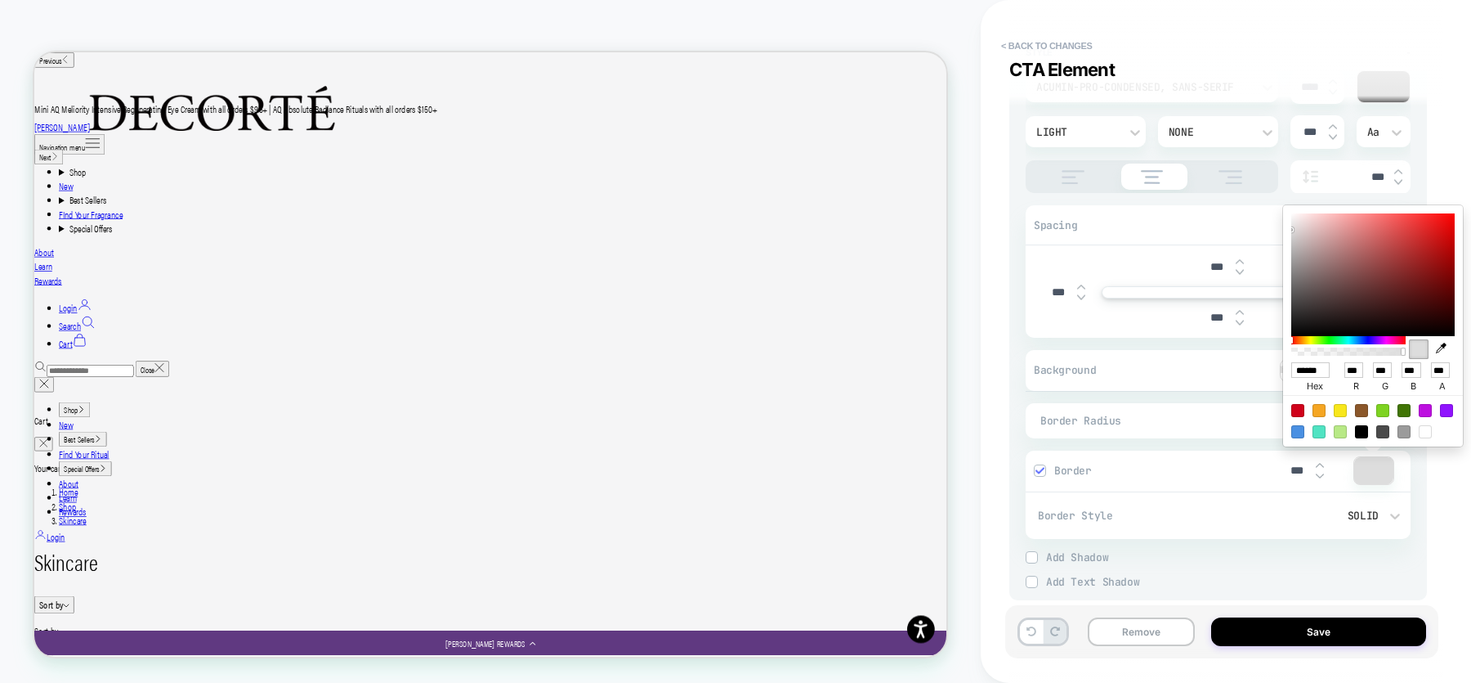
type input "*"
click at [1319, 462] on img at bounding box center [1320, 465] width 8 height 7
type textarea "*"
type input "***"
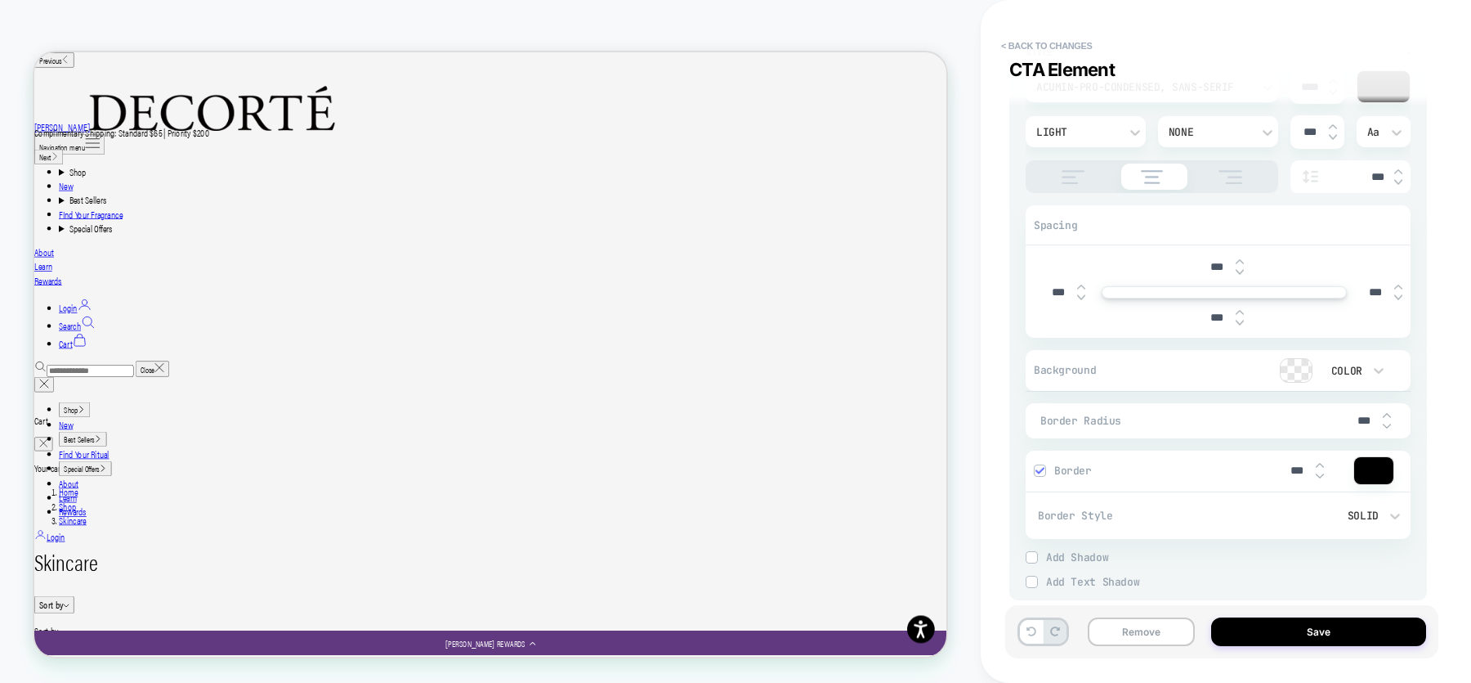
click at [1390, 412] on img at bounding box center [1387, 415] width 8 height 7
type textarea "*"
type input "***"
click at [1390, 412] on img at bounding box center [1387, 415] width 8 height 7
type textarea "*"
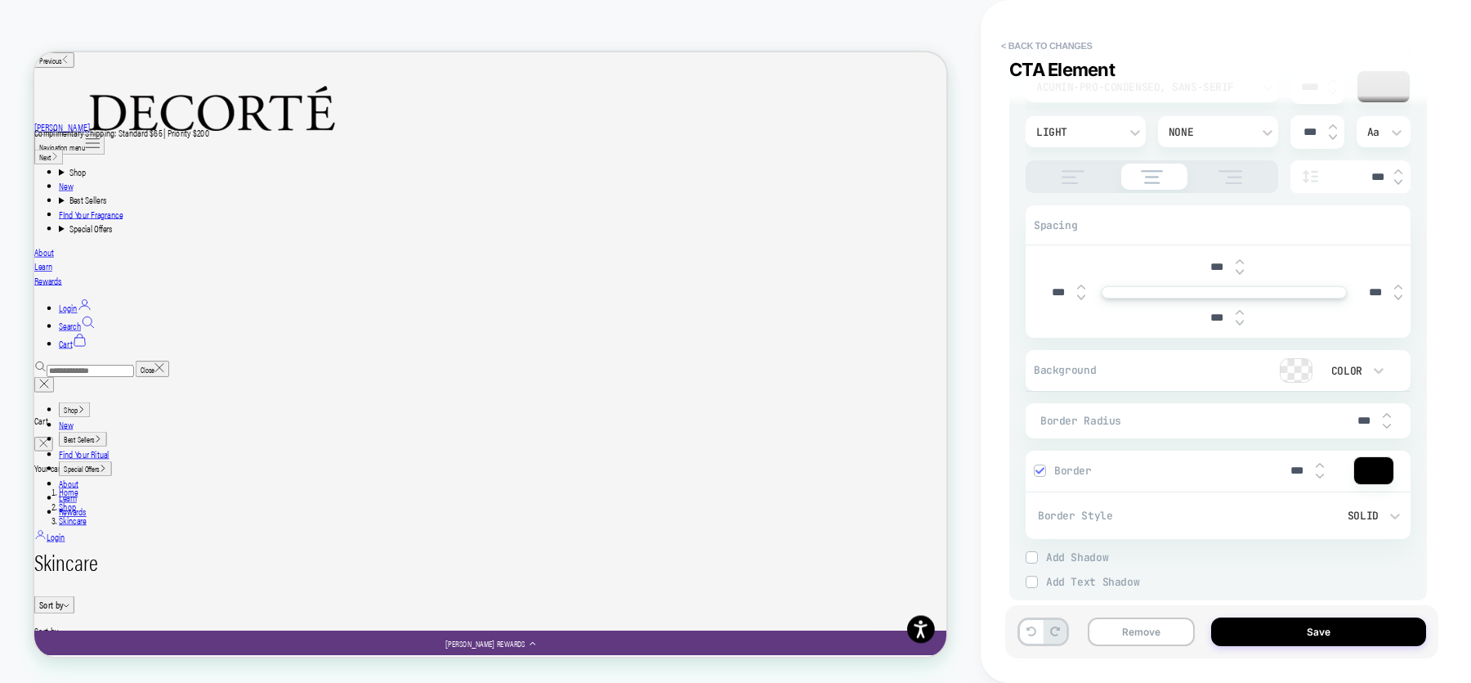
type input "***"
click at [1390, 412] on img at bounding box center [1387, 415] width 8 height 7
type textarea "*"
type input "***"
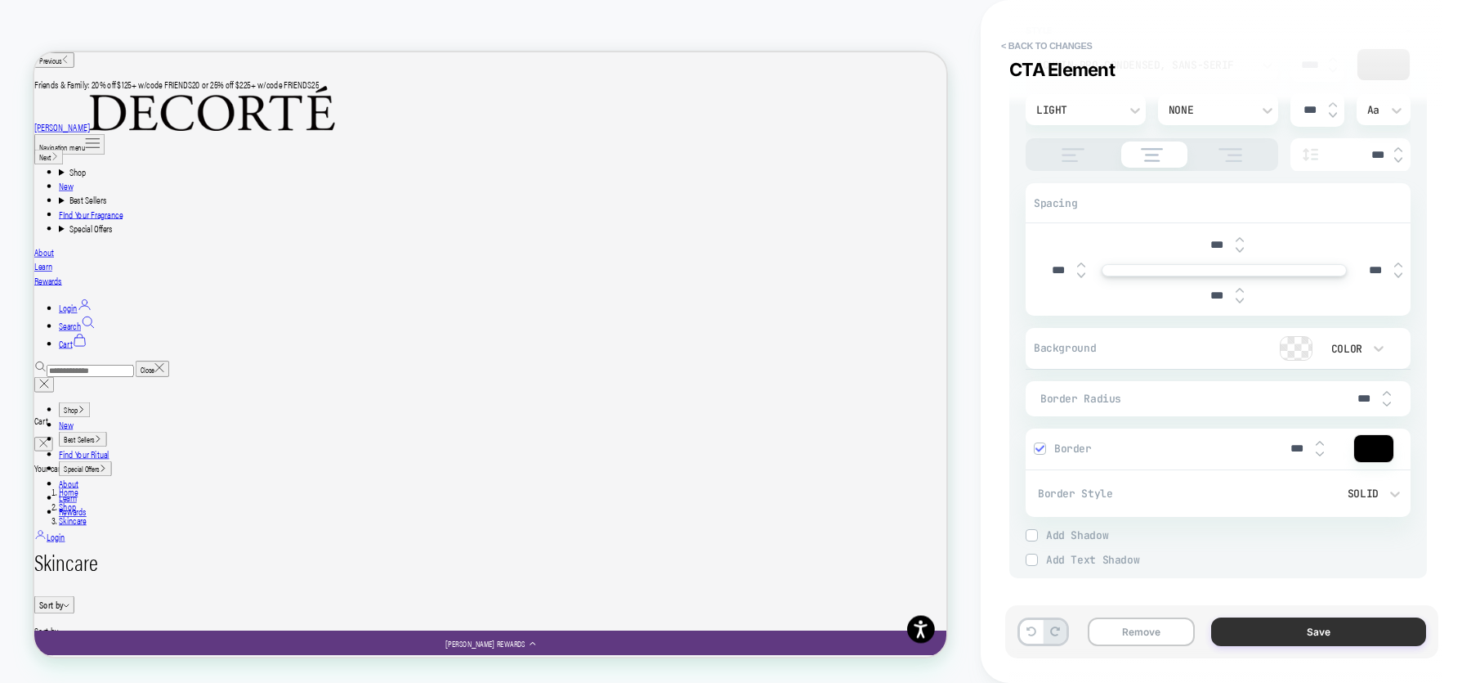
click at [1260, 621] on button "Save" at bounding box center [1318, 631] width 215 height 29
type textarea "*"
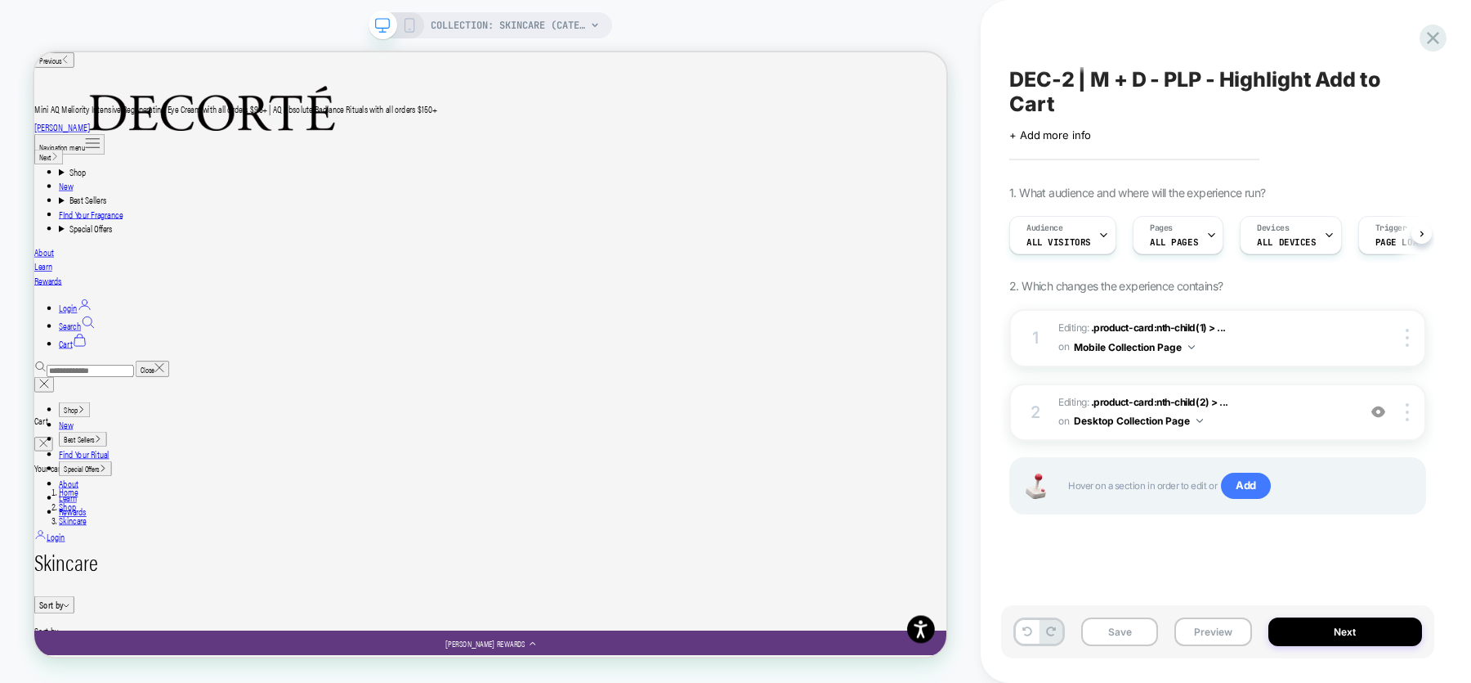
scroll to position [0, 1]
click at [1117, 625] on button "Save" at bounding box center [1119, 631] width 77 height 29
click at [1220, 636] on button "Preview" at bounding box center [1213, 631] width 77 height 29
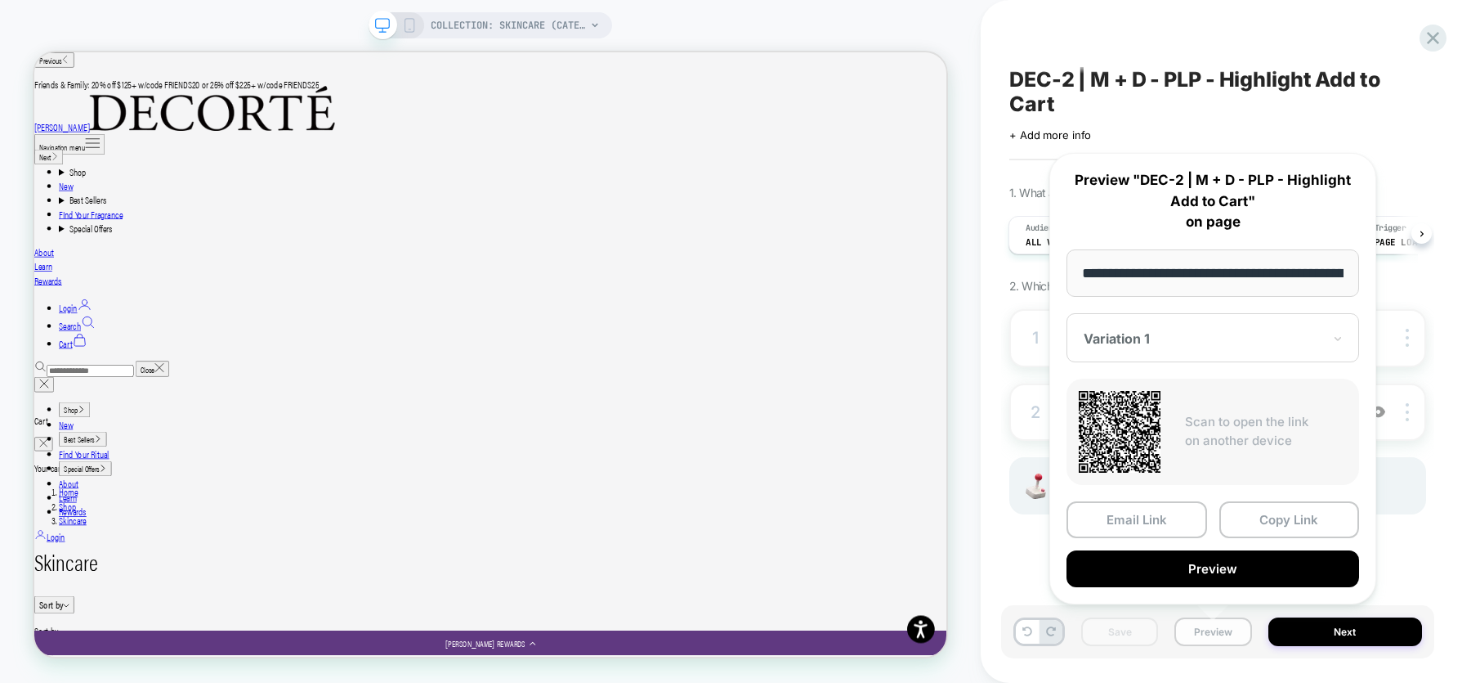
scroll to position [0, 195]
click at [1213, 563] on button "Preview" at bounding box center [1213, 567] width 293 height 37
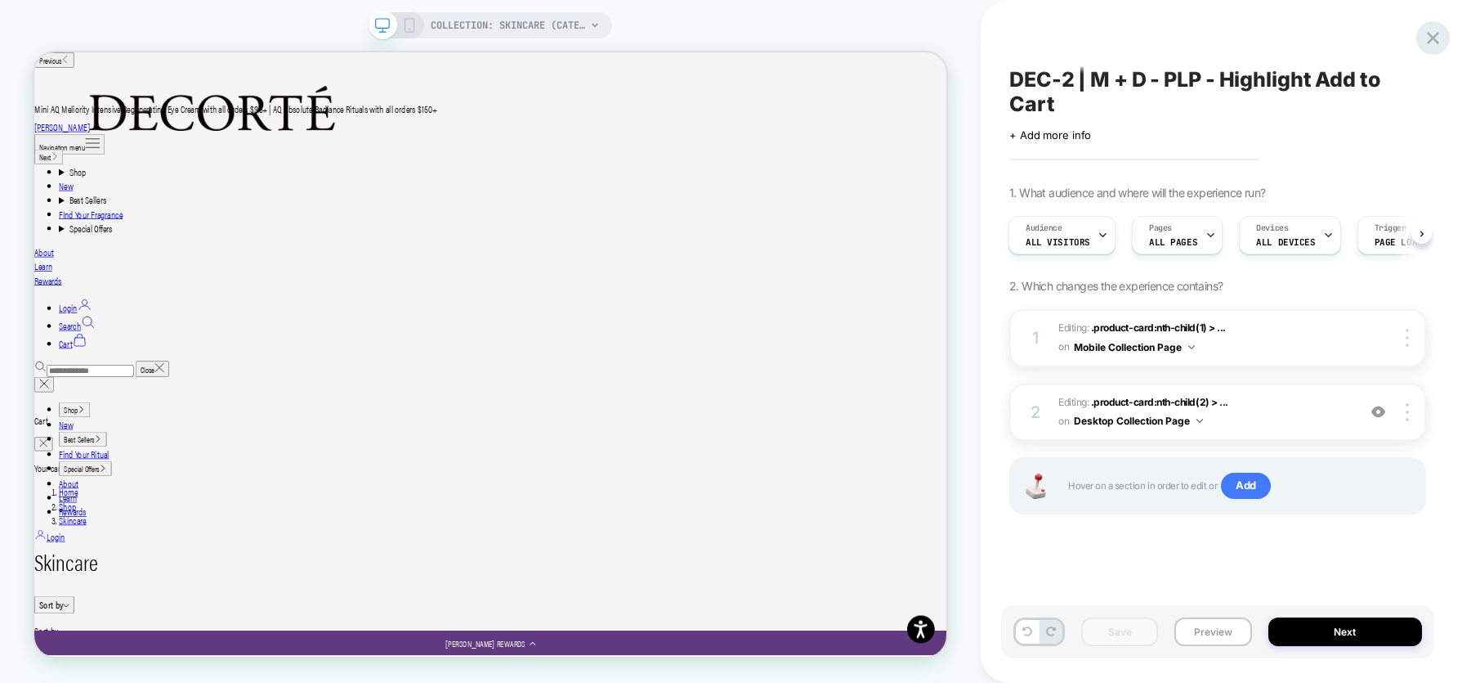
click at [1437, 27] on icon at bounding box center [1433, 38] width 22 height 22
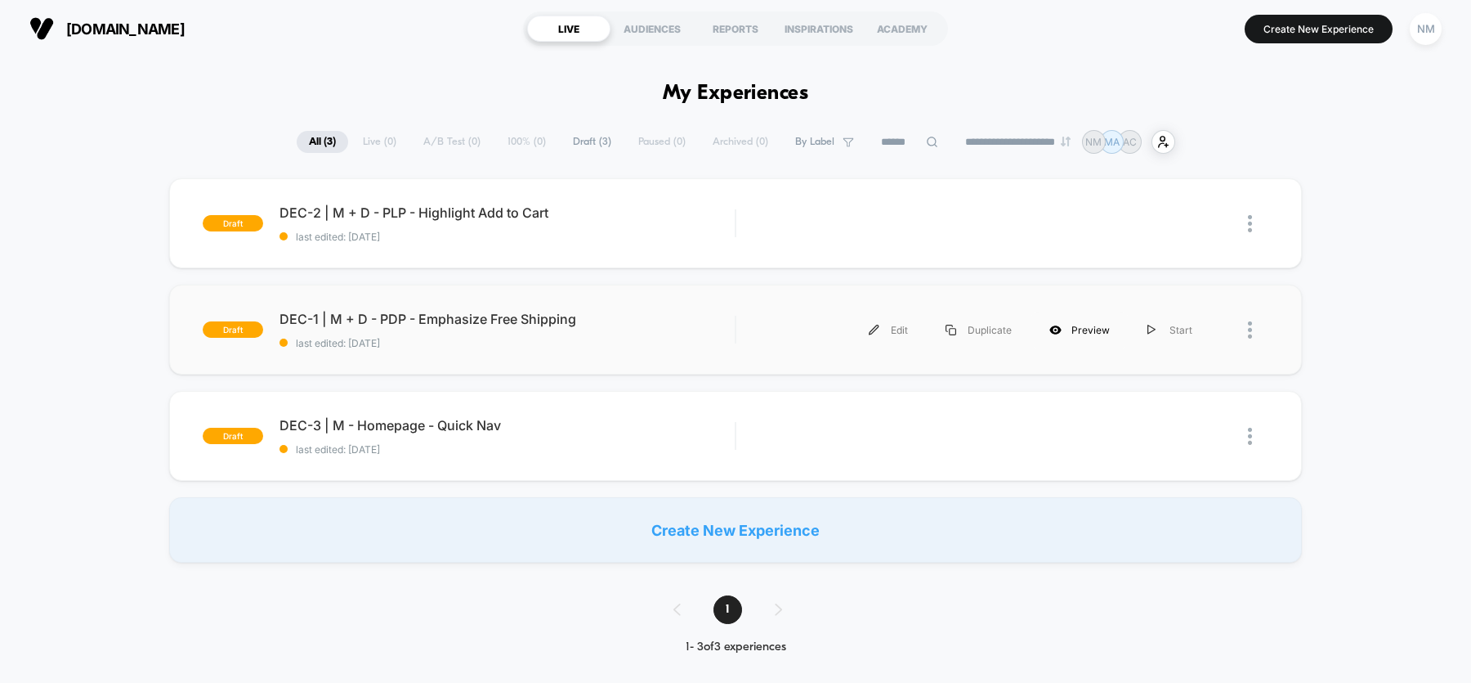
click at [1095, 326] on div "Preview" at bounding box center [1080, 329] width 98 height 37
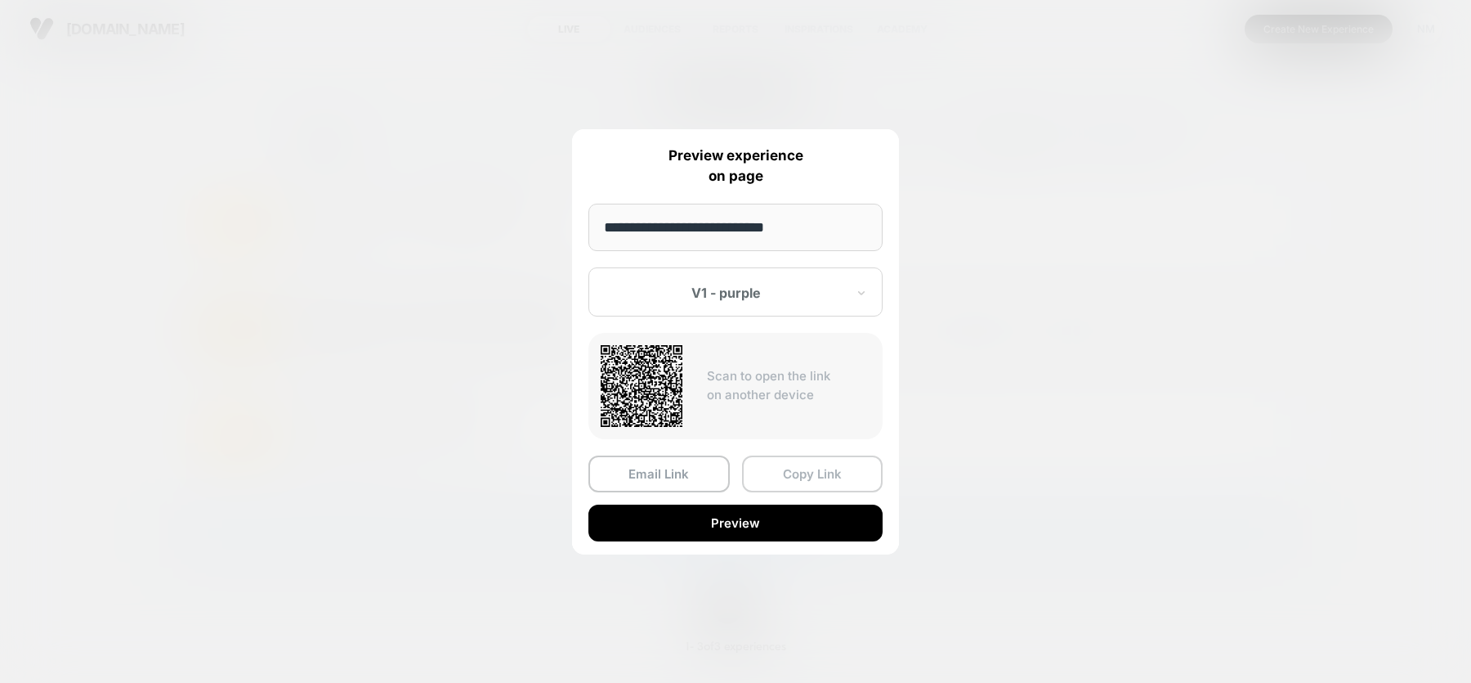
click at [814, 473] on button "Copy Link" at bounding box center [812, 473] width 141 height 37
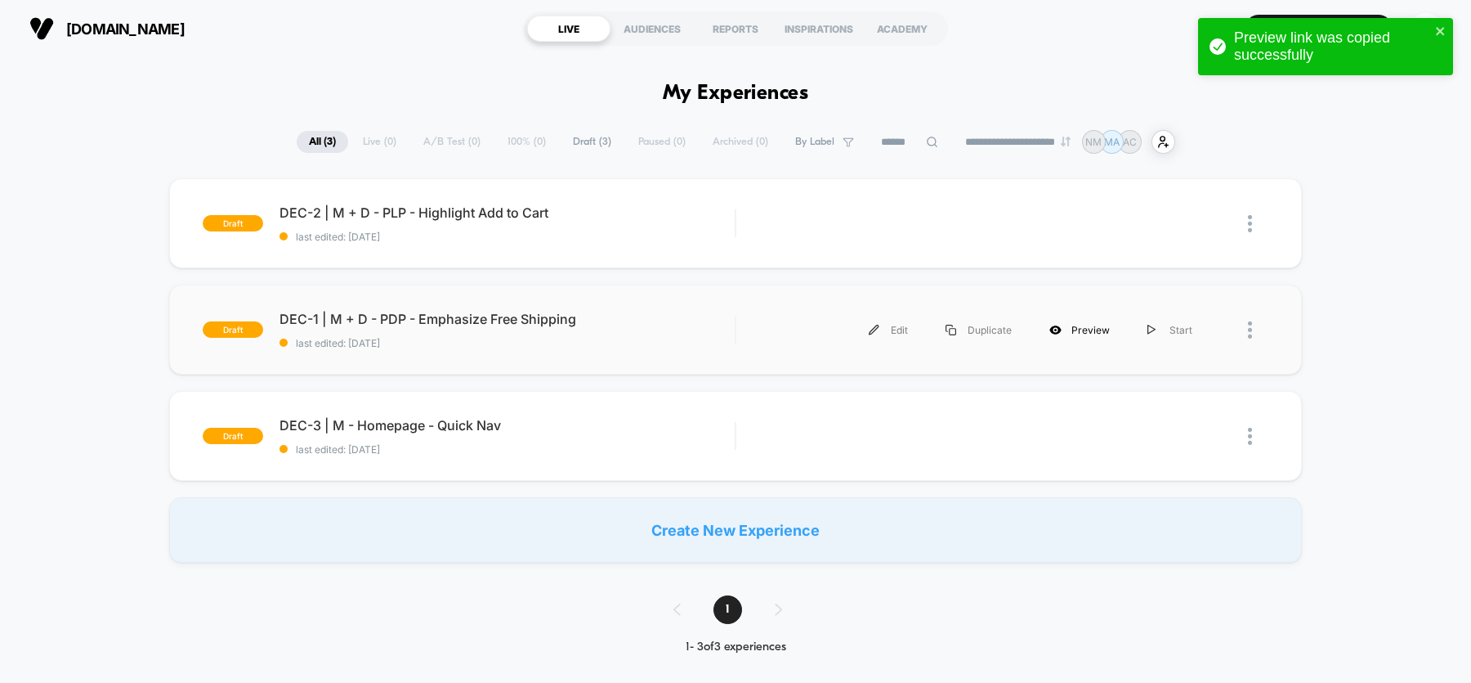
click at [1081, 329] on div "Preview" at bounding box center [1080, 329] width 98 height 37
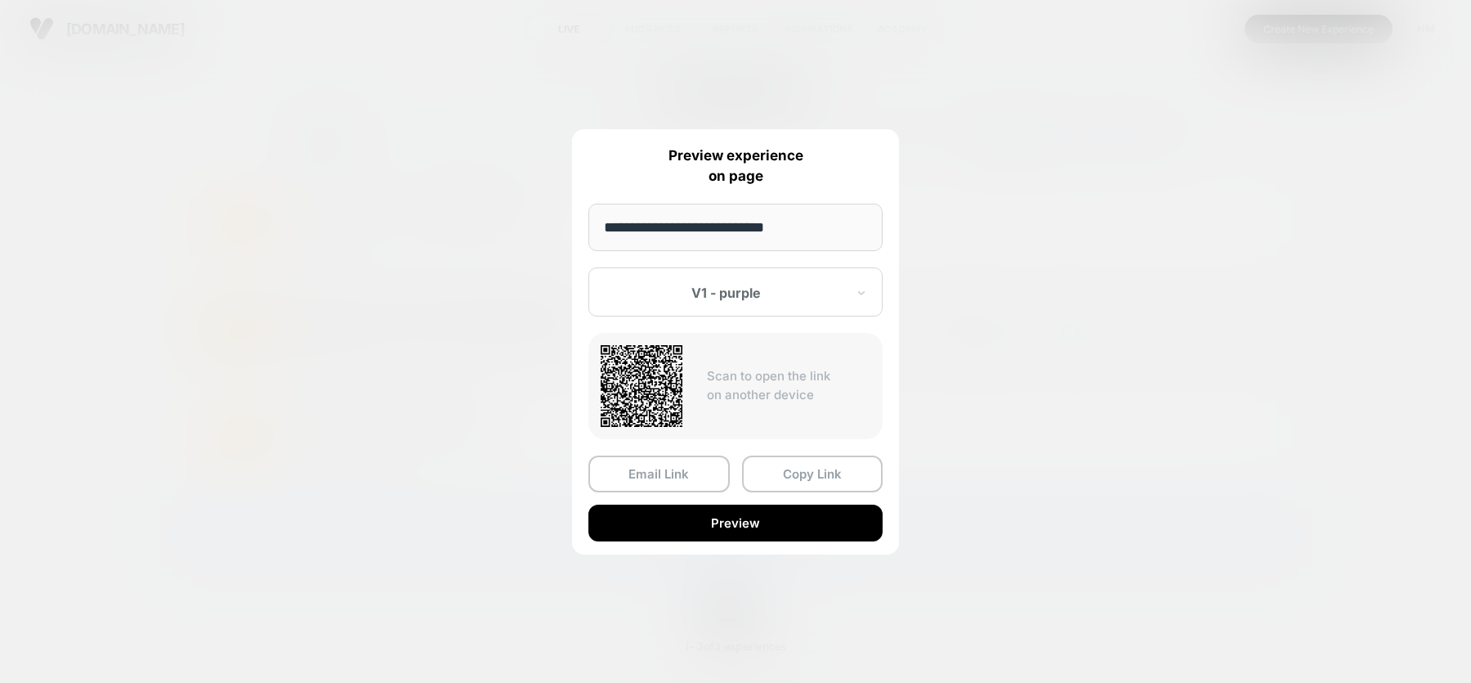
click at [849, 285] on div "V1 - purple" at bounding box center [736, 291] width 294 height 49
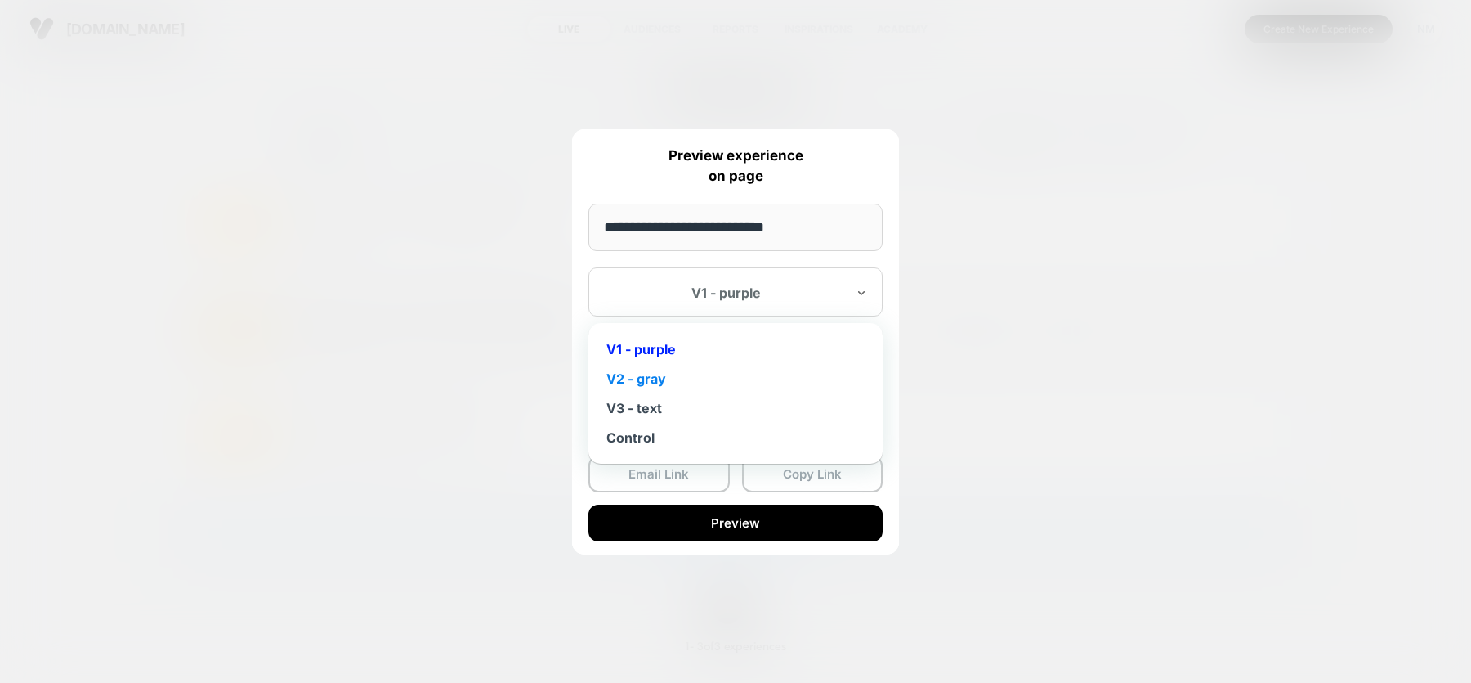
click at [701, 382] on div "V2 - gray" at bounding box center [736, 378] width 278 height 29
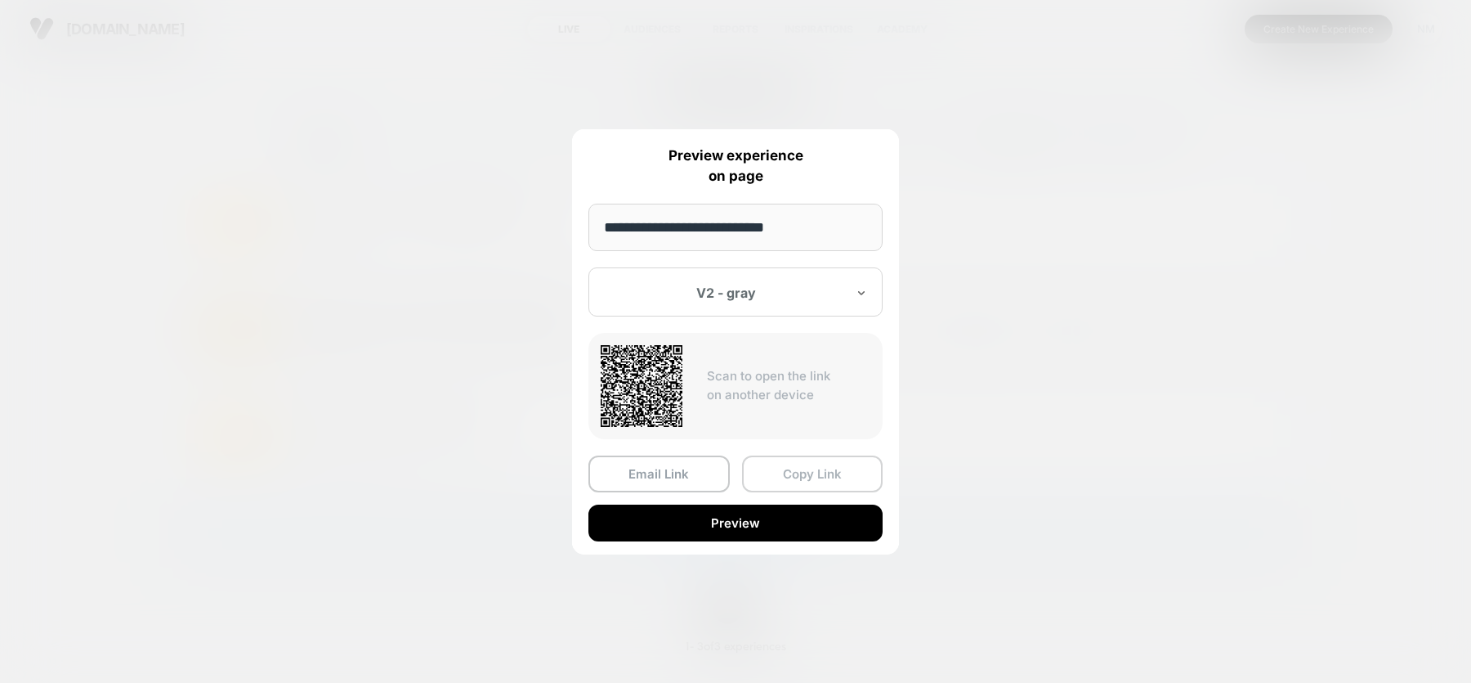
click at [803, 469] on button "Copy Link" at bounding box center [812, 473] width 141 height 37
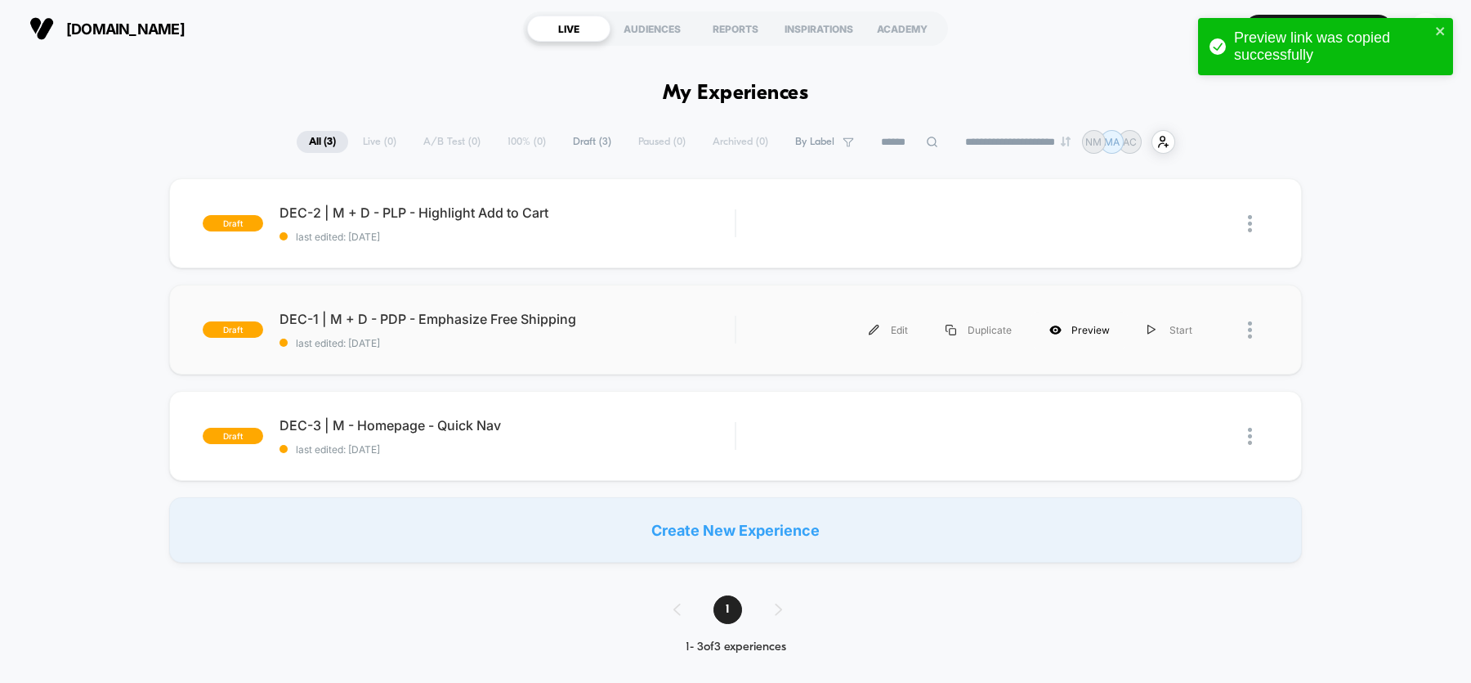
click at [1090, 334] on div "Preview" at bounding box center [1080, 329] width 98 height 37
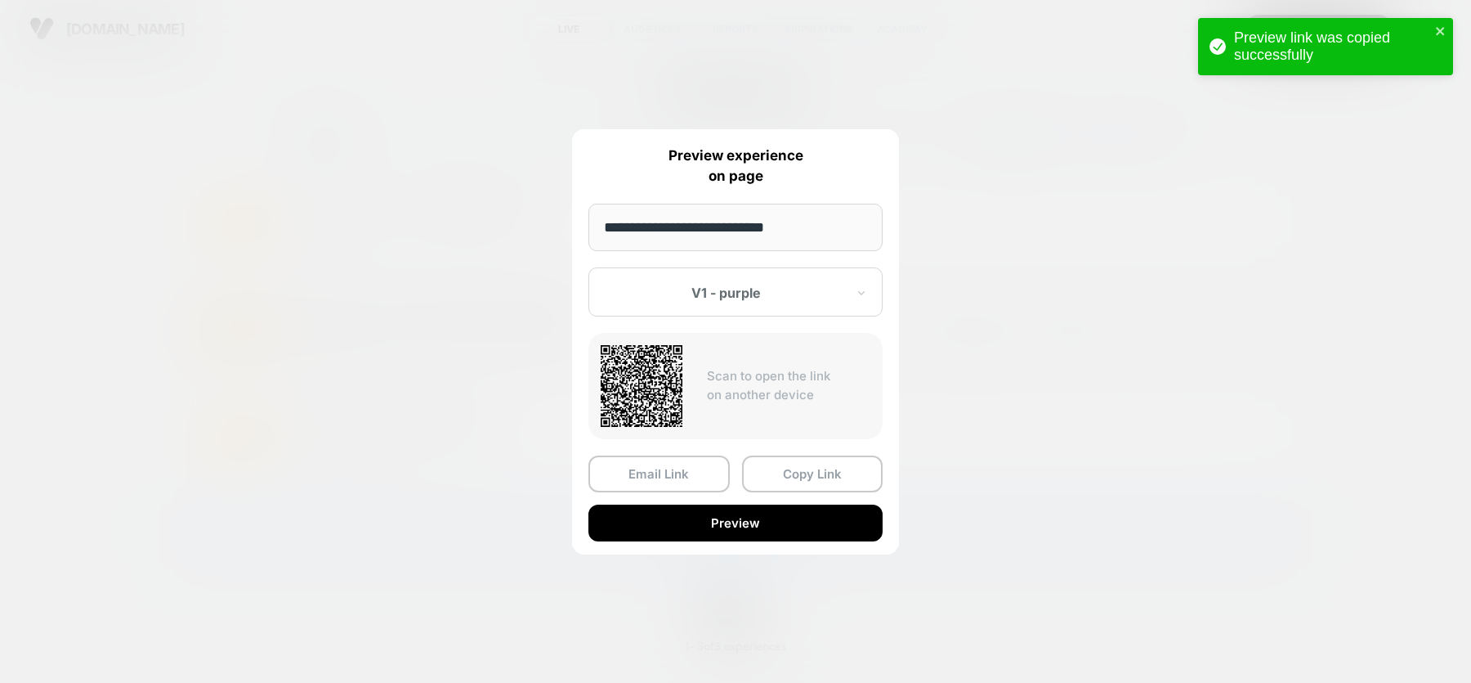
click at [795, 302] on div "V1 - purple" at bounding box center [736, 291] width 294 height 49
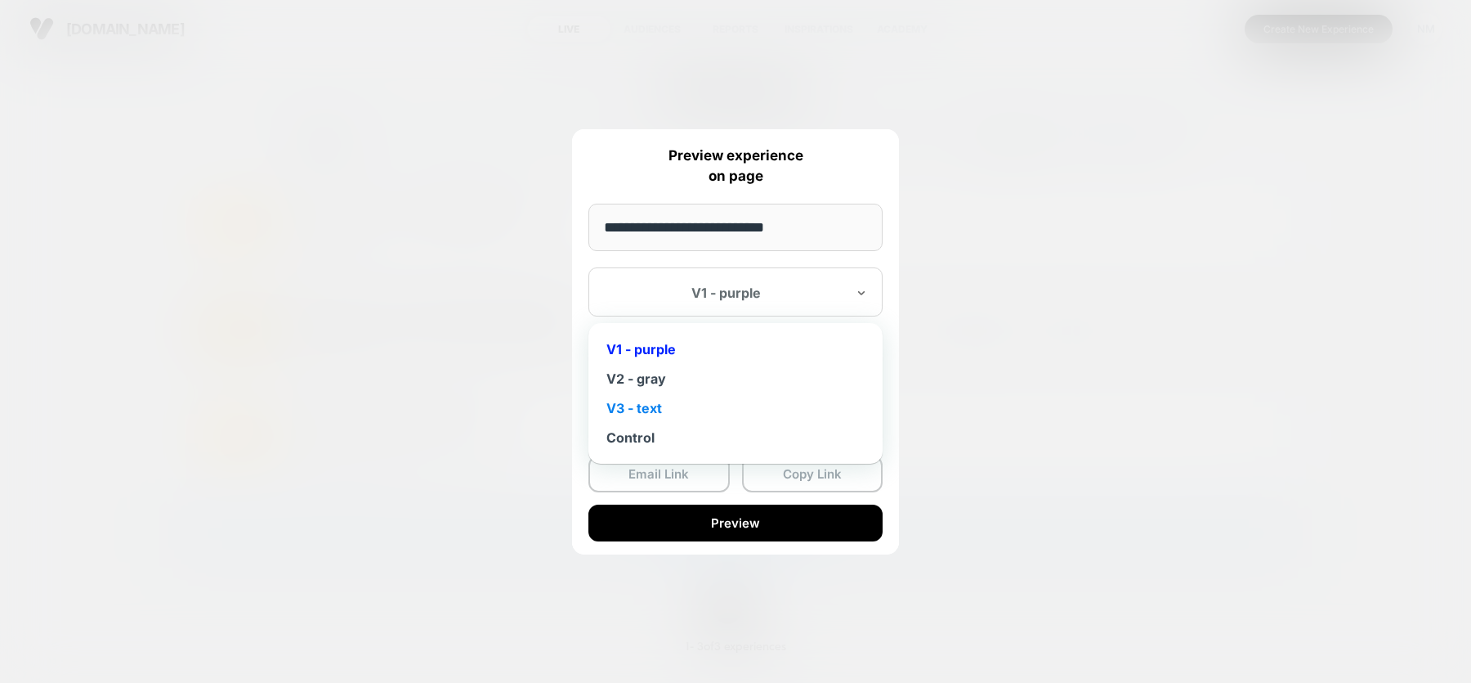
click at [719, 410] on div "V3 - text" at bounding box center [736, 407] width 278 height 29
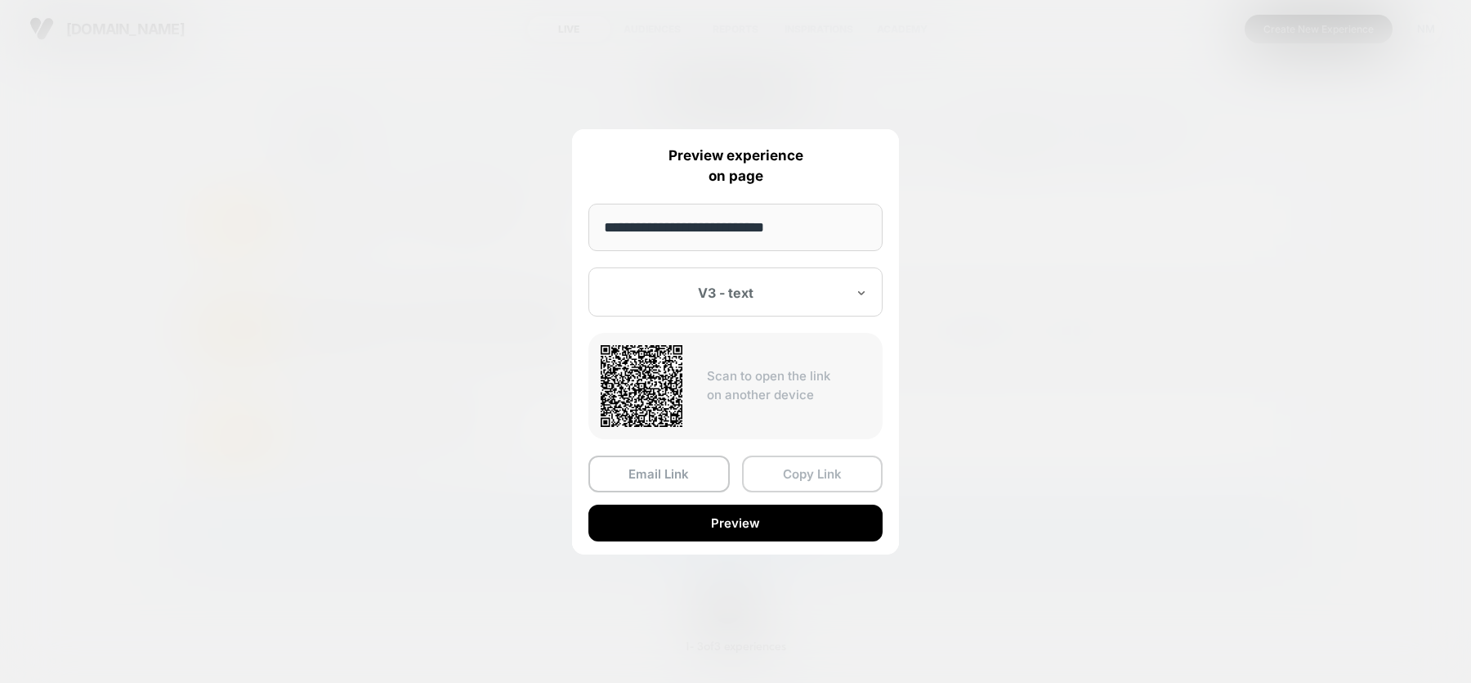
click at [792, 474] on button "Copy Link" at bounding box center [812, 473] width 141 height 37
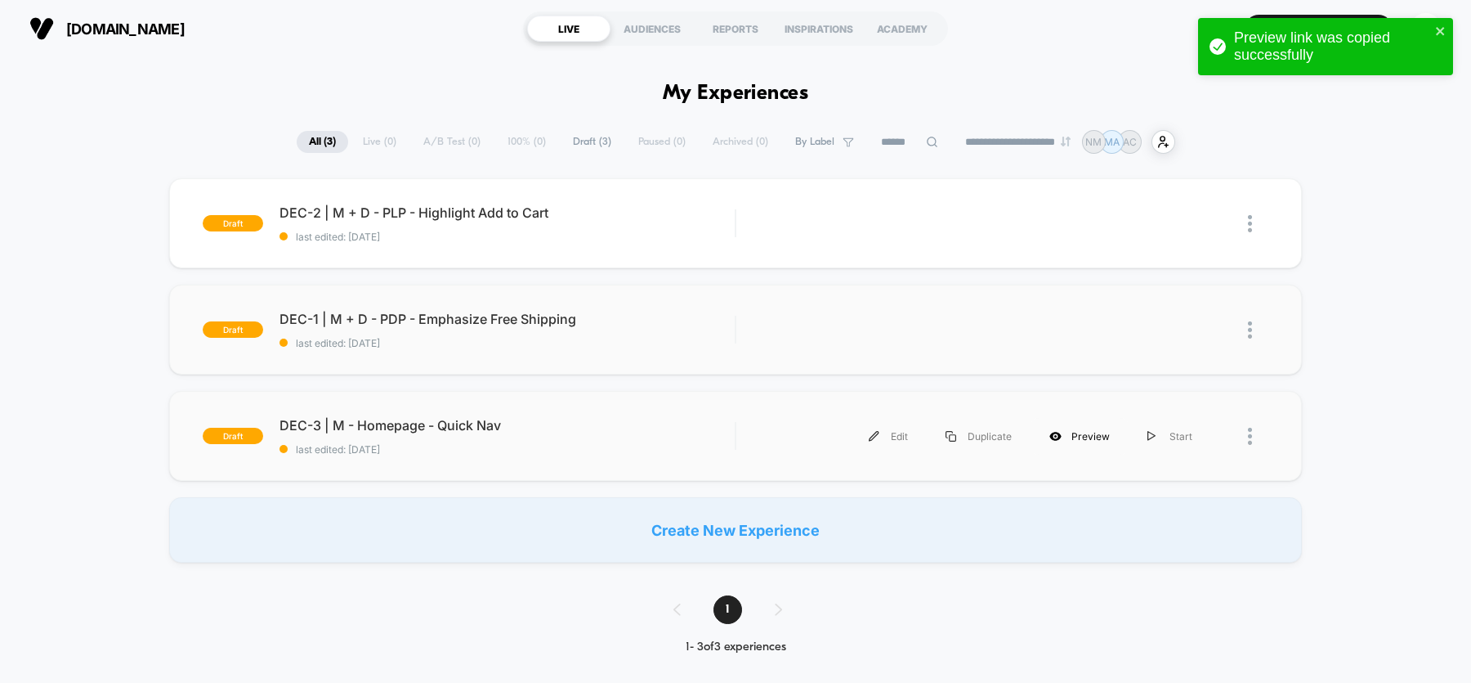
click at [1067, 432] on div "Preview" at bounding box center [1080, 436] width 98 height 37
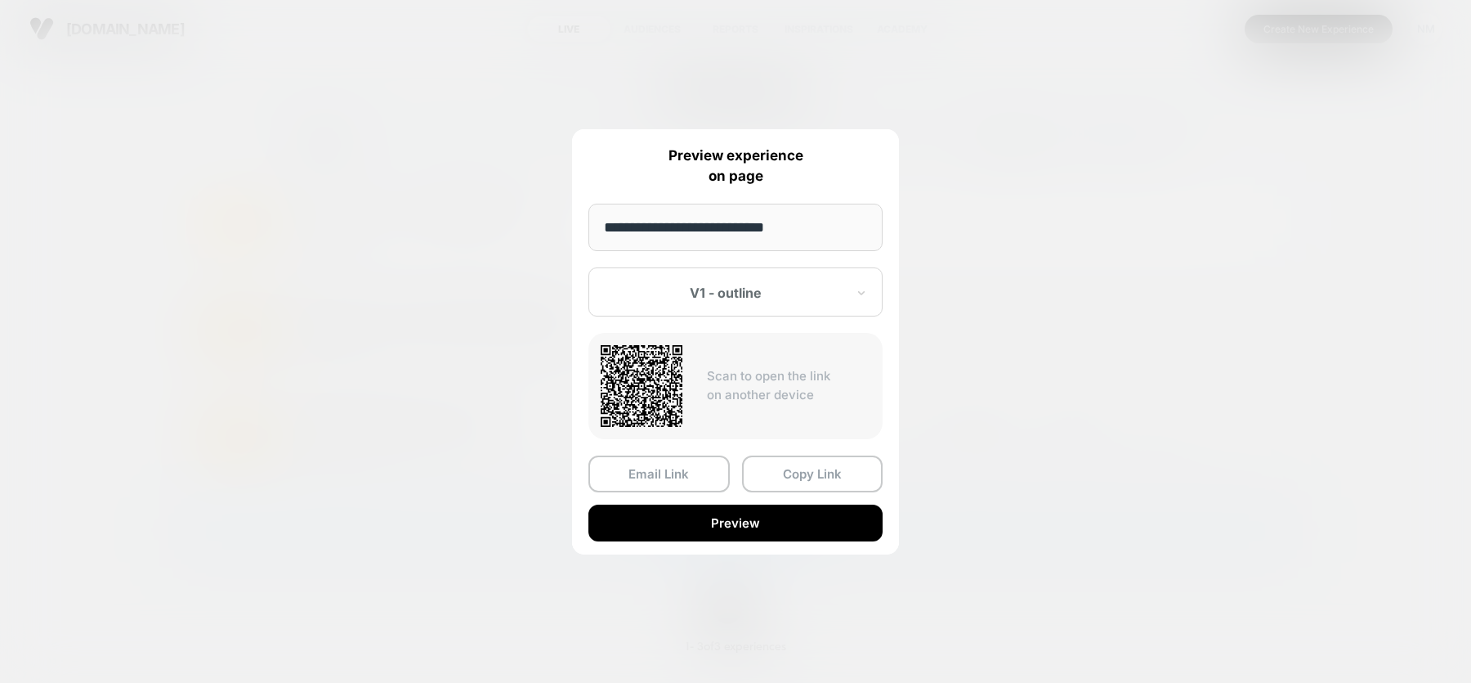
click at [809, 287] on div at bounding box center [726, 292] width 240 height 16
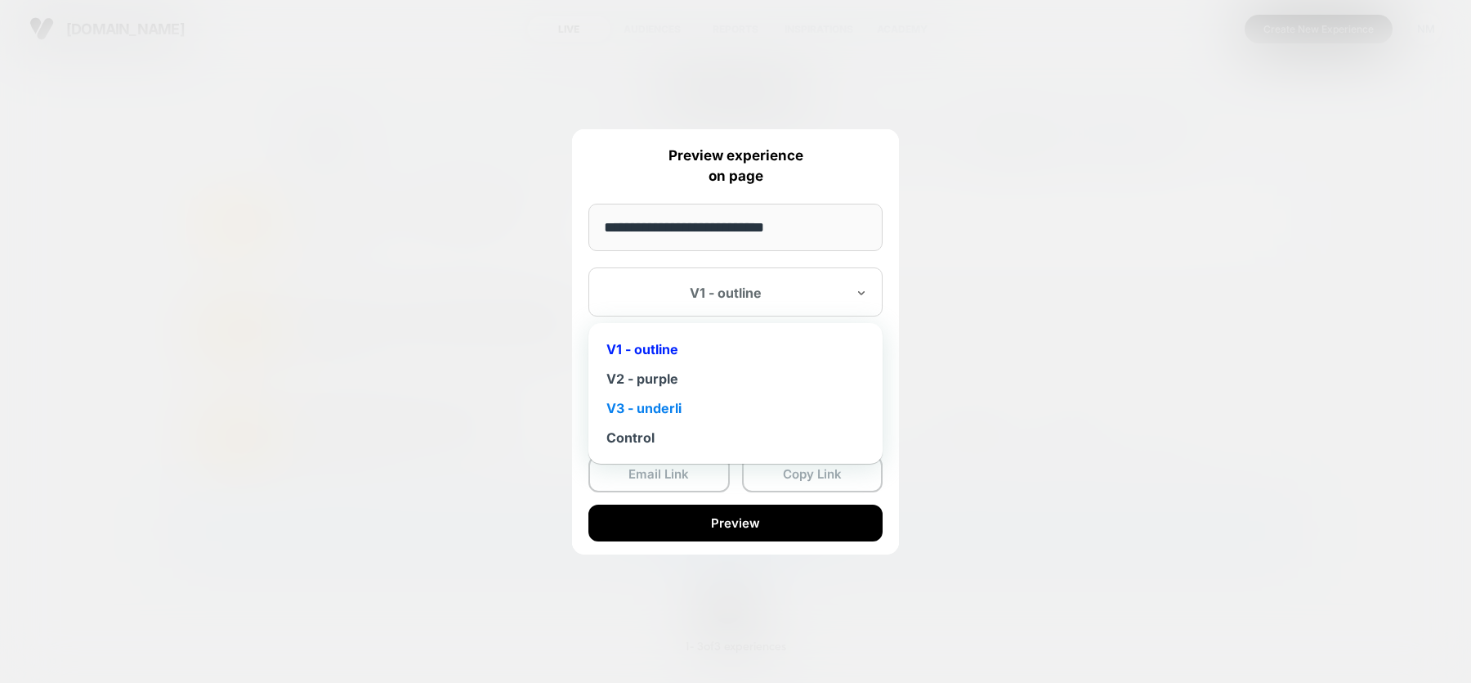
click at [669, 409] on div "V3 - underli" at bounding box center [736, 407] width 278 height 29
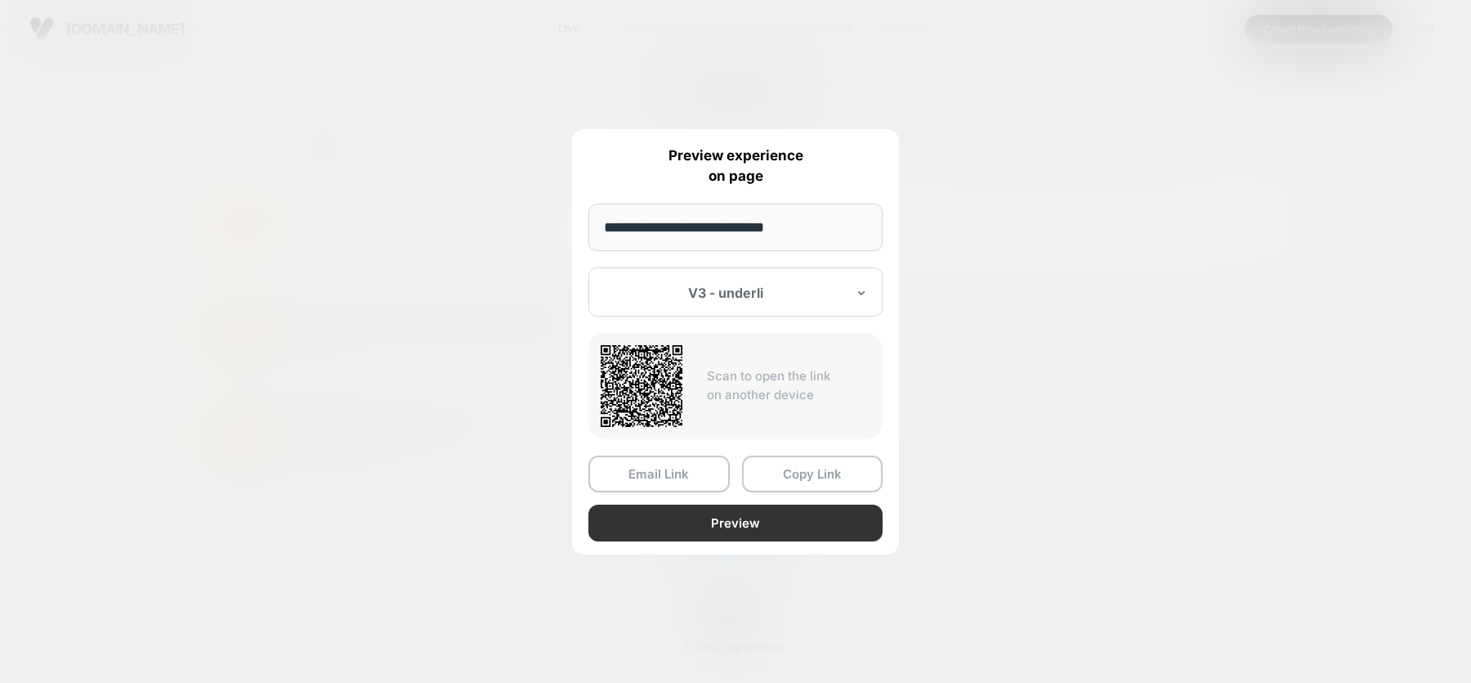
click at [737, 523] on button "Preview" at bounding box center [736, 522] width 294 height 37
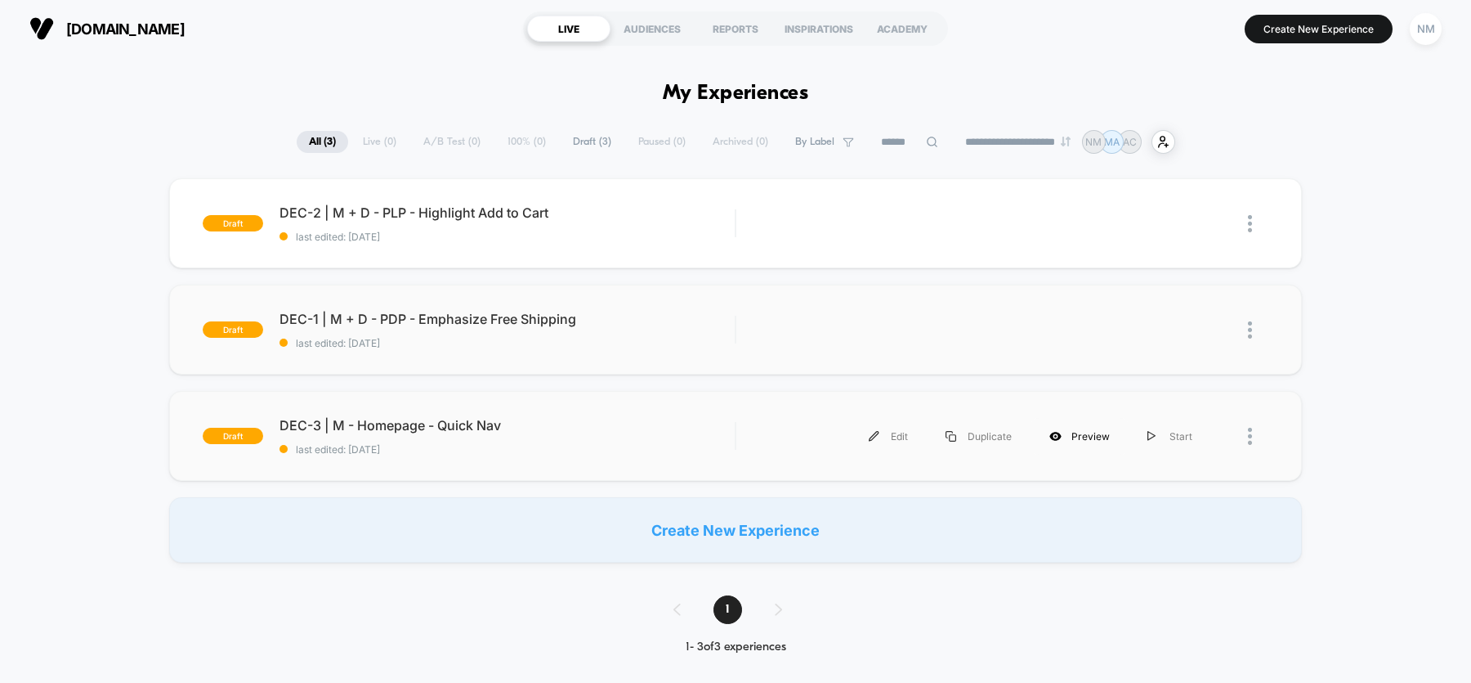
click at [1095, 434] on div "Preview" at bounding box center [1080, 436] width 98 height 37
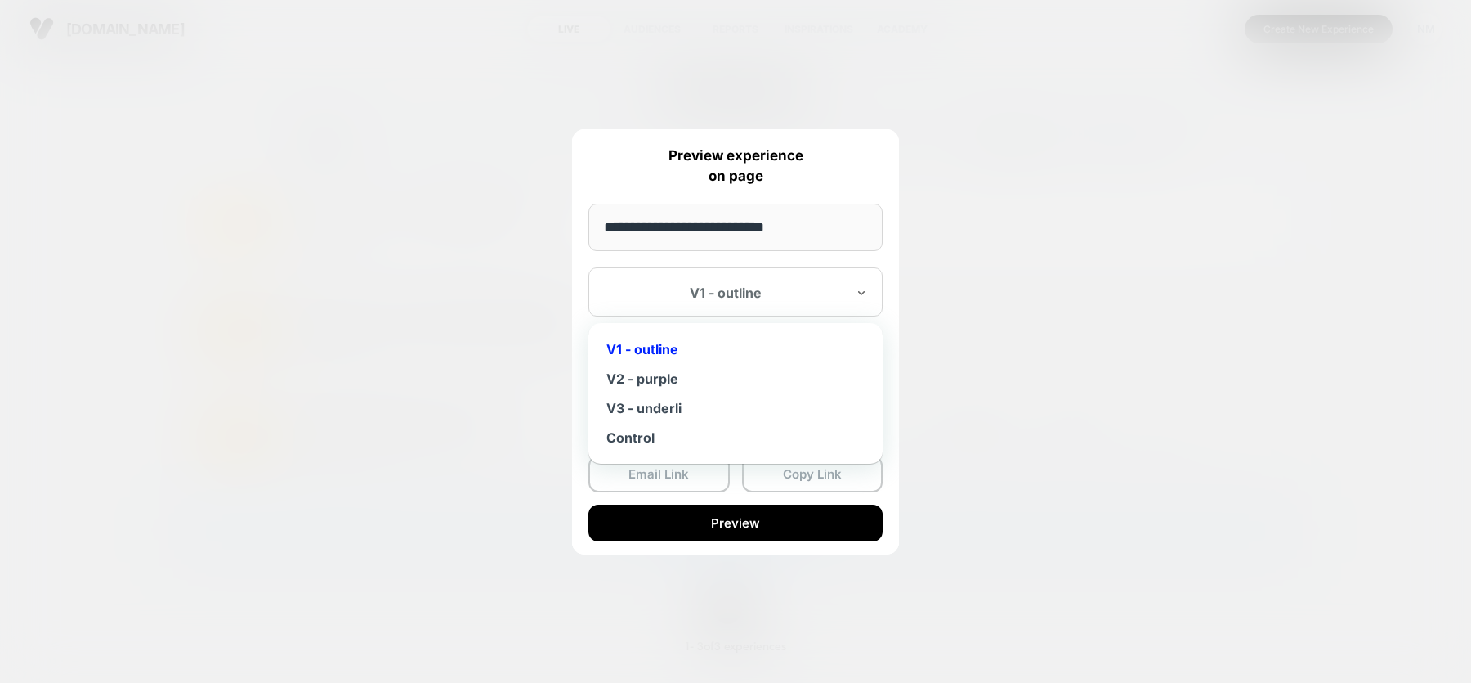
click at [799, 297] on div at bounding box center [726, 292] width 240 height 16
click at [677, 383] on div "V2 - purple" at bounding box center [736, 378] width 278 height 29
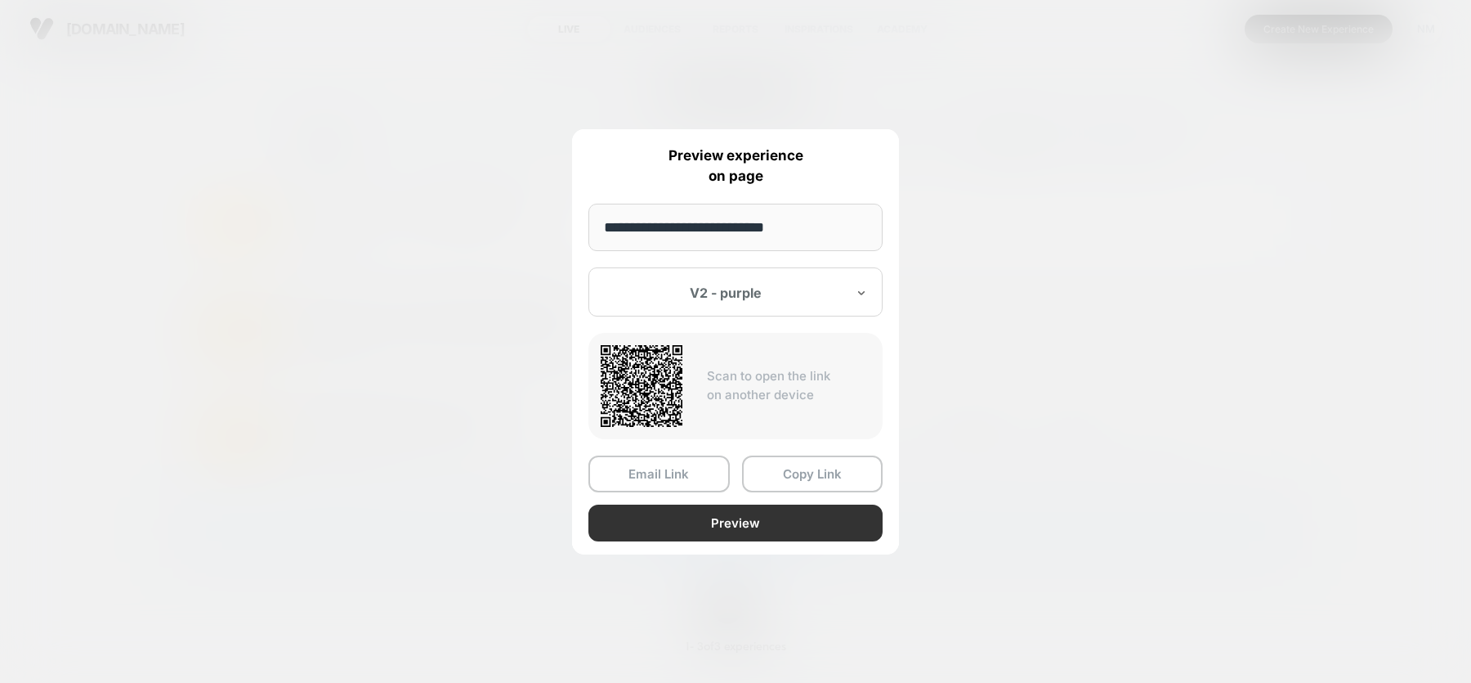
click at [735, 521] on button "Preview" at bounding box center [736, 522] width 294 height 37
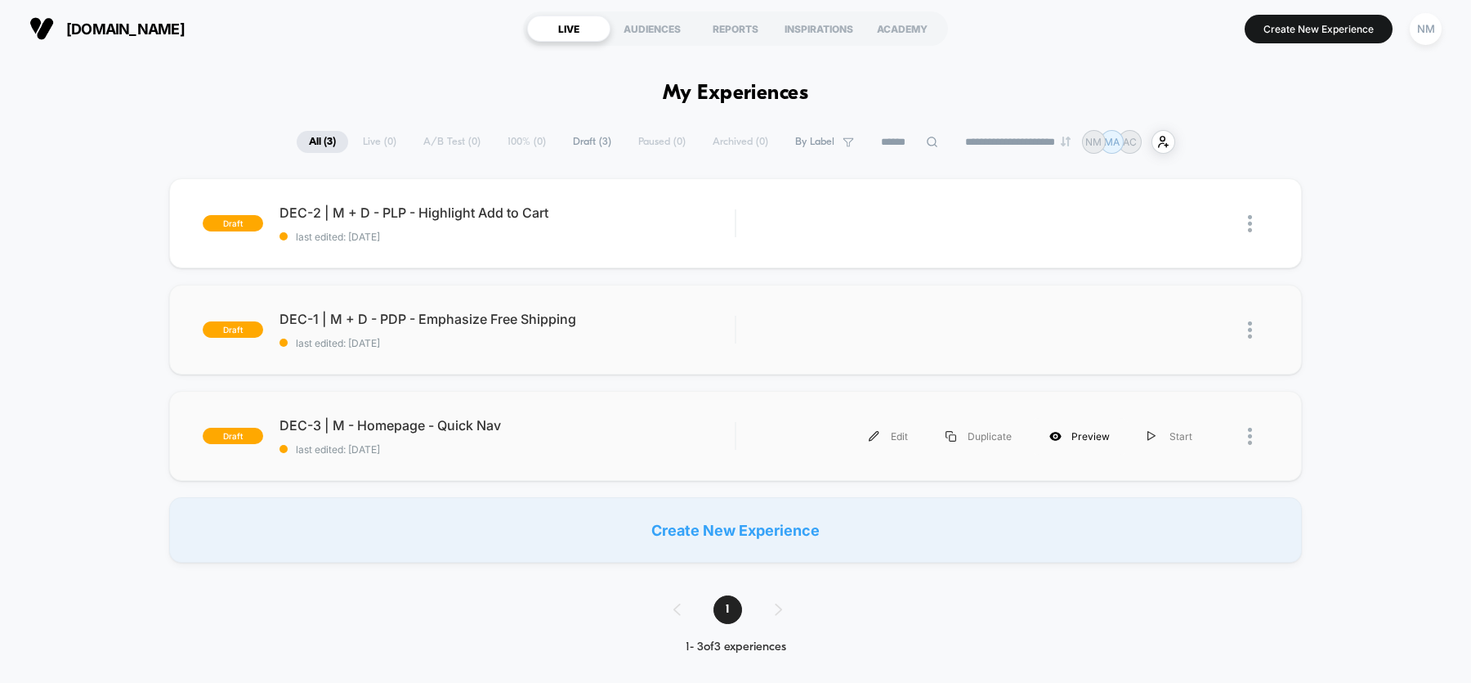
click at [1077, 431] on div "Preview" at bounding box center [1080, 436] width 98 height 37
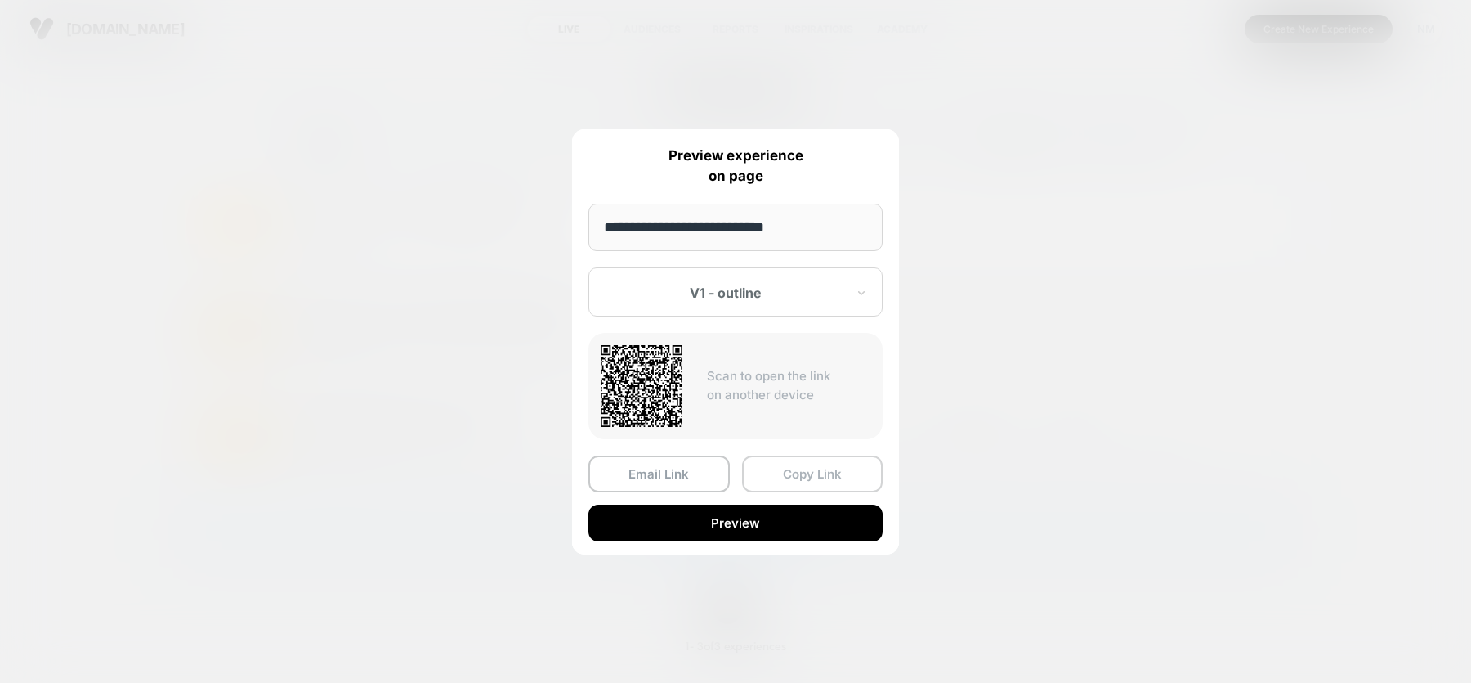
click at [782, 470] on button "Copy Link" at bounding box center [812, 473] width 141 height 37
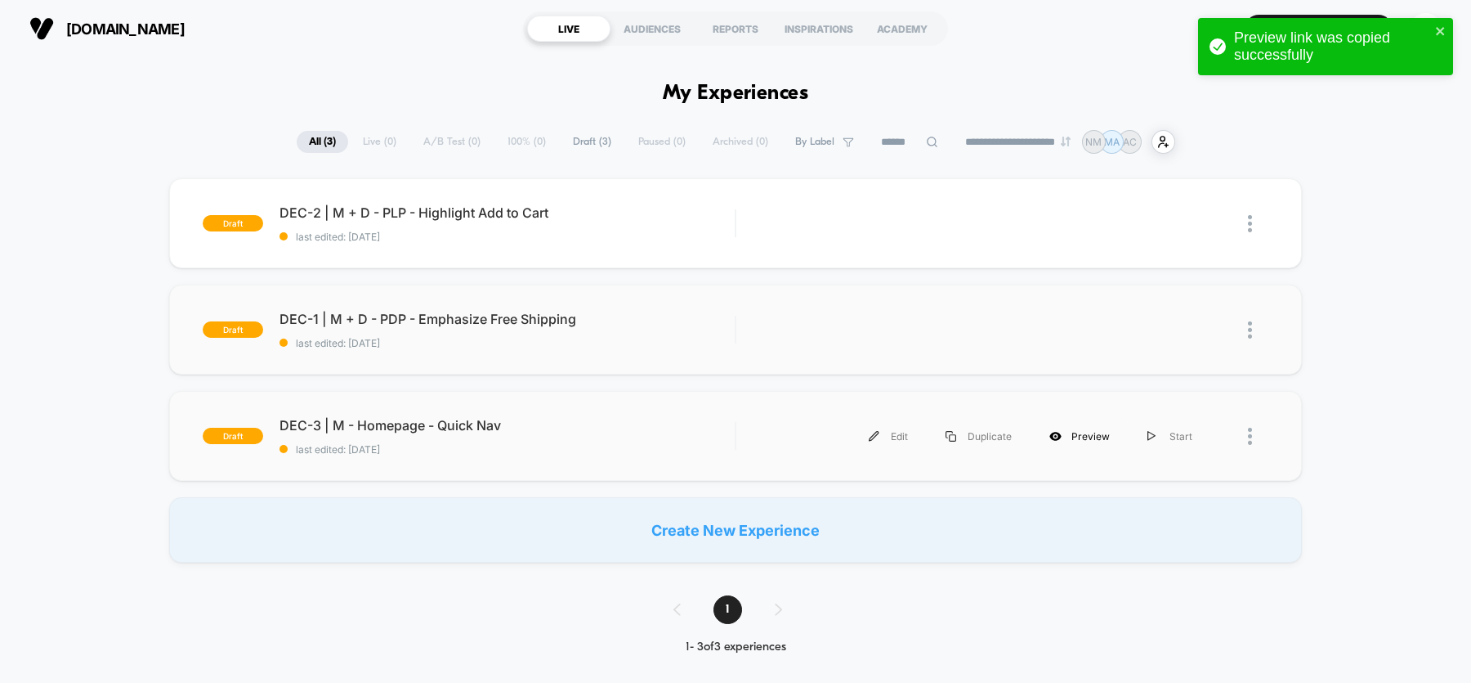
click at [1086, 437] on div "Preview" at bounding box center [1080, 436] width 98 height 37
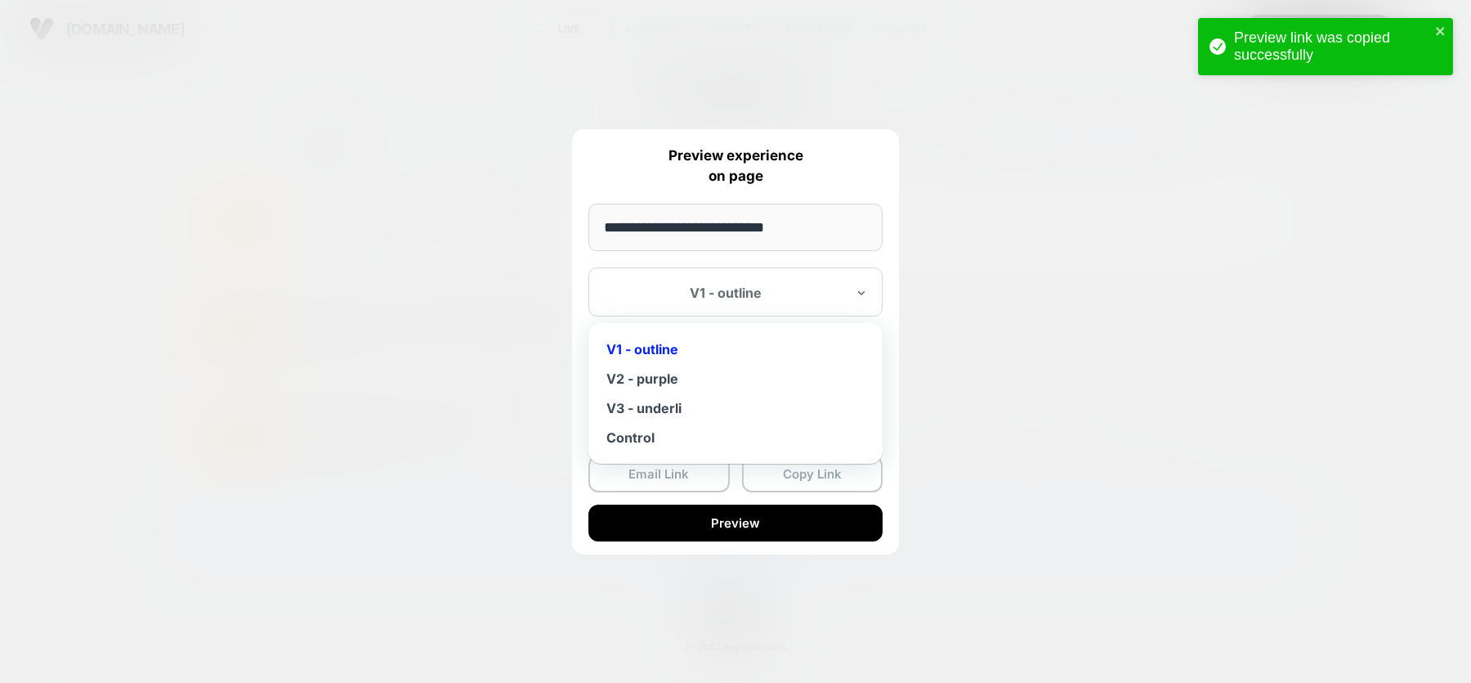
click at [788, 293] on div at bounding box center [726, 292] width 240 height 16
click at [697, 380] on div "V2 - purple" at bounding box center [736, 378] width 278 height 29
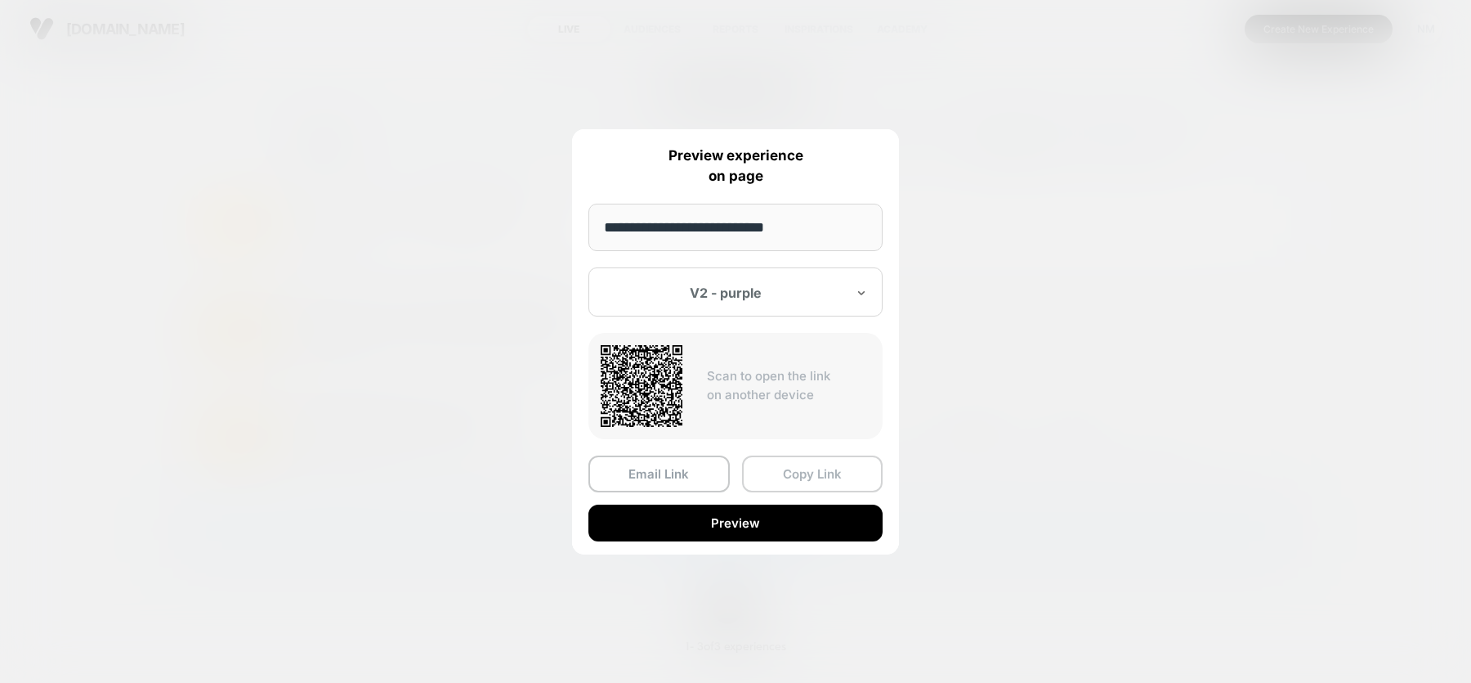
click at [797, 471] on button "Copy Link" at bounding box center [812, 473] width 141 height 37
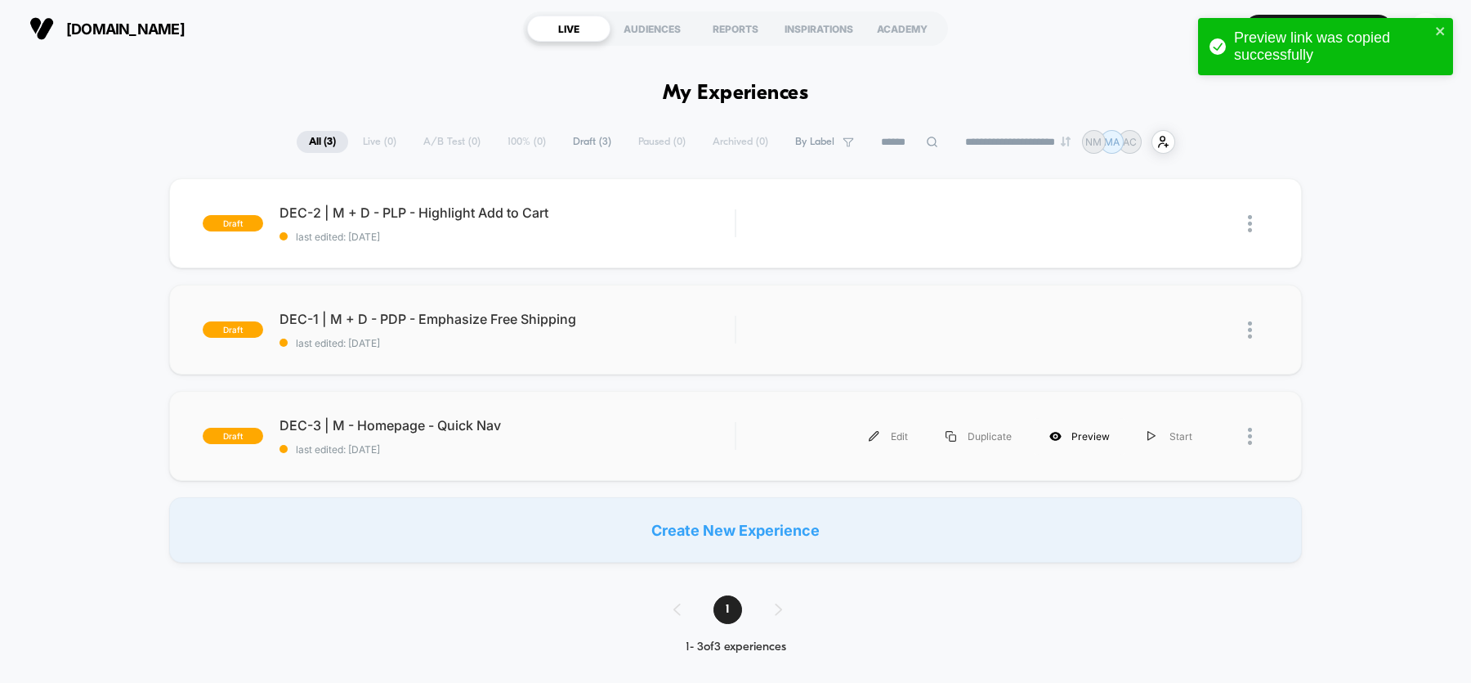
click at [1073, 437] on div "Preview" at bounding box center [1080, 436] width 98 height 37
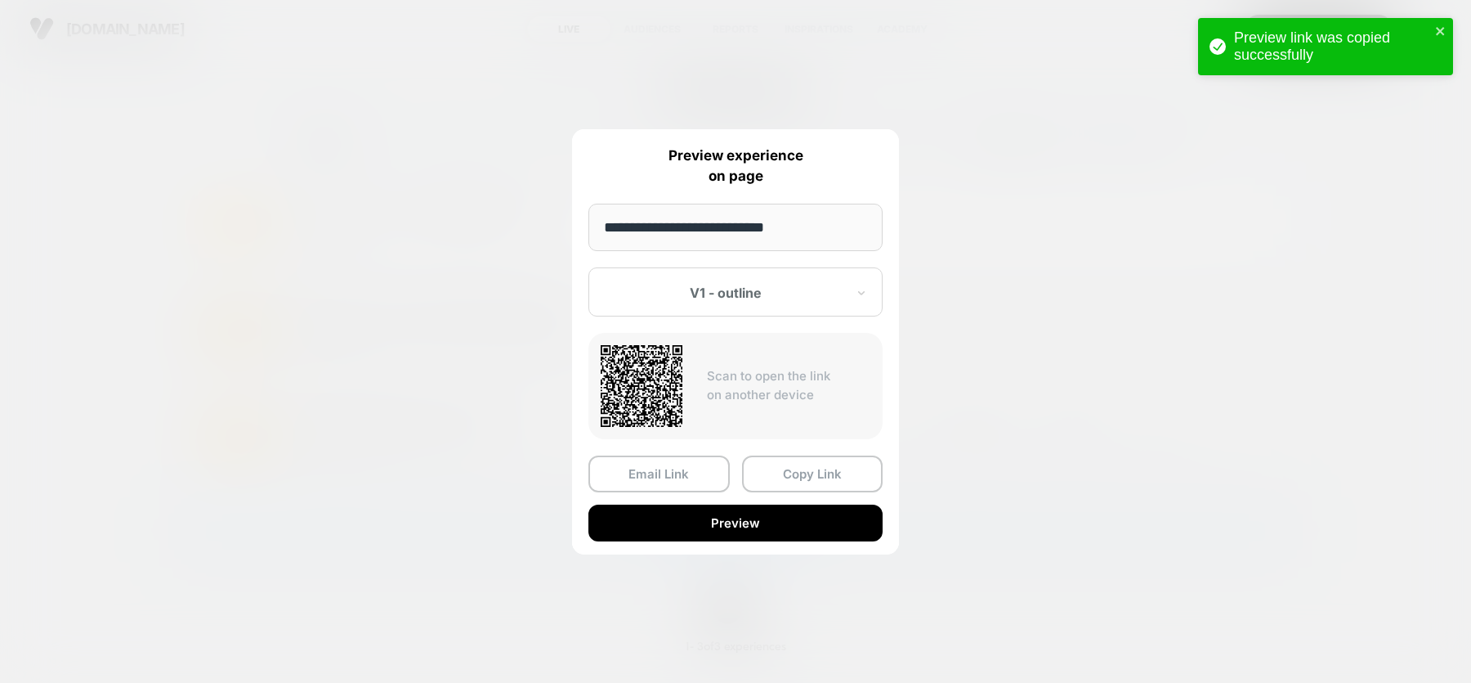
click at [831, 302] on div "V1 - outline" at bounding box center [736, 291] width 294 height 49
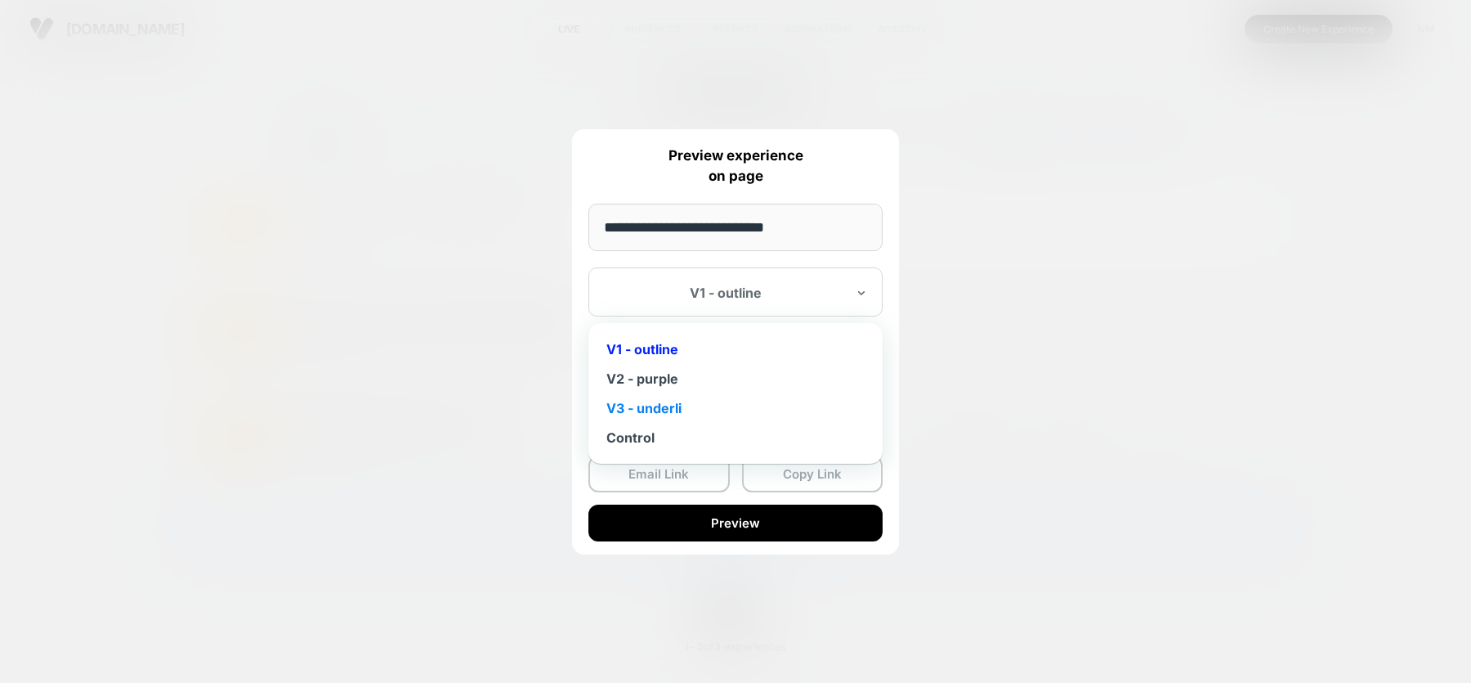
click at [726, 410] on div "V3 - underli" at bounding box center [736, 407] width 278 height 29
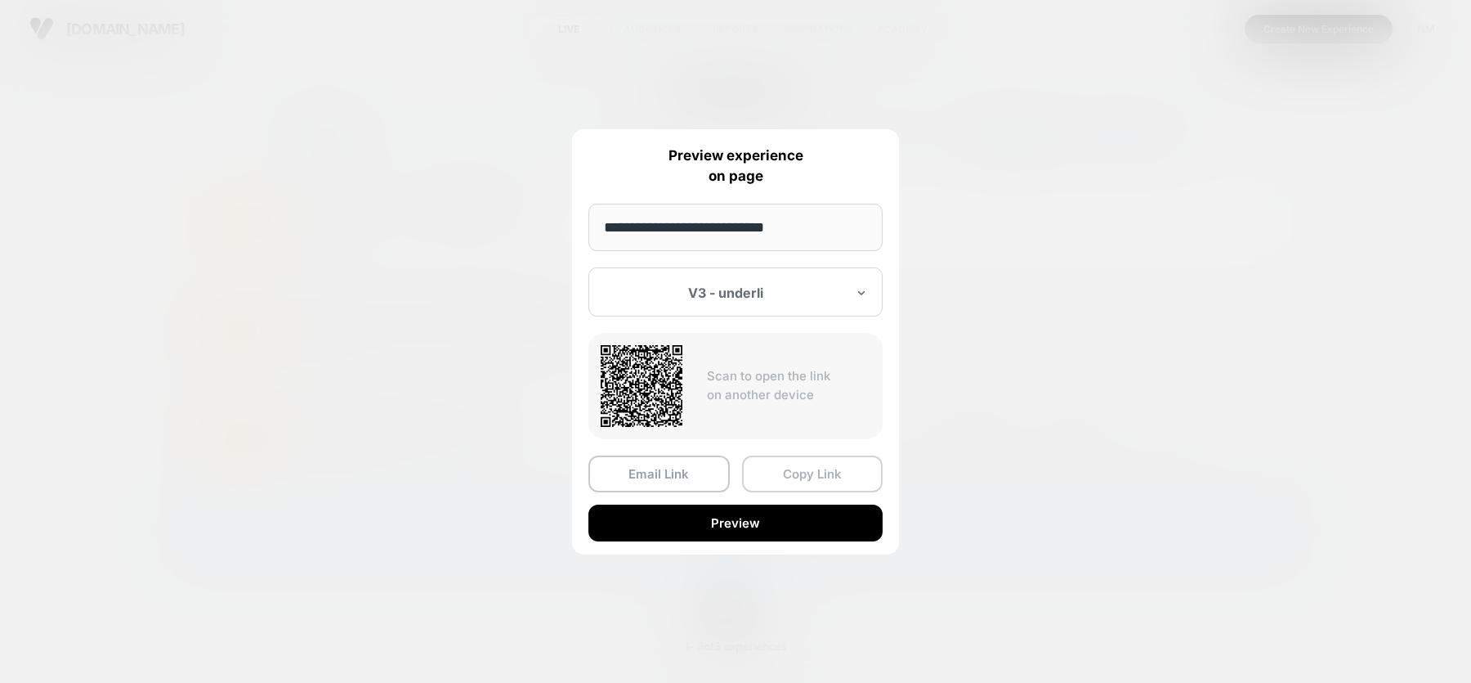
click at [791, 477] on button "Copy Link" at bounding box center [812, 473] width 141 height 37
